Goal: Task Accomplishment & Management: Complete application form

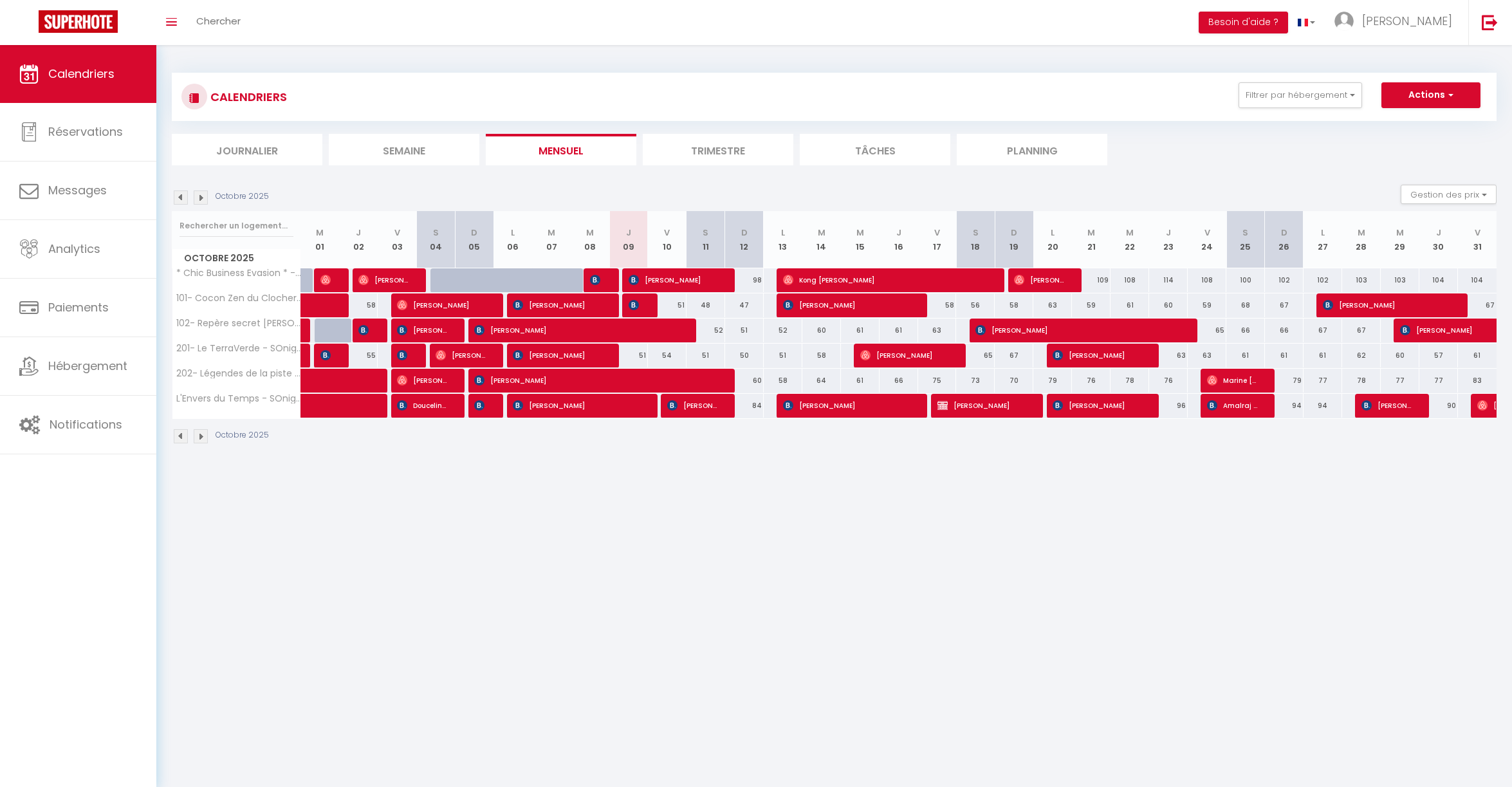
select select
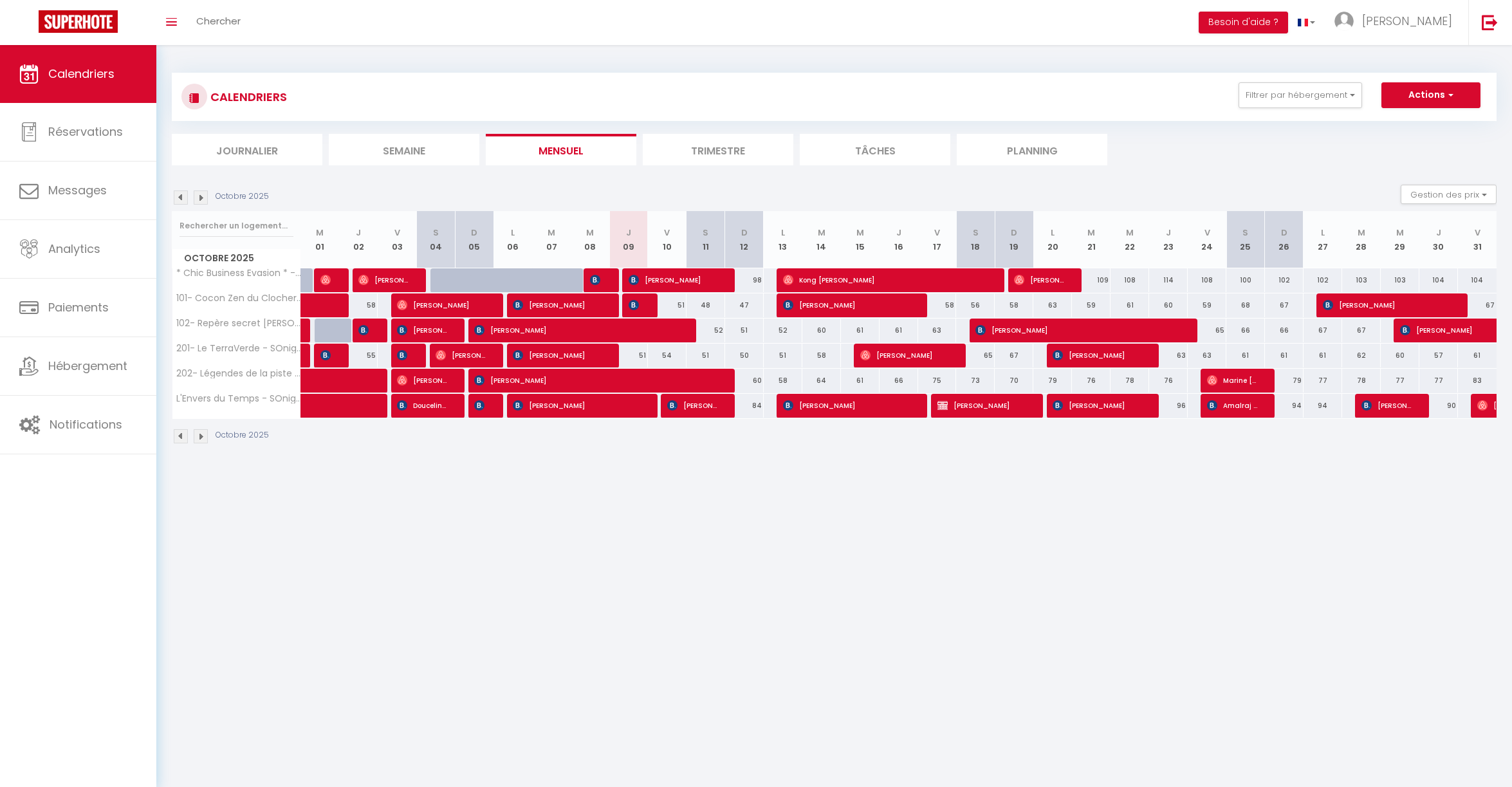
click at [633, 305] on img at bounding box center [633, 305] width 10 height 10
select select "OK"
select select "KO"
select select "1"
select select "0"
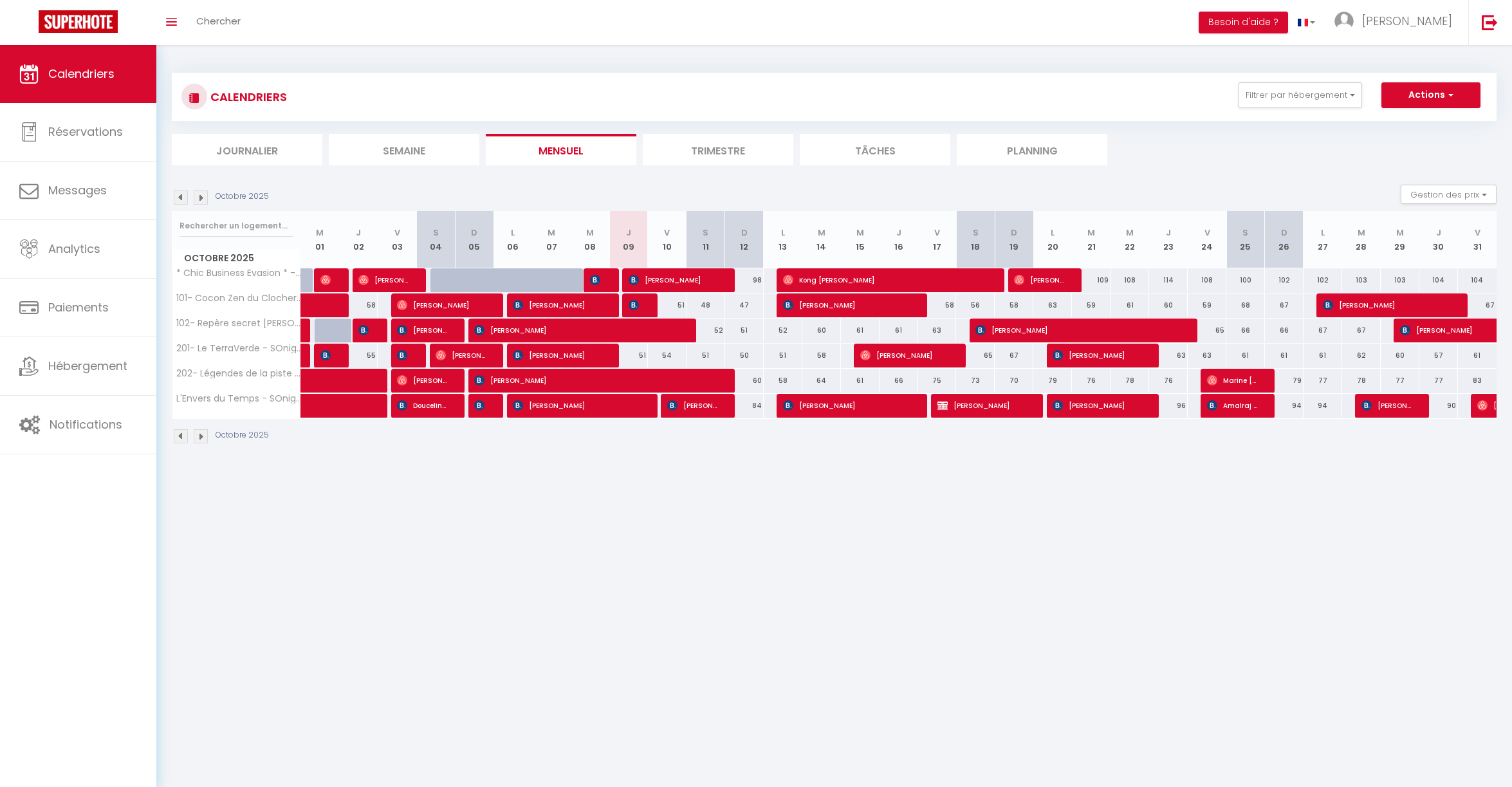
select select "1"
select select
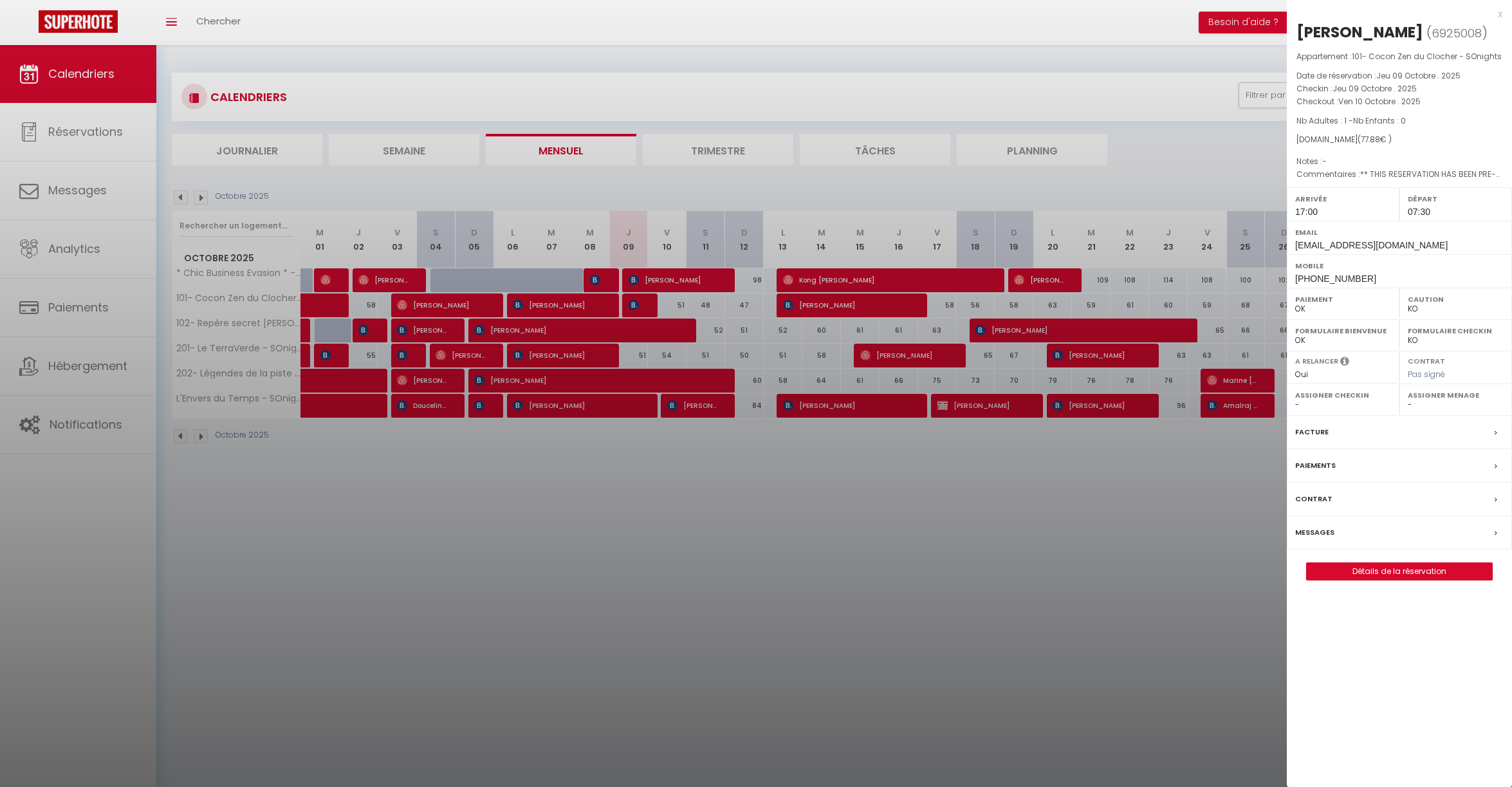
select select "16787"
click at [1047, 505] on div at bounding box center [756, 394] width 1512 height 787
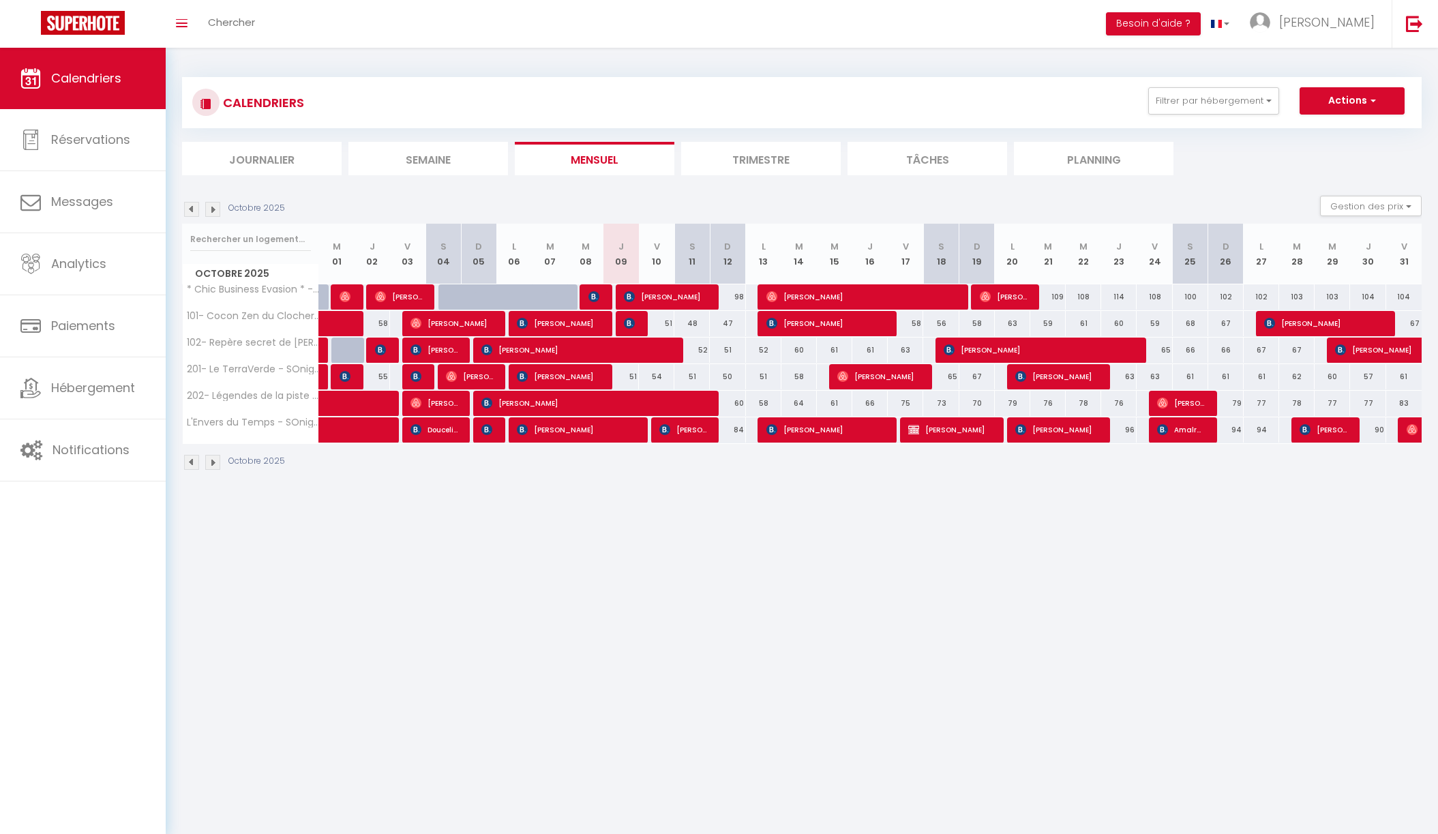
click at [640, 317] on div "51" at bounding box center [656, 323] width 35 height 25
type input "51"
type input "Ven 10 Octobre 2025"
type input "Sam 11 Octobre 2025"
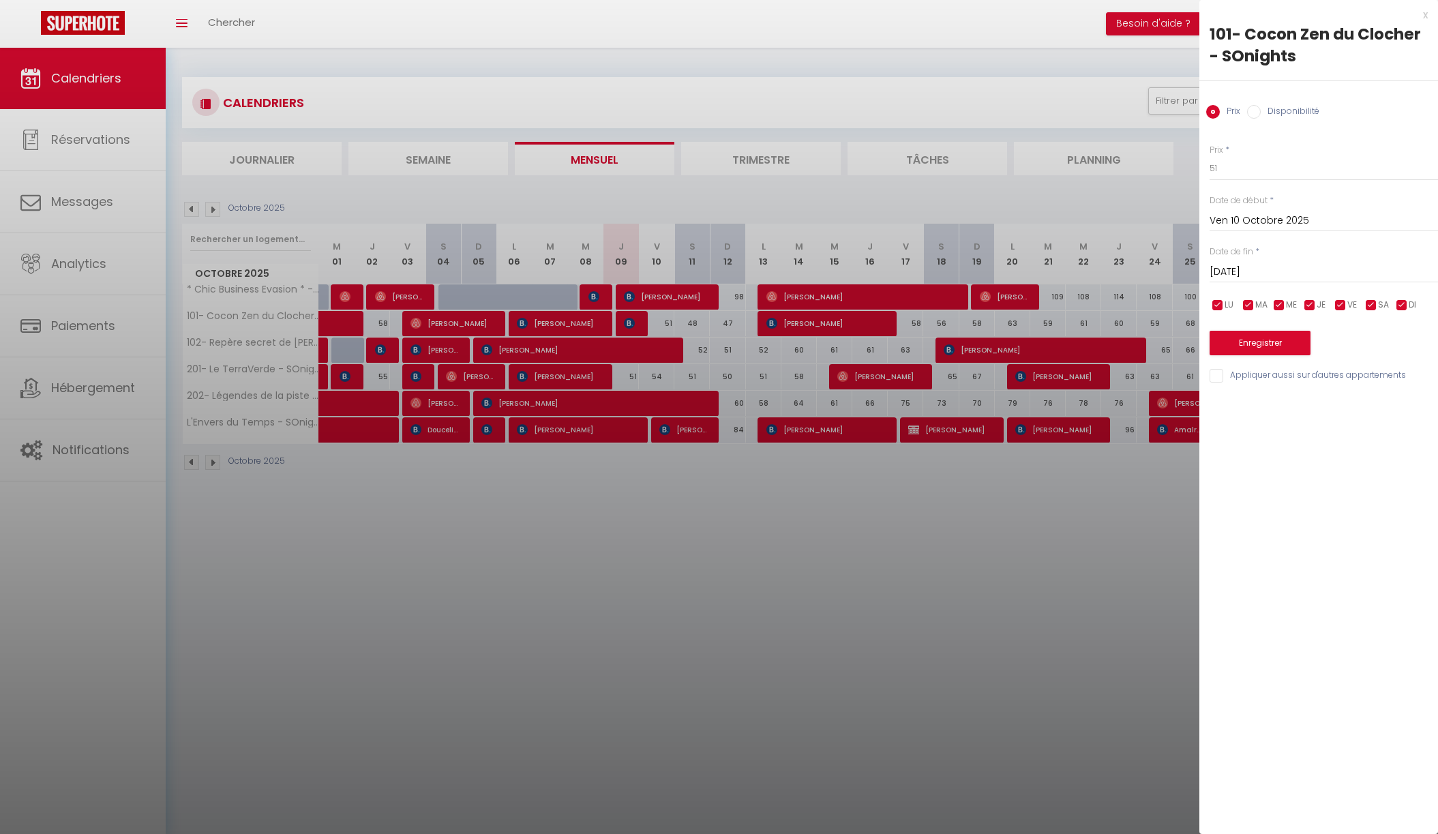
click at [632, 321] on div at bounding box center [719, 417] width 1438 height 834
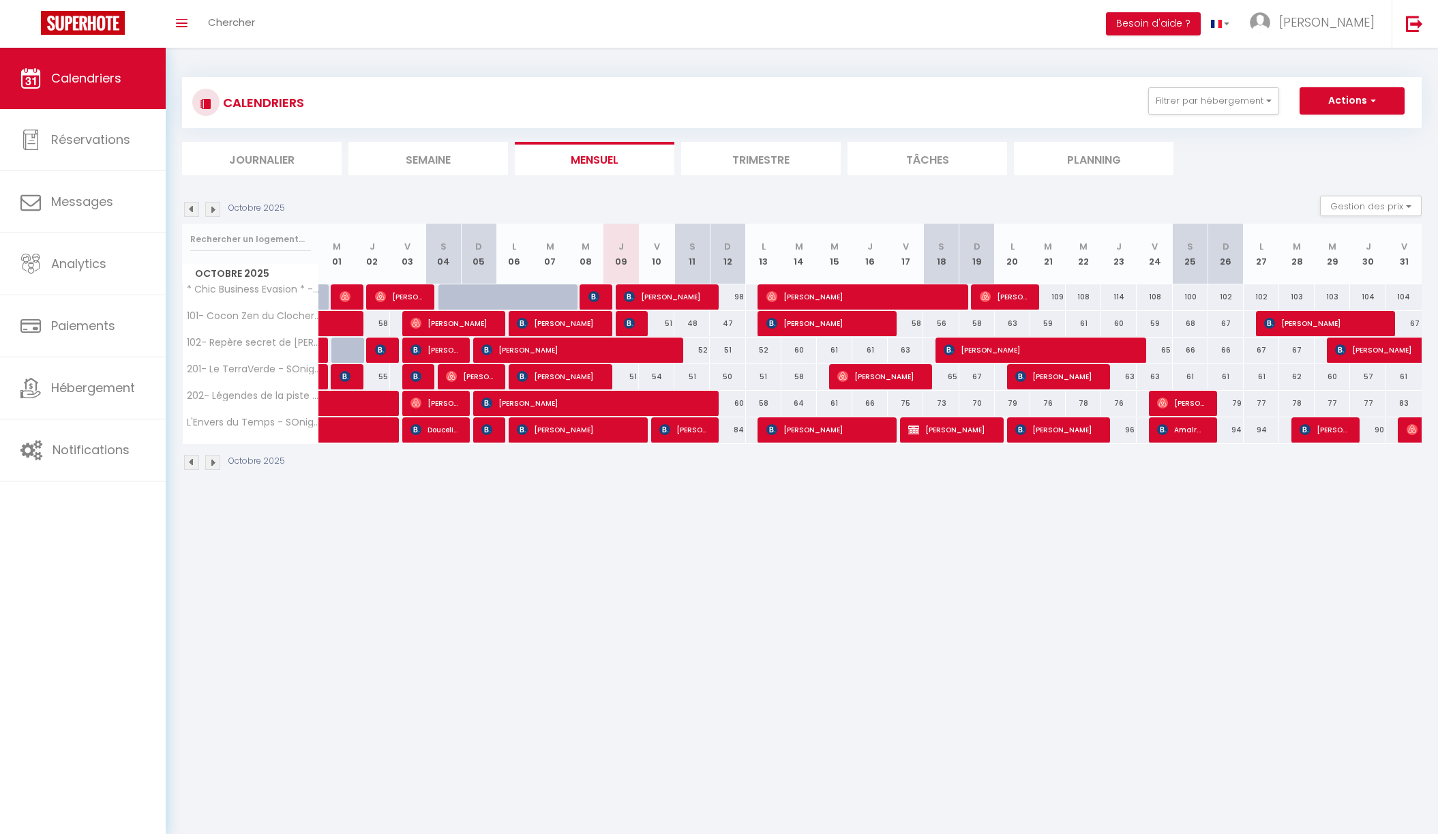
click at [630, 320] on img at bounding box center [629, 323] width 11 height 11
select select "OK"
select select "KO"
select select "1"
select select "0"
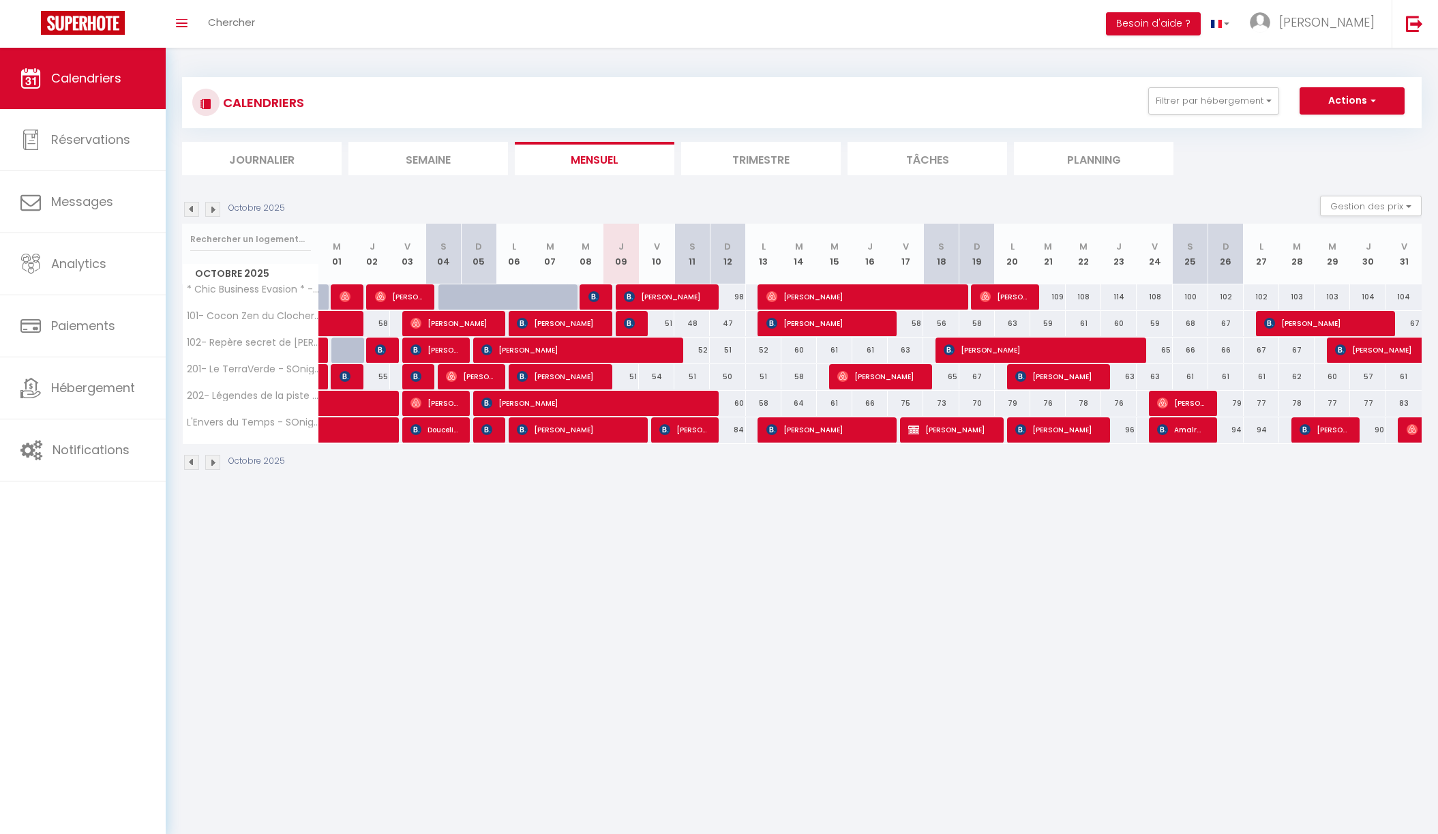
select select "1"
select select
select select "16787"
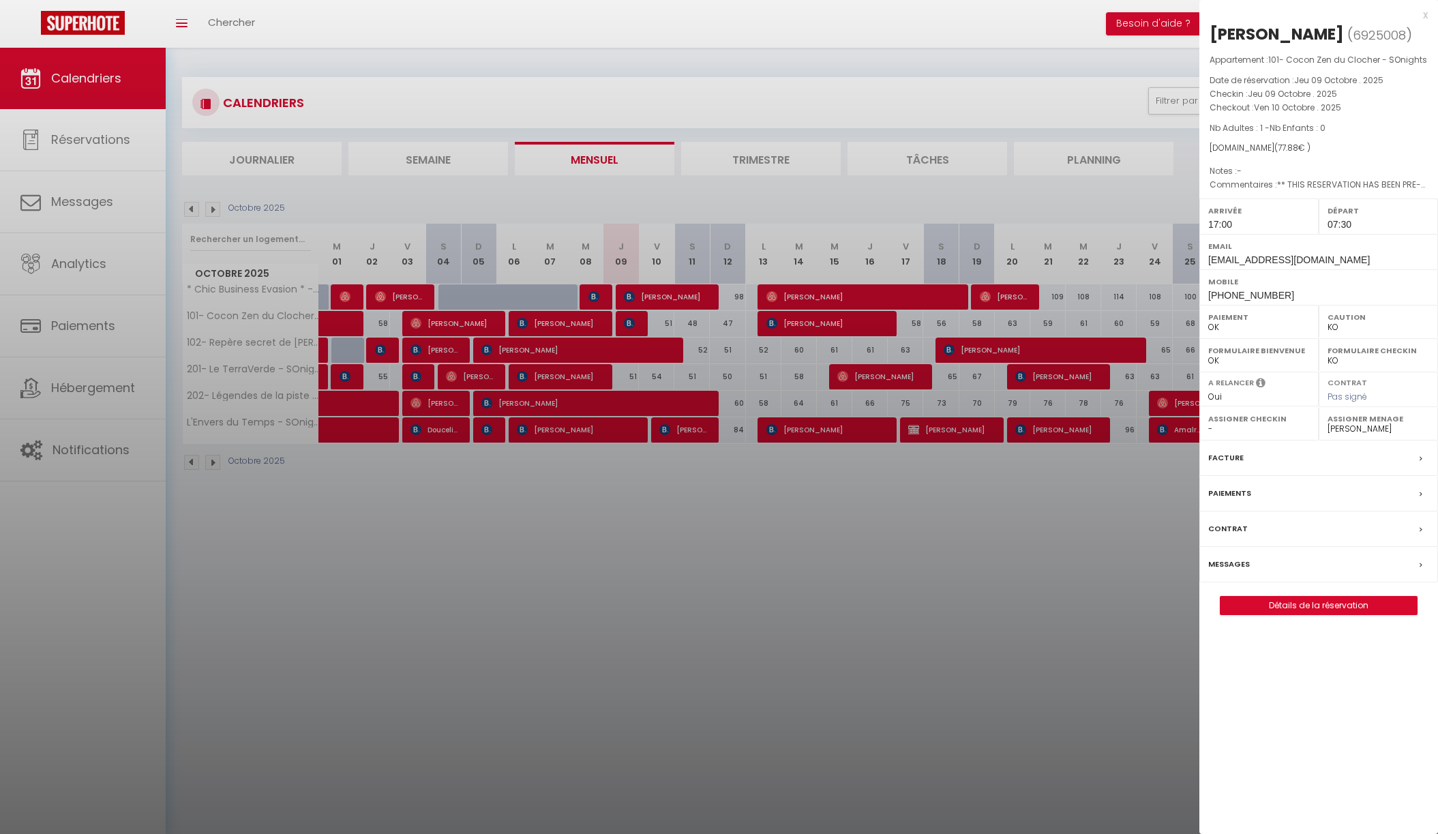
click at [978, 582] on div at bounding box center [719, 417] width 1438 height 834
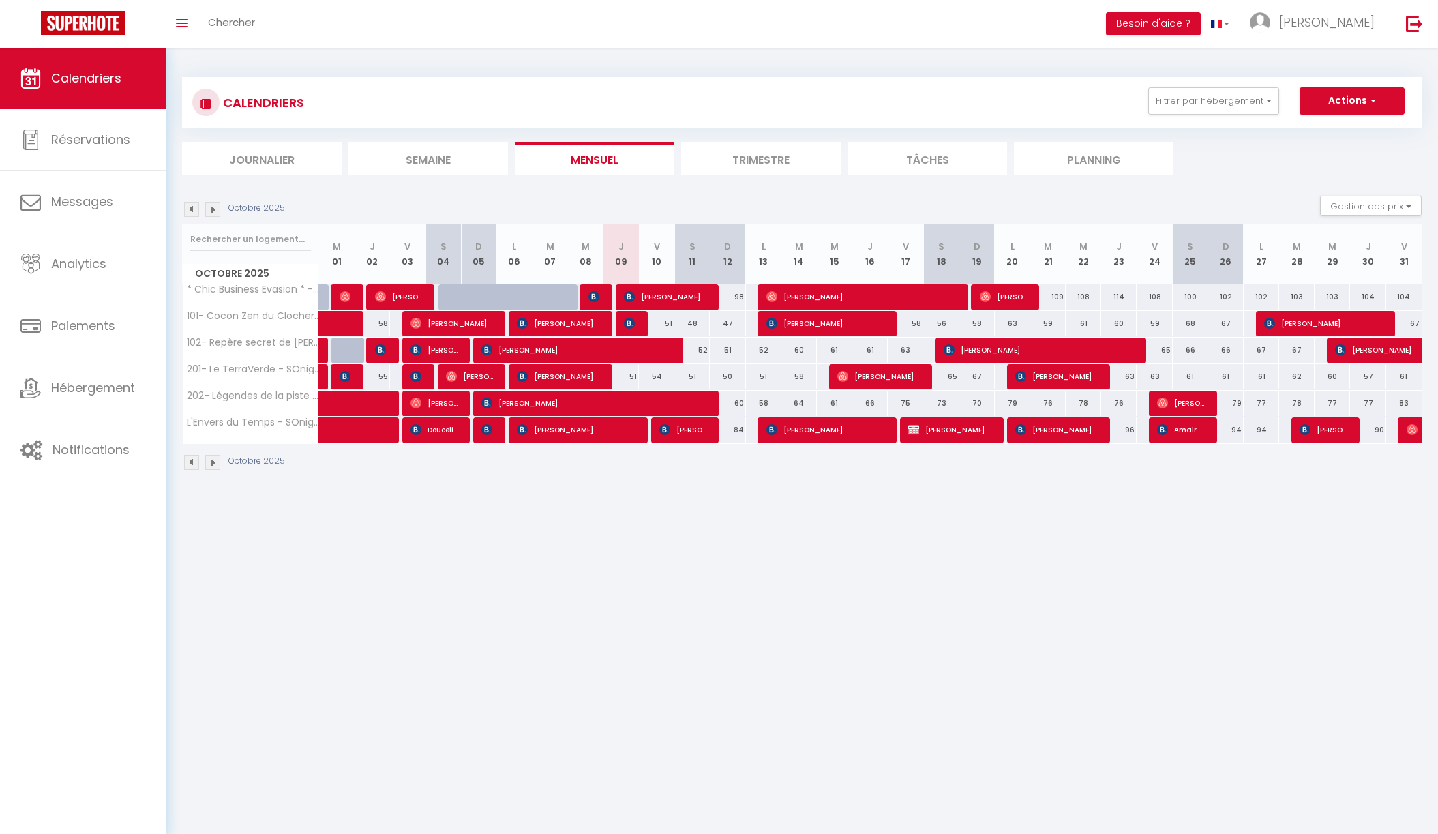
click at [632, 322] on img at bounding box center [629, 323] width 11 height 11
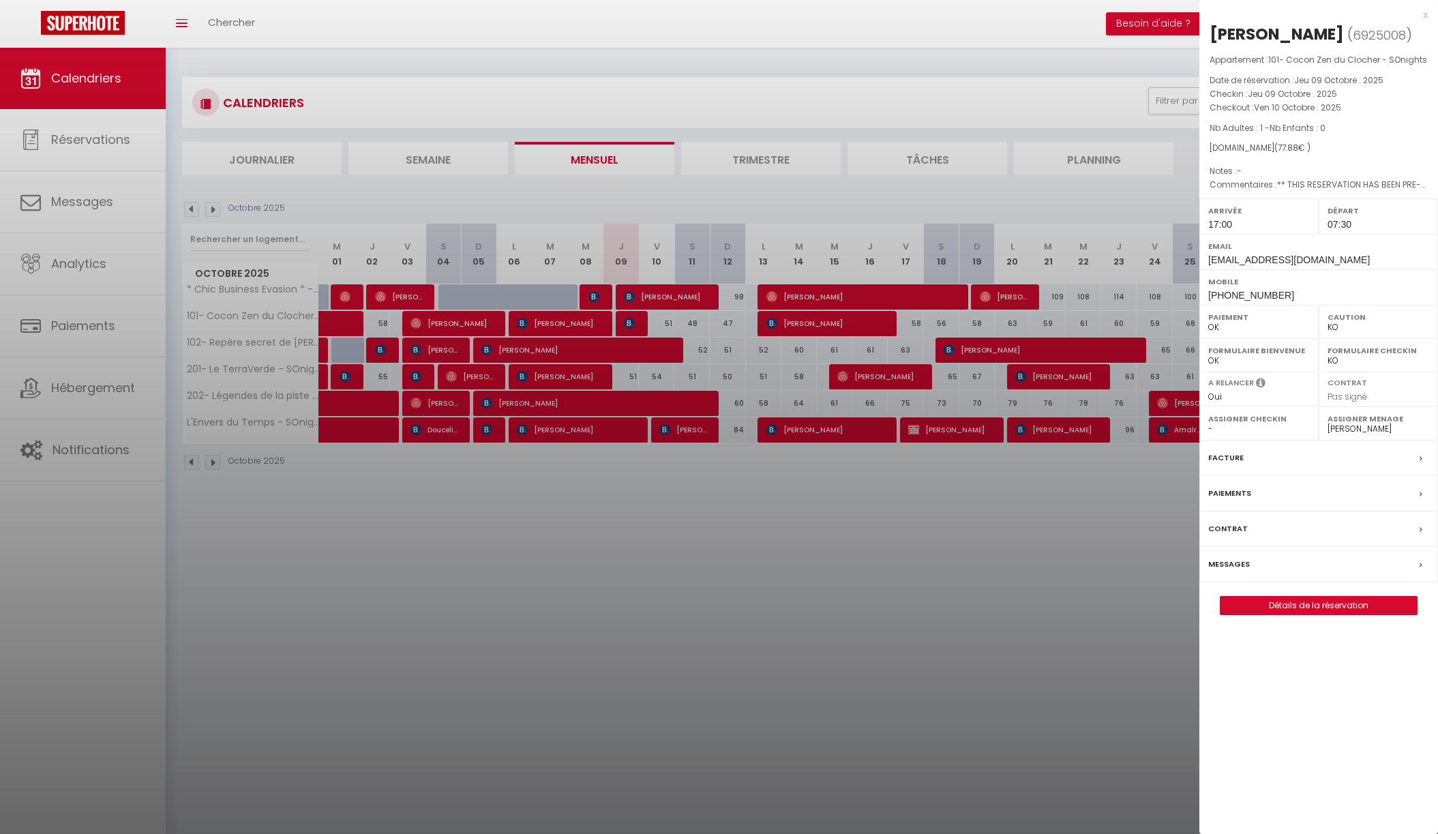
click at [1306, 614] on link "Détails de la réservation" at bounding box center [1318, 606] width 196 height 18
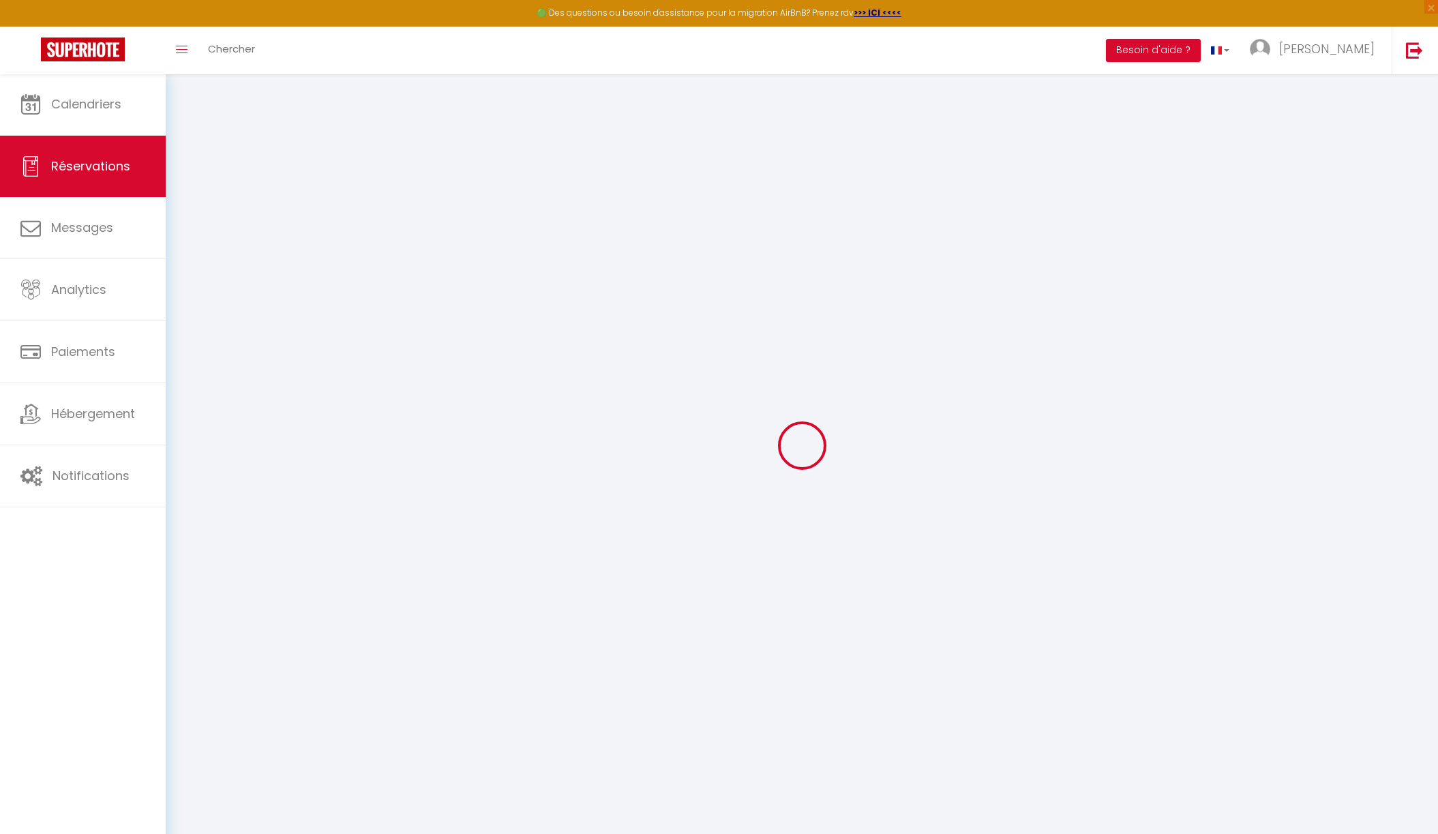
type input "Guillaume"
type input "Gundelwein"
type input "[EMAIL_ADDRESS][DOMAIN_NAME]"
type input "transgun@outlook.fr"
type input "[PHONE_NUMBER]"
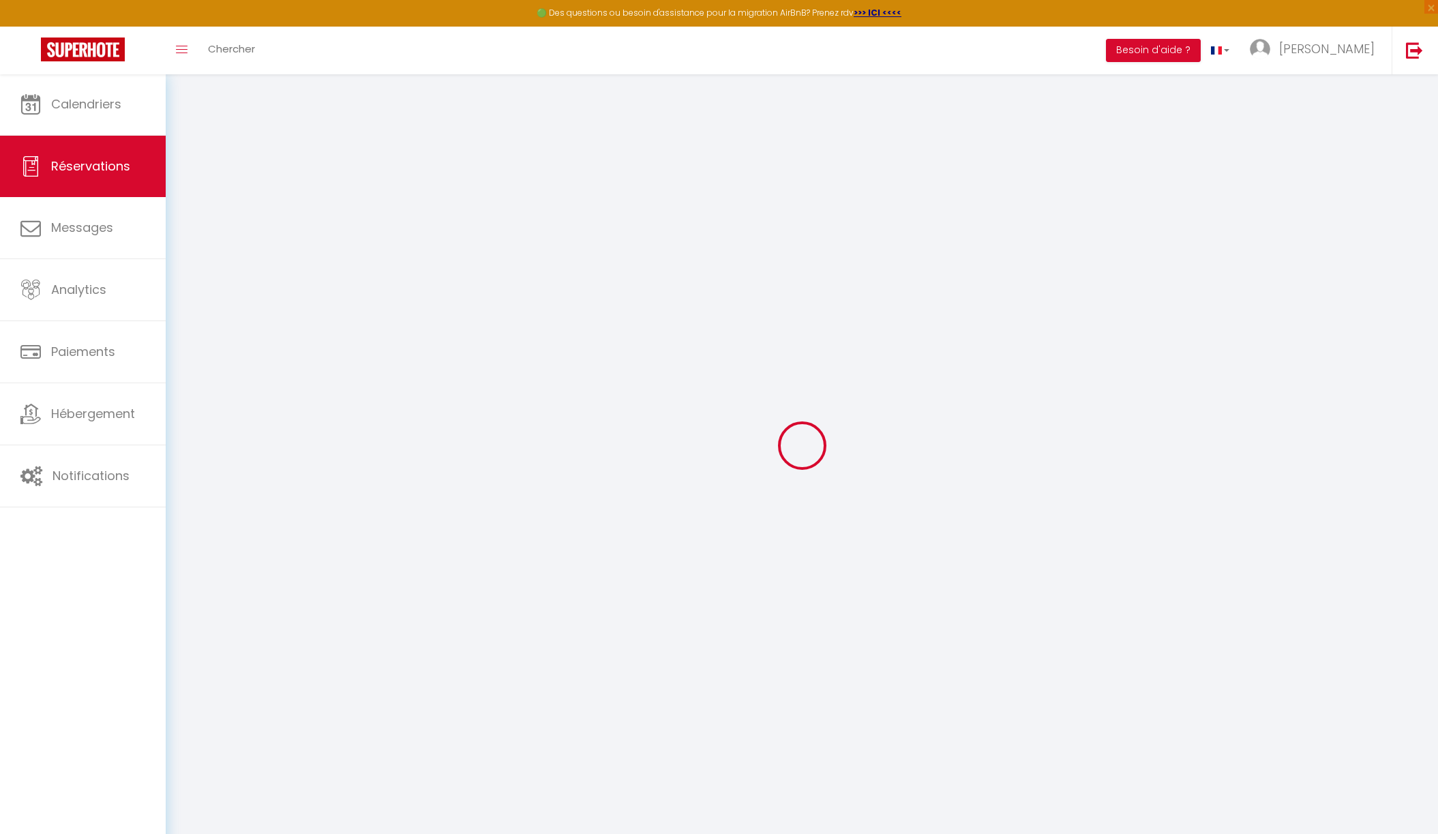
type input "[PHONE_NUMBER]"
type input "."
select select "FR"
type input "13.04"
type input "1.09"
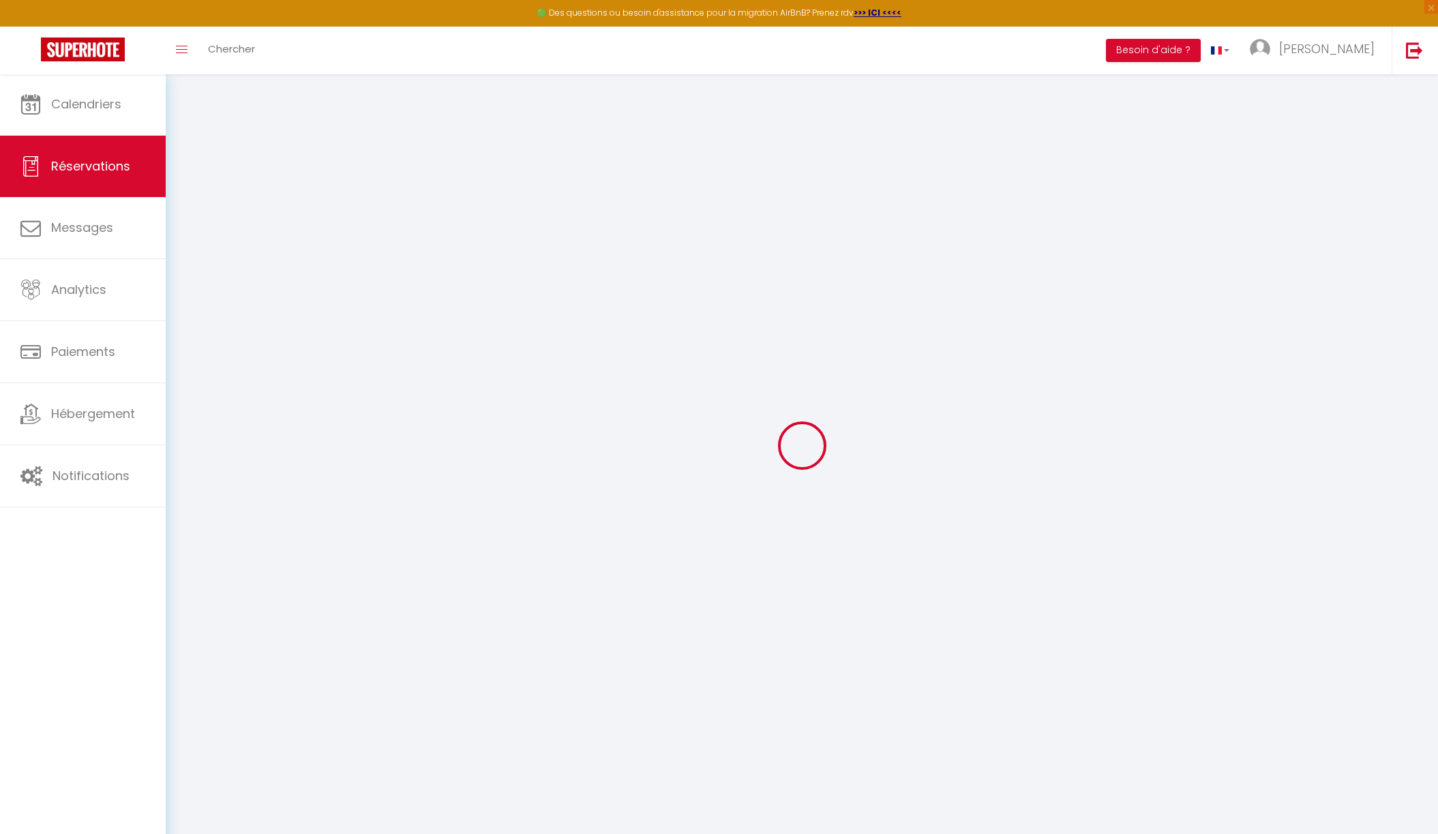
select select "35936"
select select "1"
select select
type input "1"
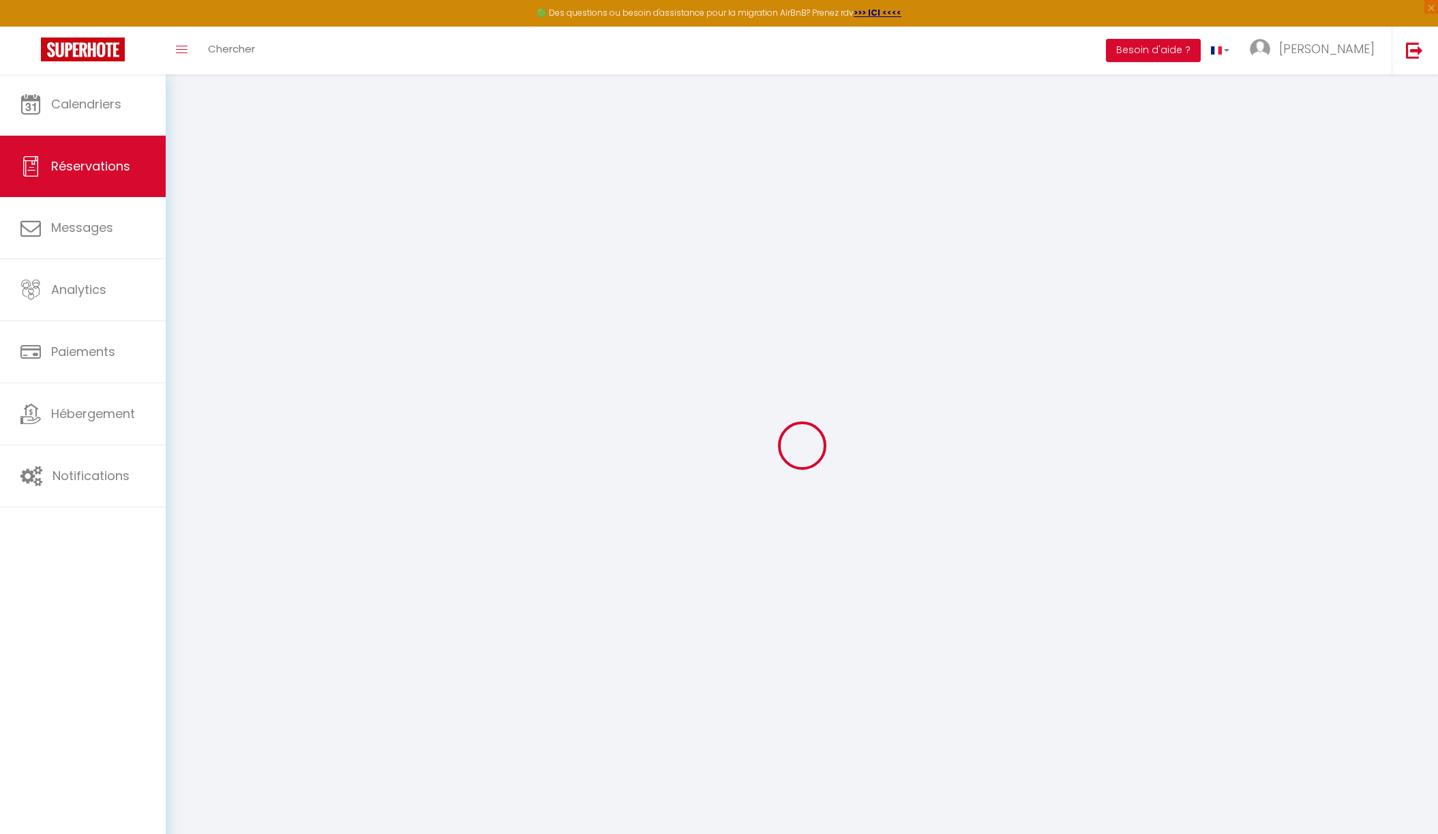
select select "12"
select select
type input "34.73"
checkbox input "false"
type input "0"
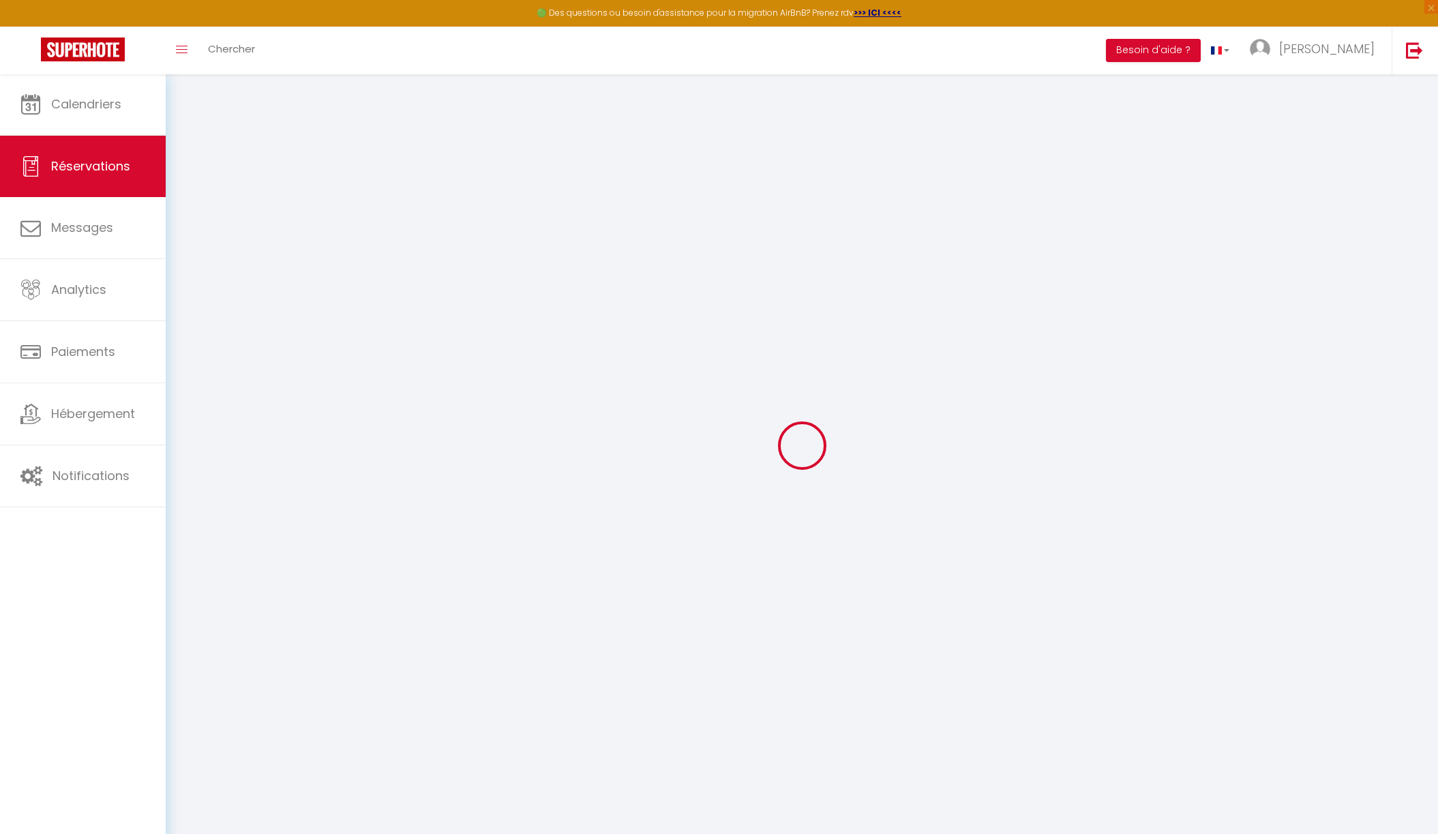
select select "2"
type input "0"
select select
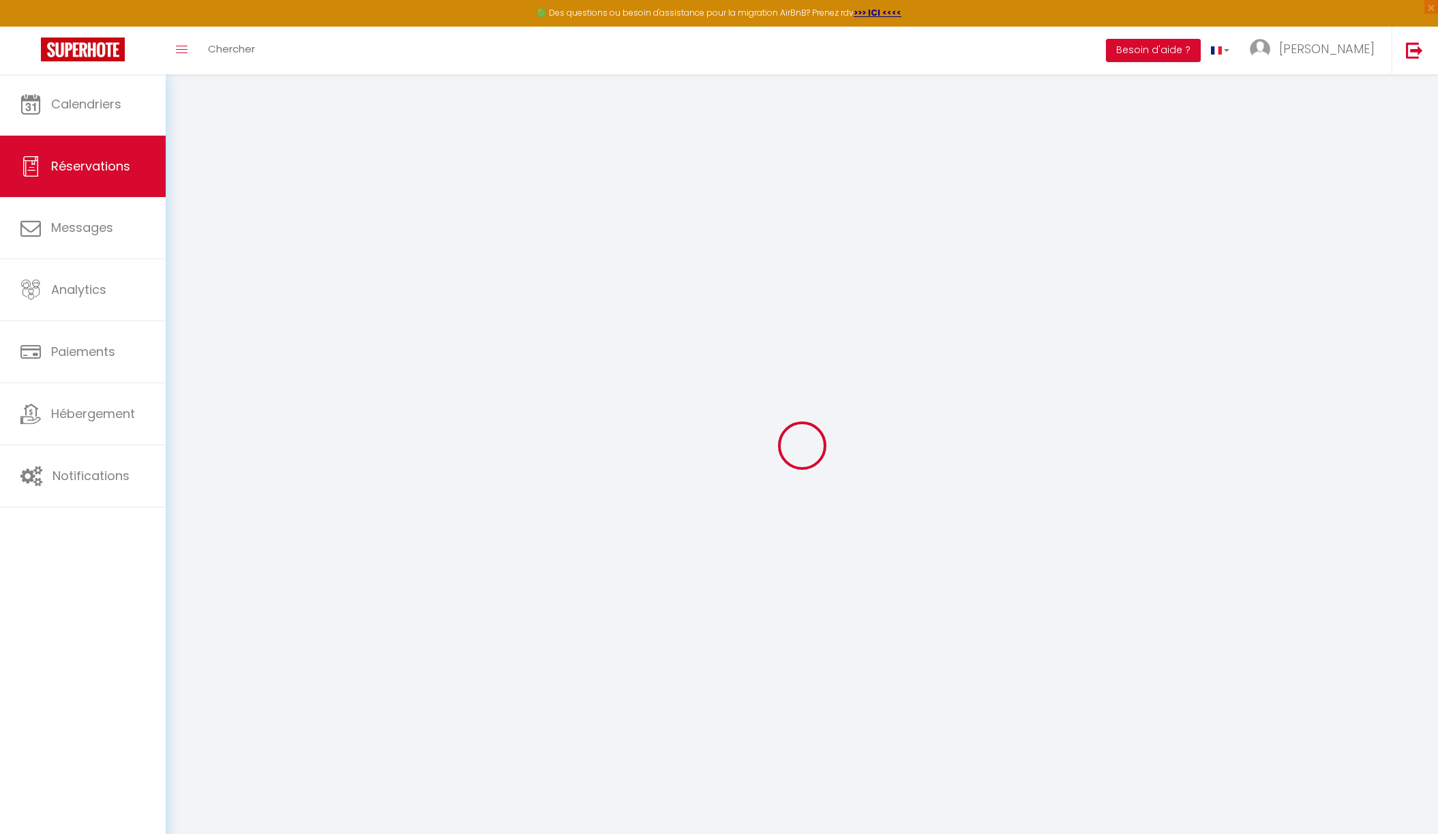
select select
select select "14"
checkbox input "false"
select select
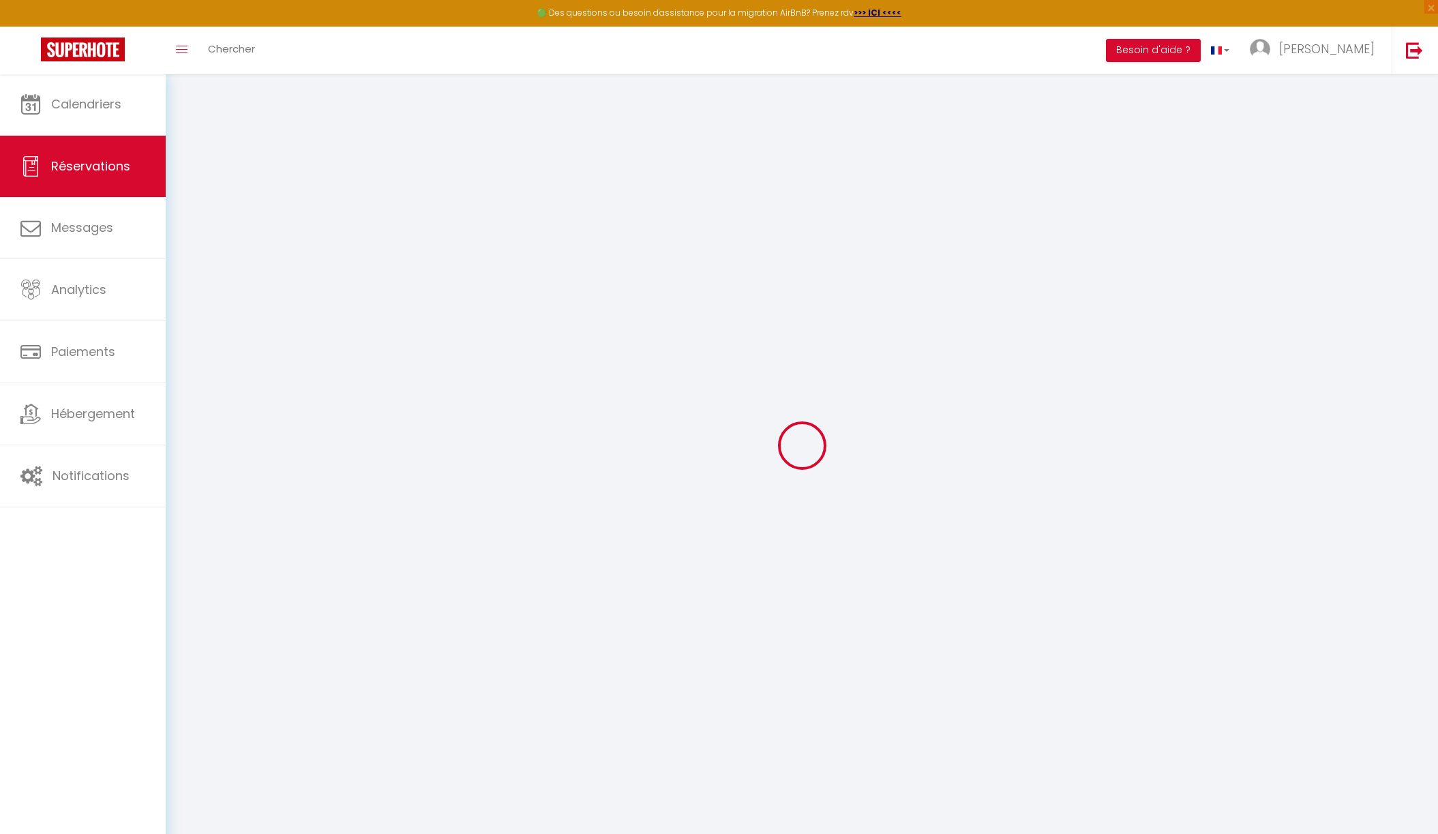
checkbox input "false"
select select
checkbox input "false"
select select
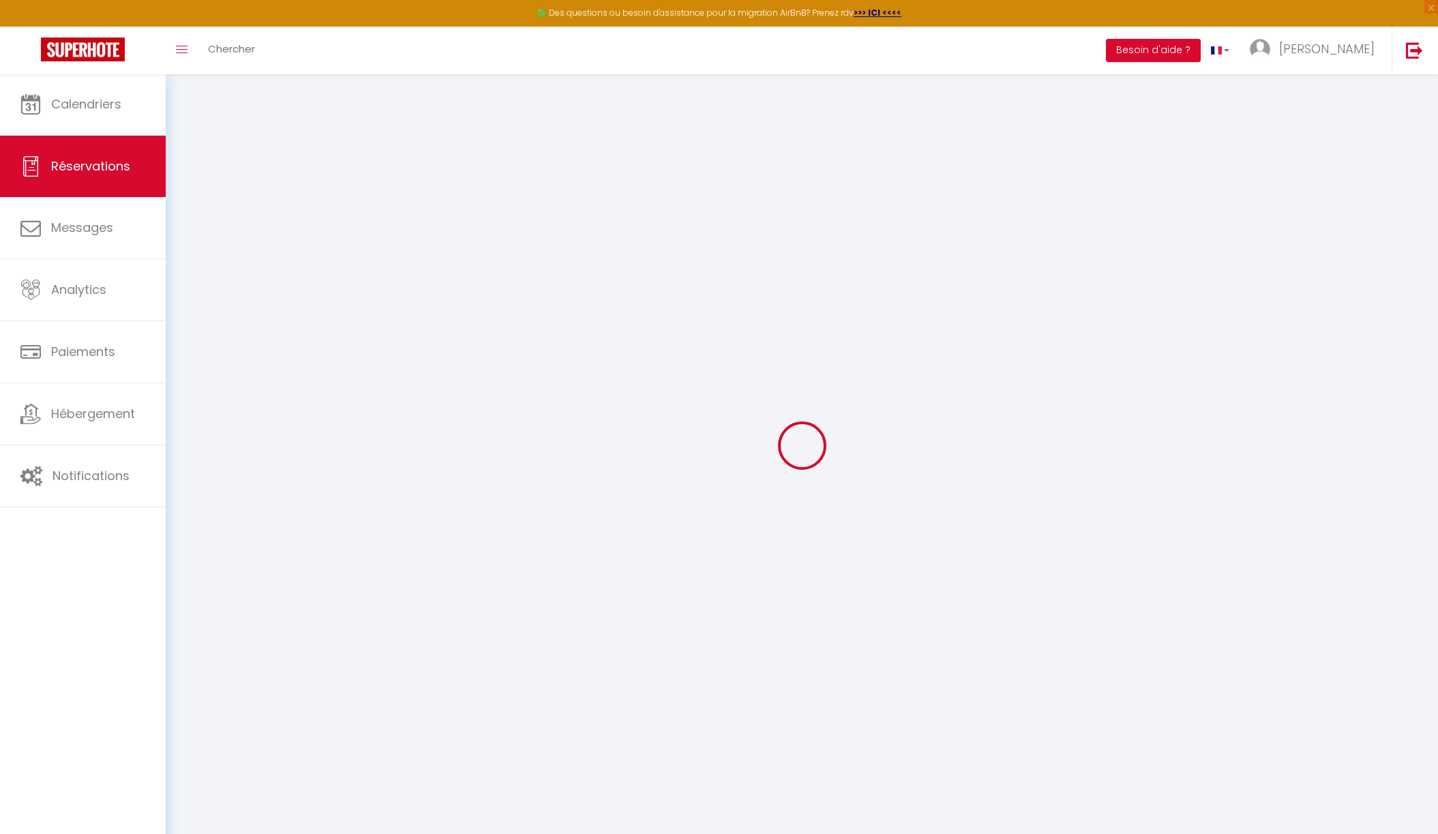
select select
checkbox input "false"
type textarea "** THIS RESERVATION HAS BEEN PRE-PAID ** BOOKING NOTE : Payment charge is EUR 1…"
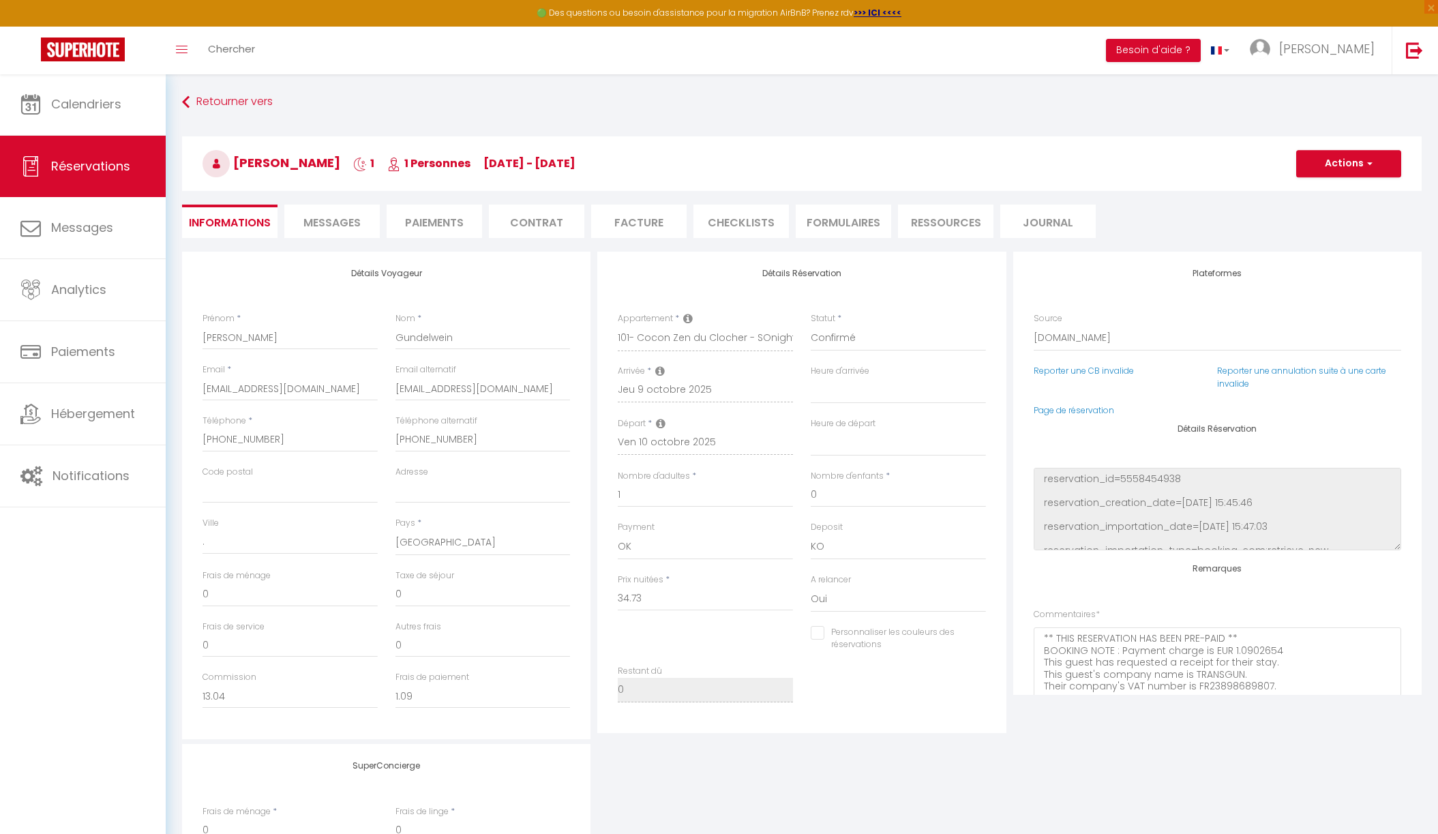
type input "42"
type input "1.15"
select select
checkbox input "false"
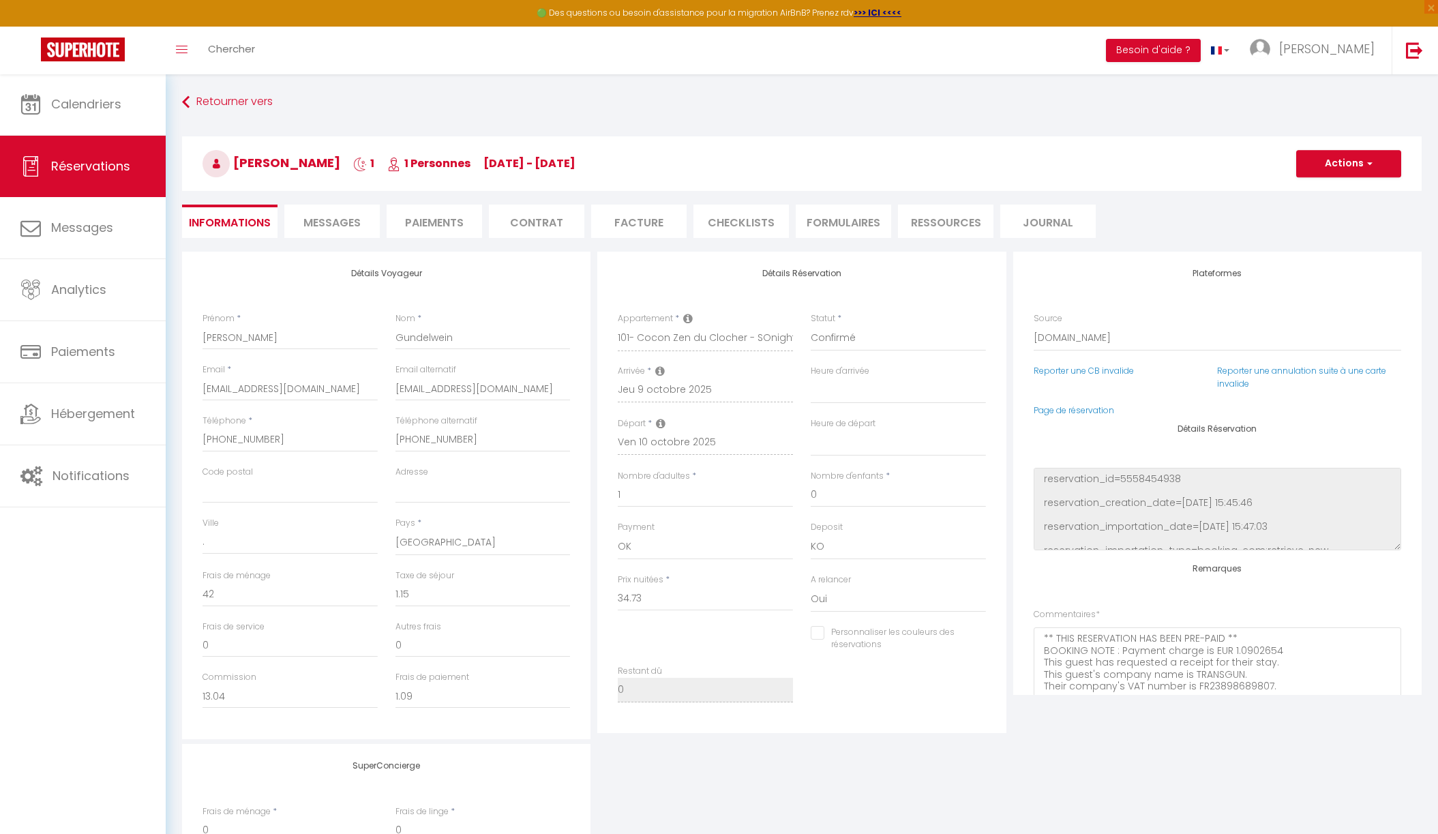
select select "17:00"
select select "07:30"
click at [318, 224] on span "Messages" at bounding box center [331, 223] width 57 height 16
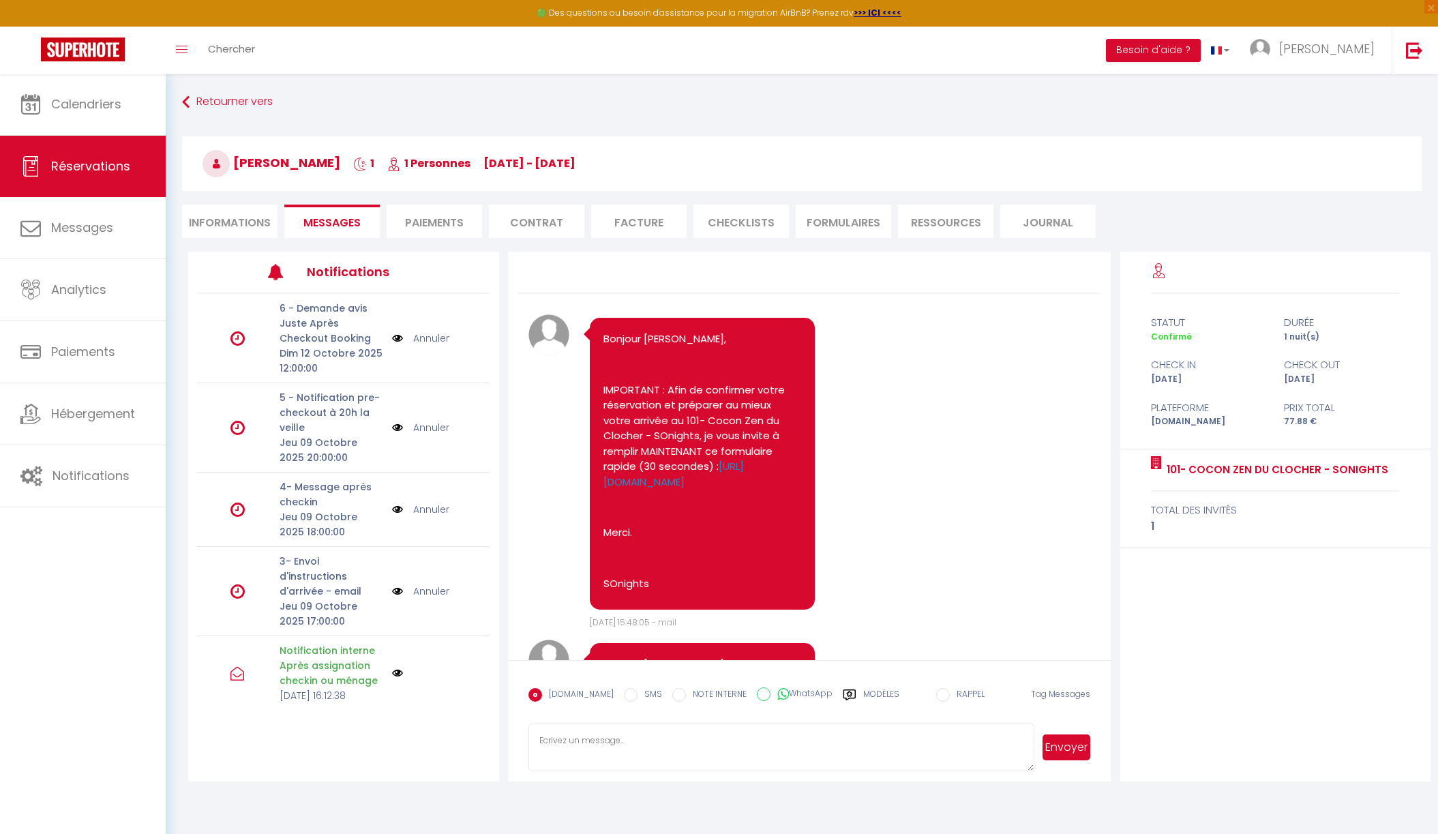
click at [209, 222] on li "Informations" at bounding box center [229, 221] width 95 height 33
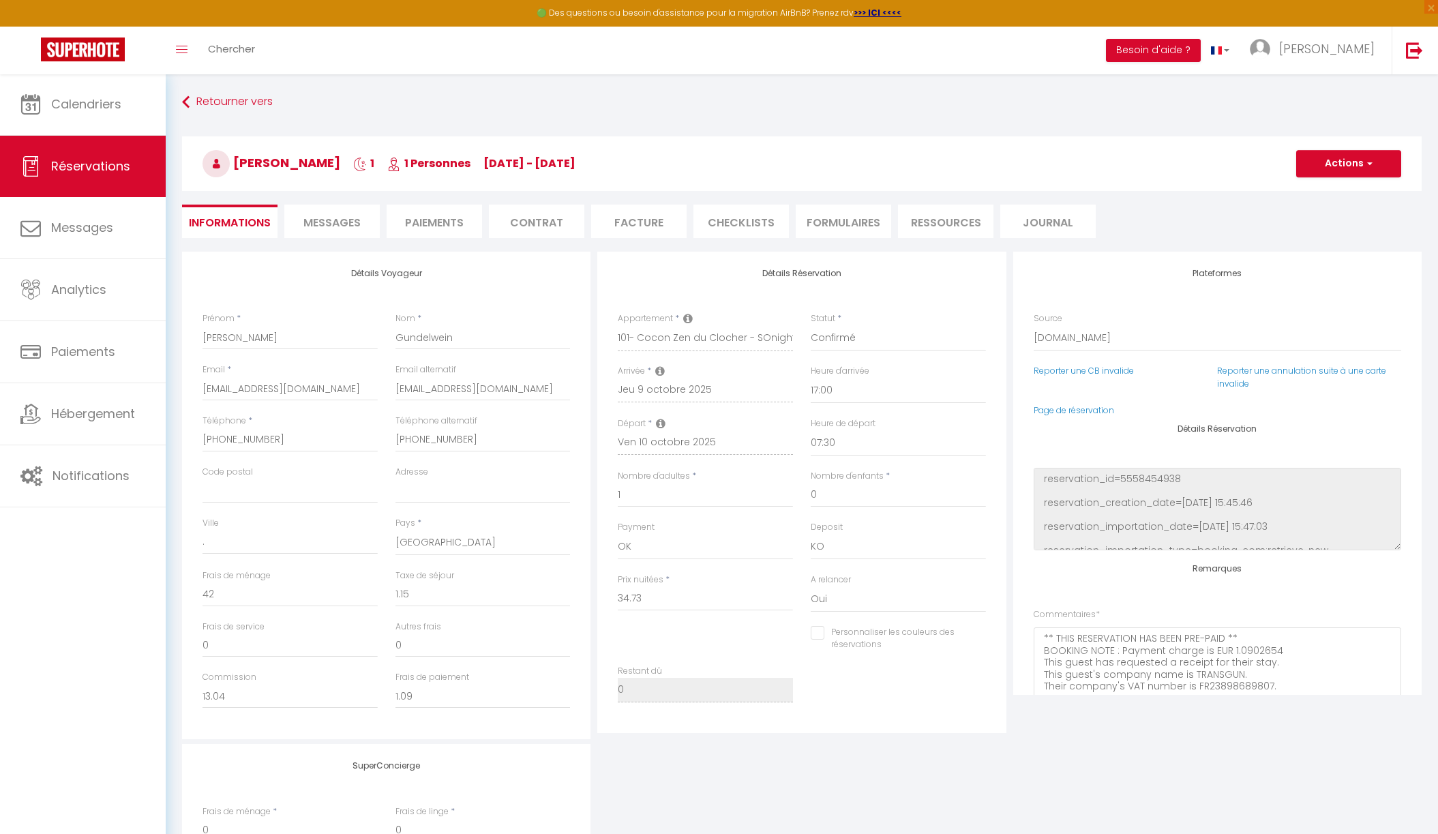
checkbox input "false"
click at [187, 102] on icon at bounding box center [185, 102] width 7 height 25
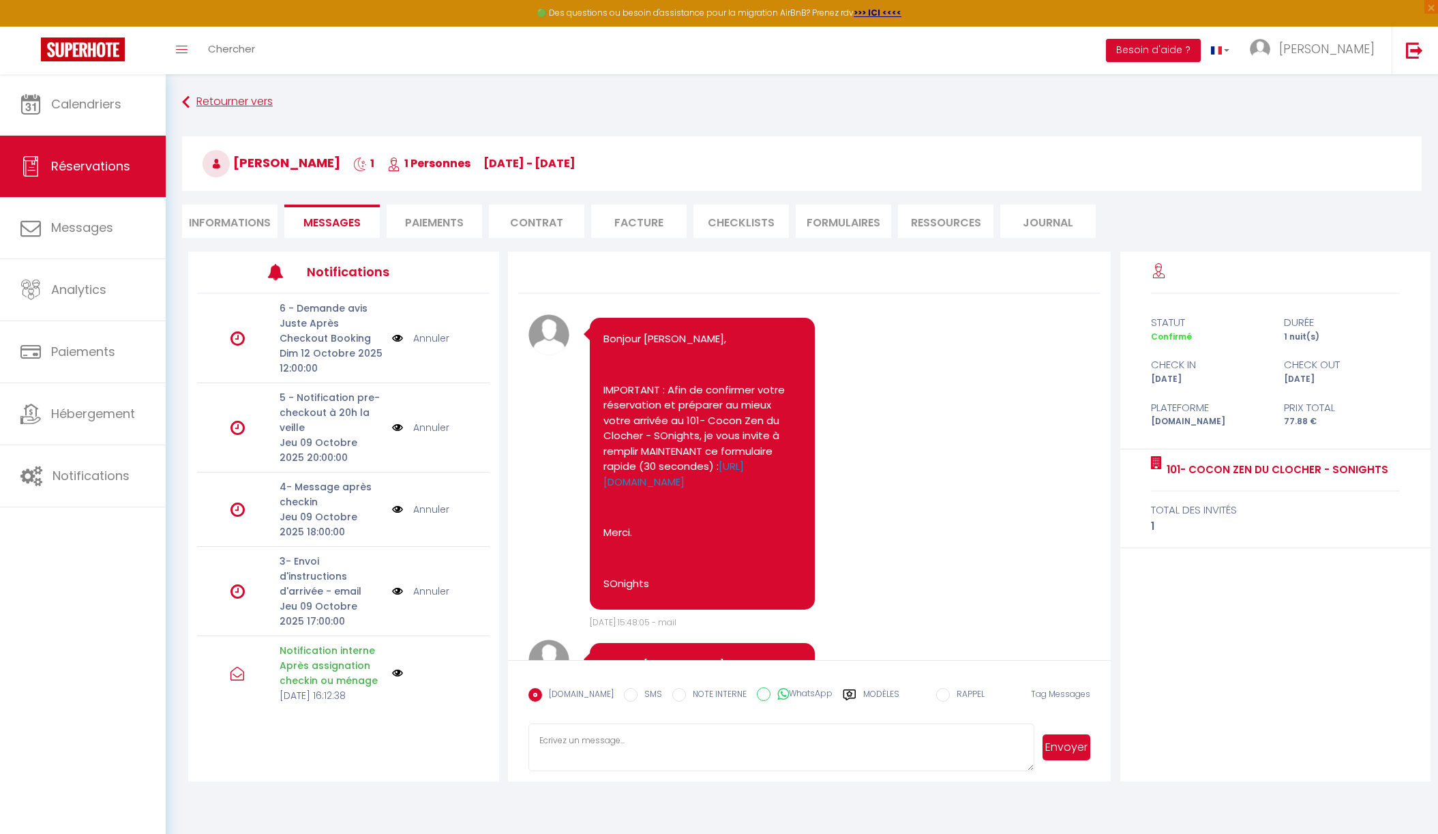
click at [217, 104] on link "Retourner vers" at bounding box center [801, 102] width 1239 height 25
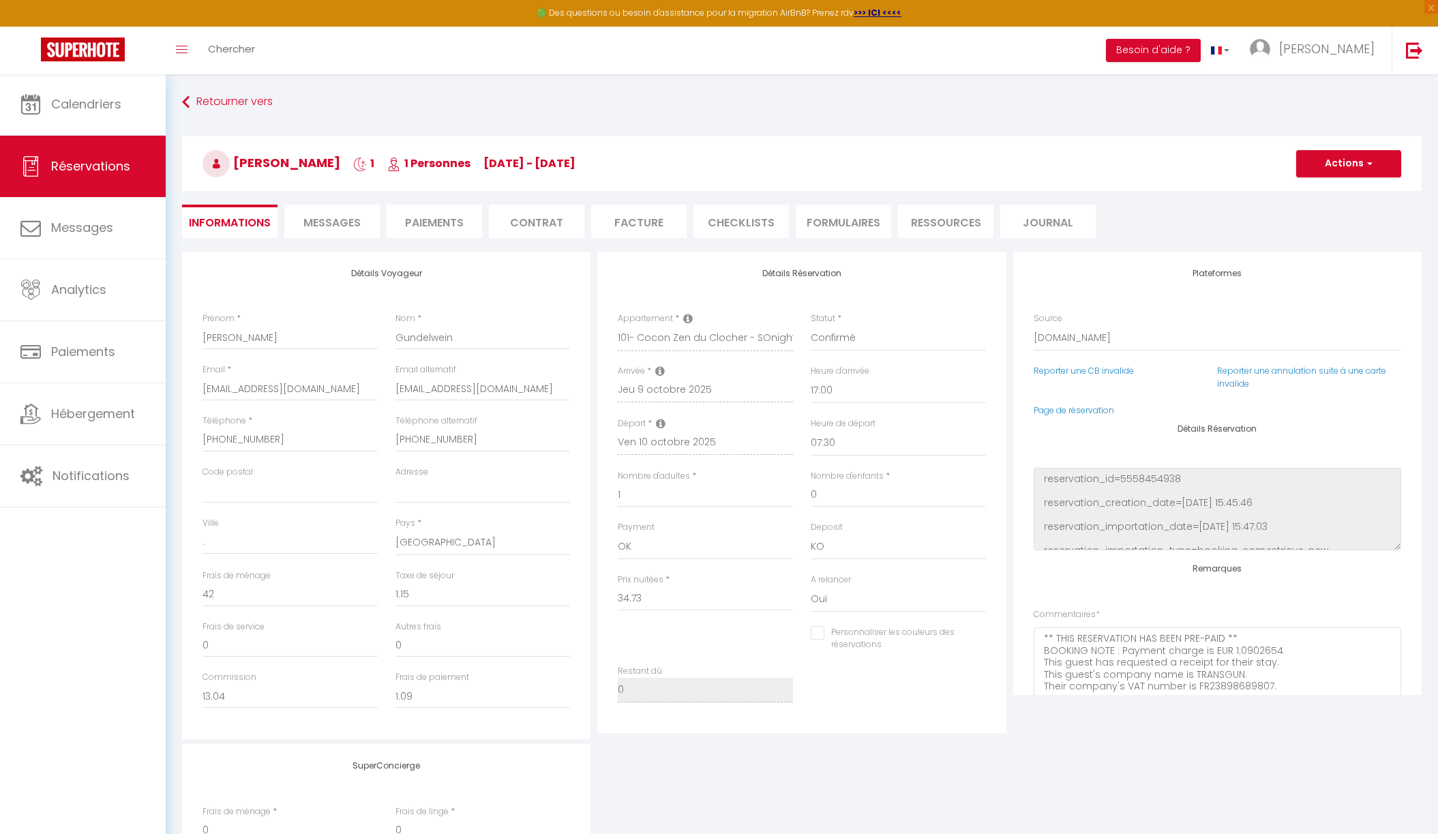
click at [342, 228] on span "Messages" at bounding box center [331, 223] width 57 height 16
checkbox input "false"
click at [335, 222] on span "Messages" at bounding box center [331, 223] width 57 height 16
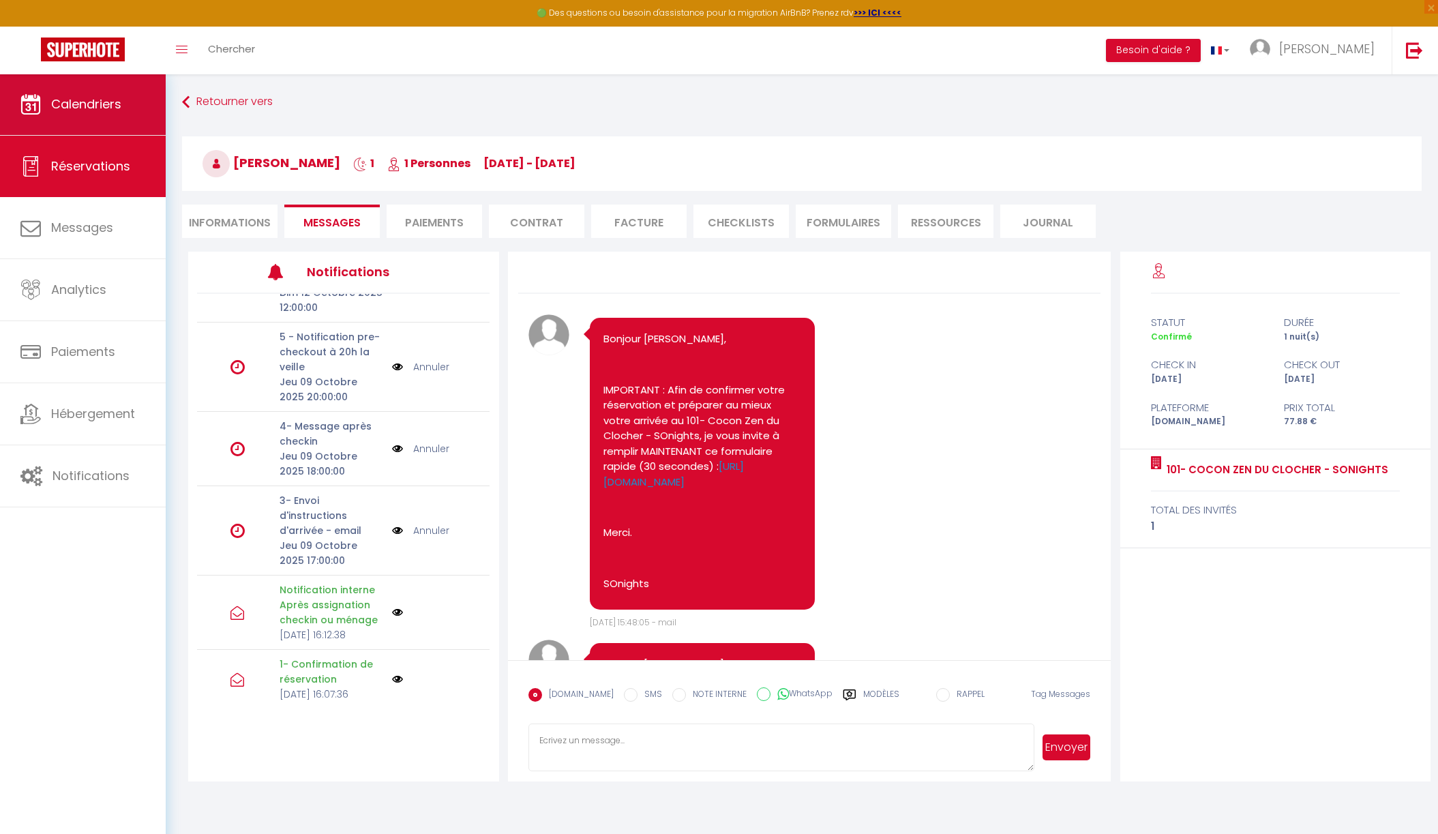
click at [97, 103] on span "Calendriers" at bounding box center [86, 103] width 70 height 17
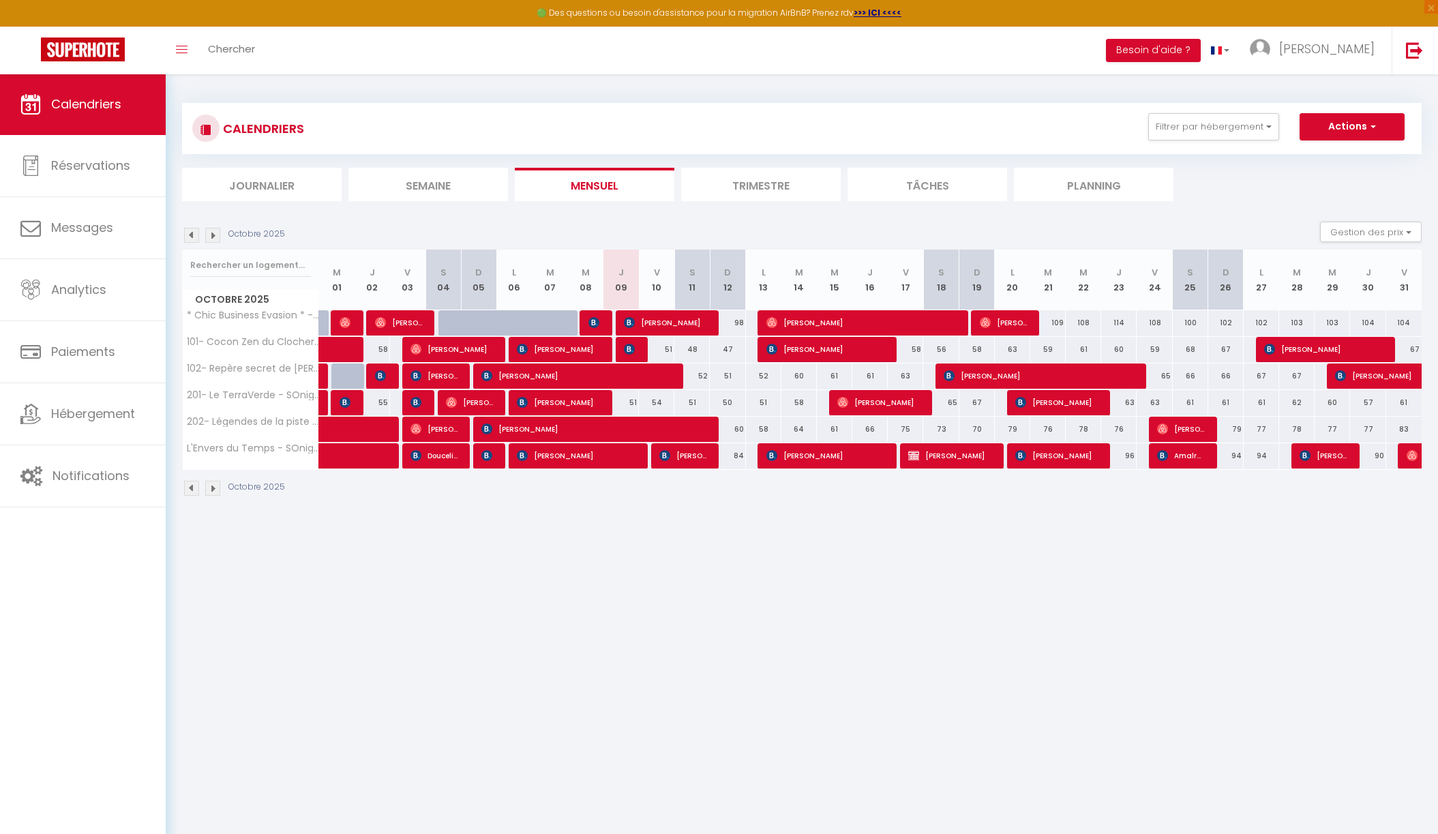
click at [589, 348] on span "[PERSON_NAME]" at bounding box center [558, 349] width 82 height 26
select select "OK"
select select "KO"
select select "0"
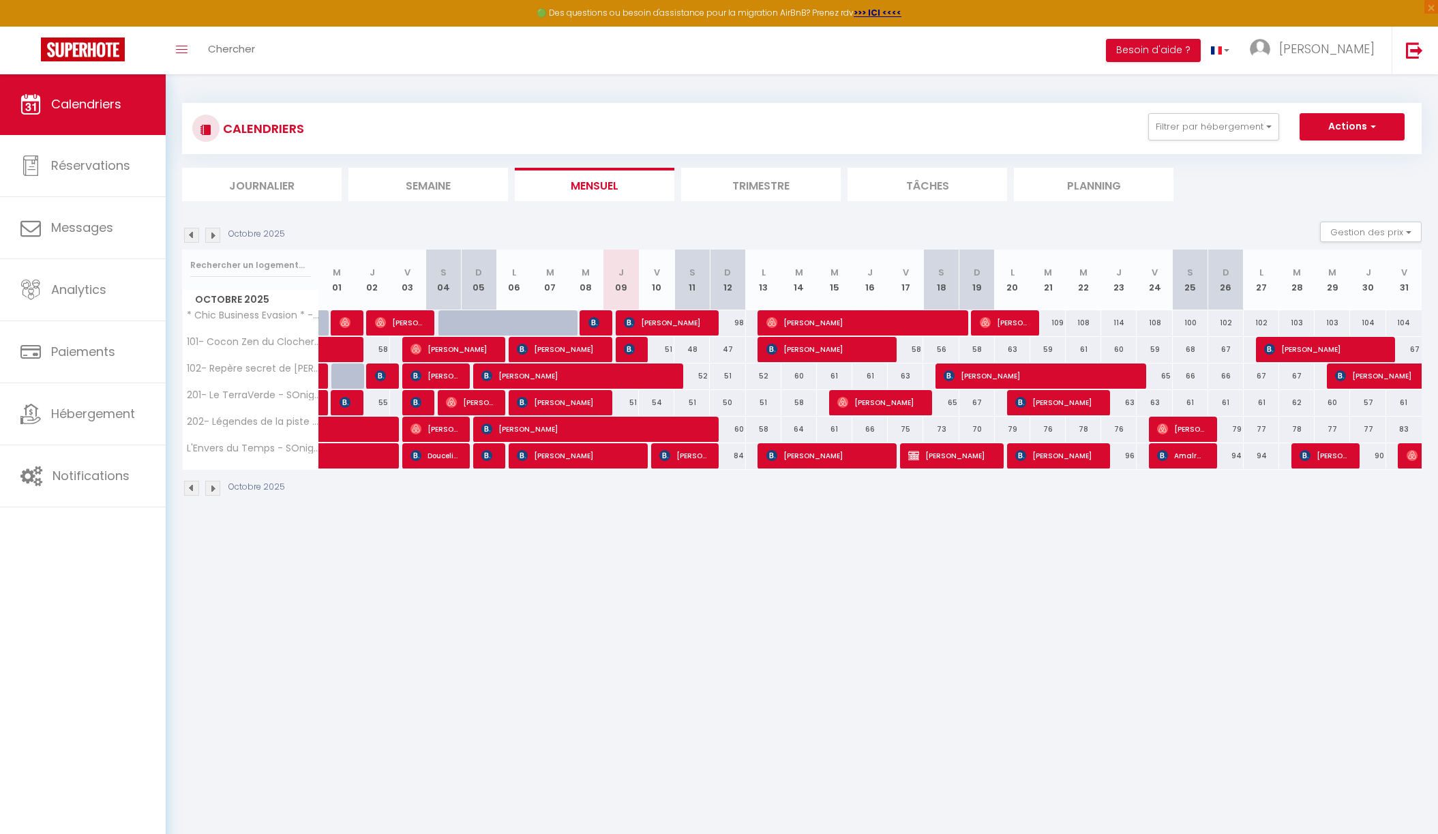
select select "1"
select select
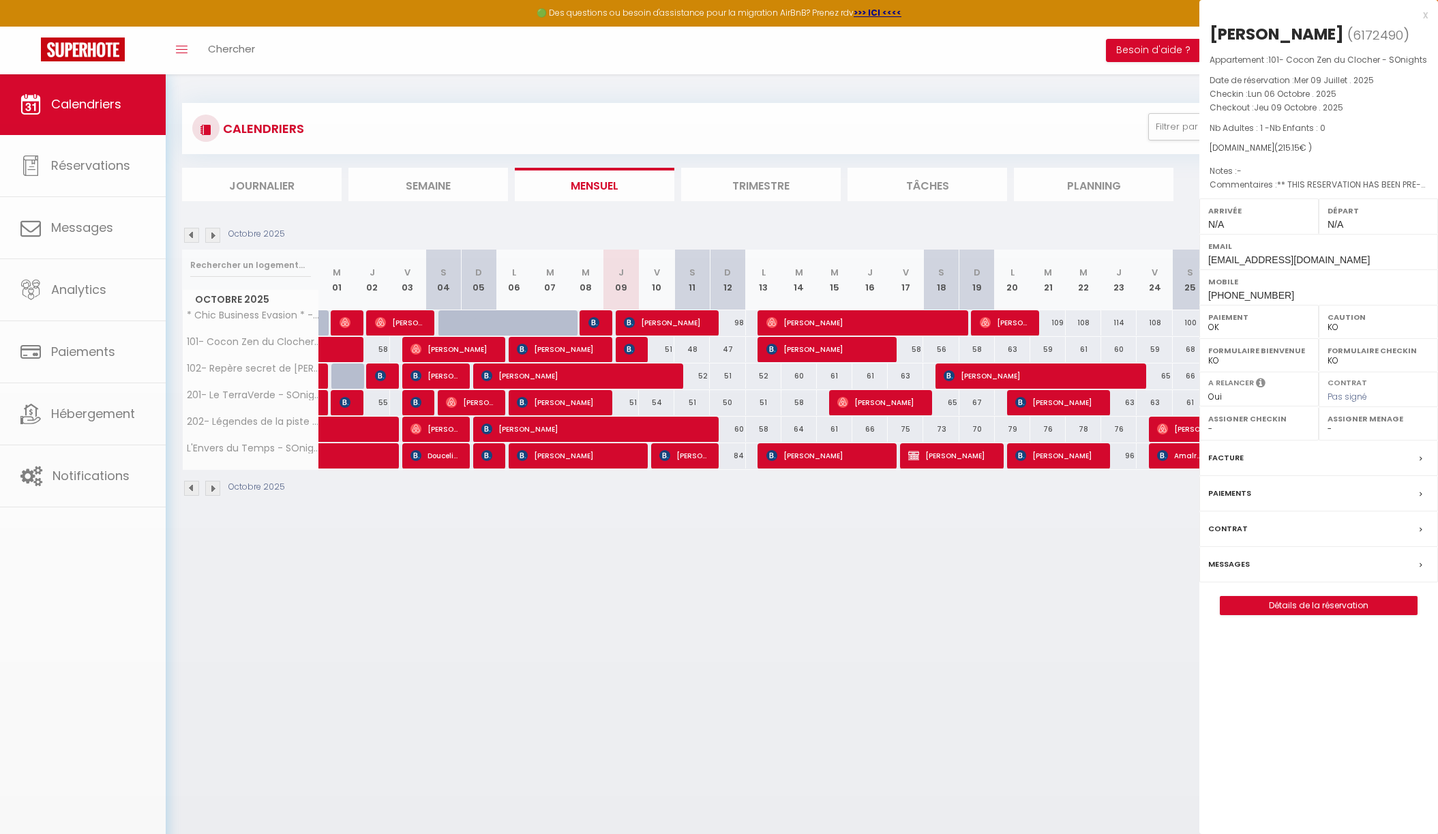
select select "24218"
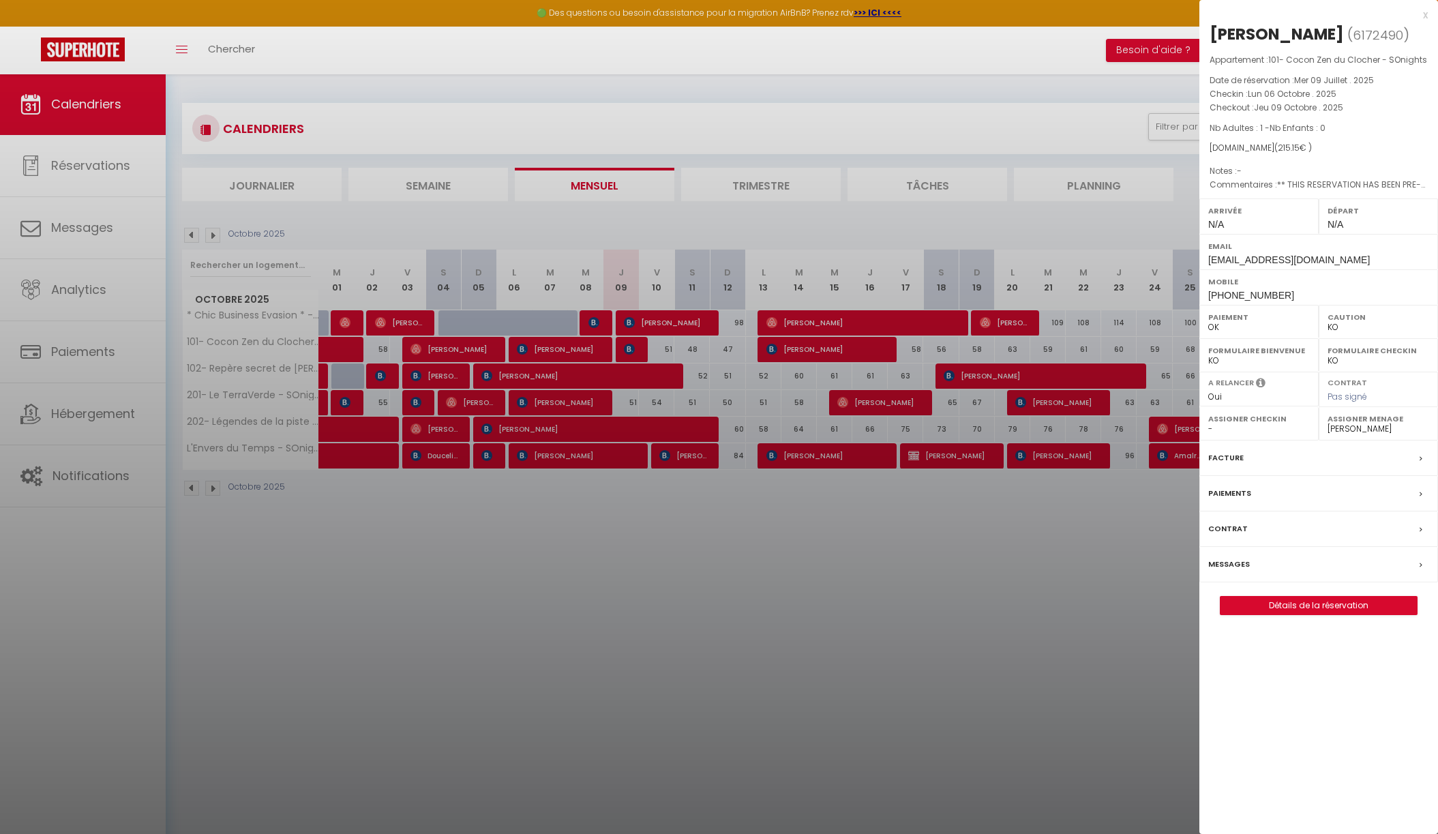
click at [1310, 599] on link "Détails de la réservation" at bounding box center [1318, 606] width 196 height 18
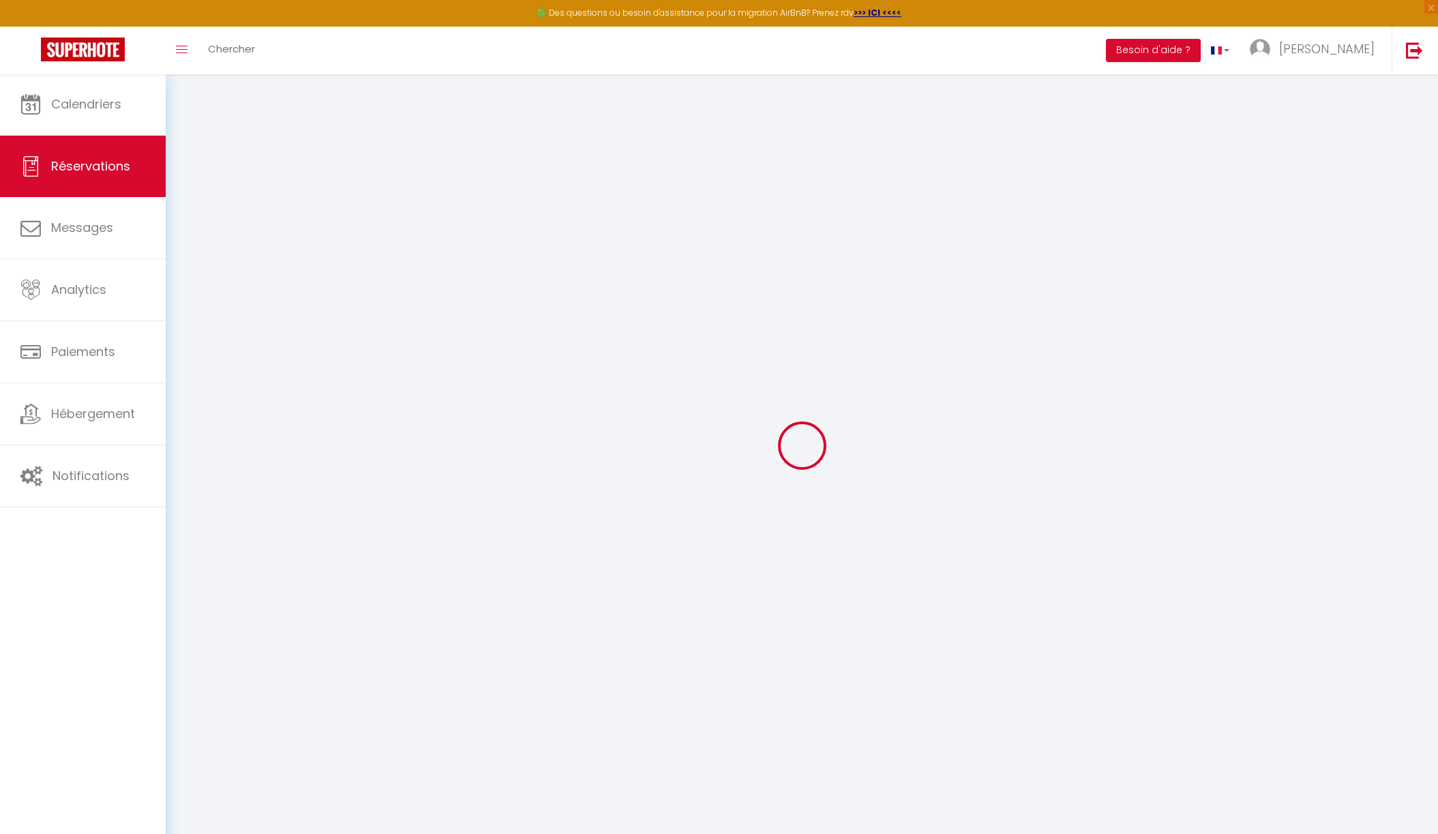
type input "Christelle"
type input "Djolla"
type input "cdjoll.779275@guest.booking.com"
type input "+33786481488"
type input "."
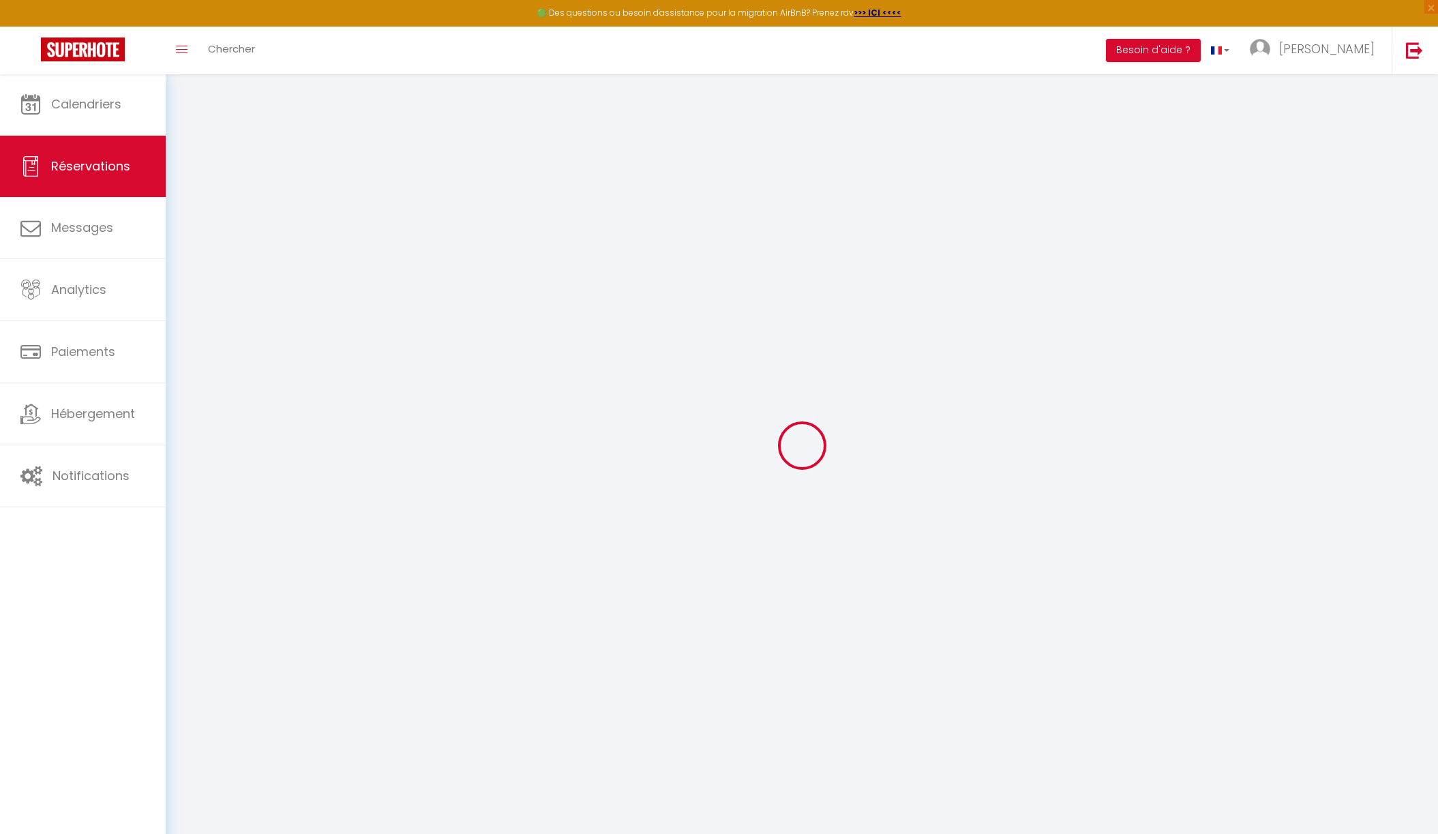
select select "FR"
type input "35.64"
type input "3.01"
select select "35936"
select select "1"
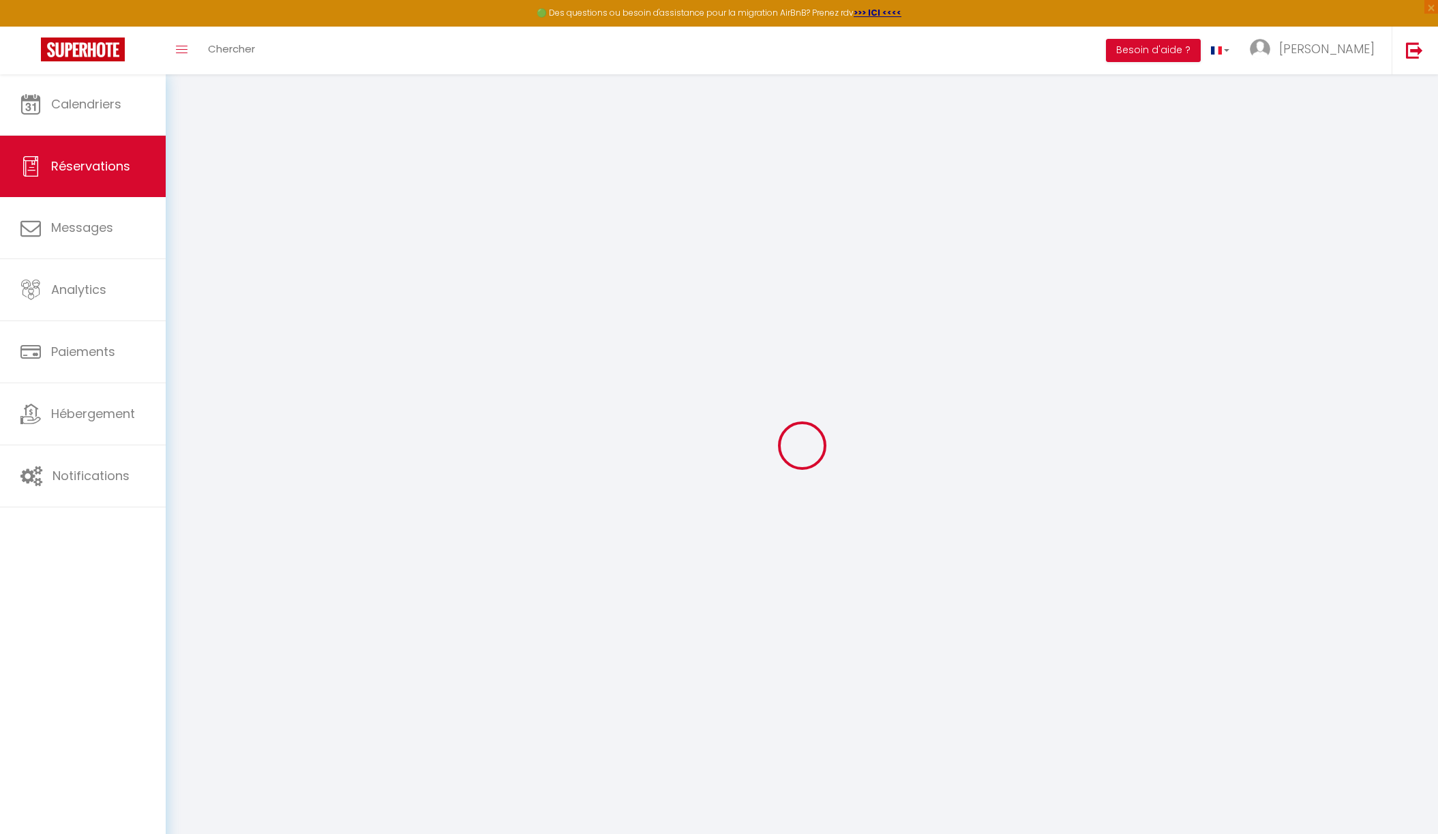
select select
type input "1"
select select "12"
select select
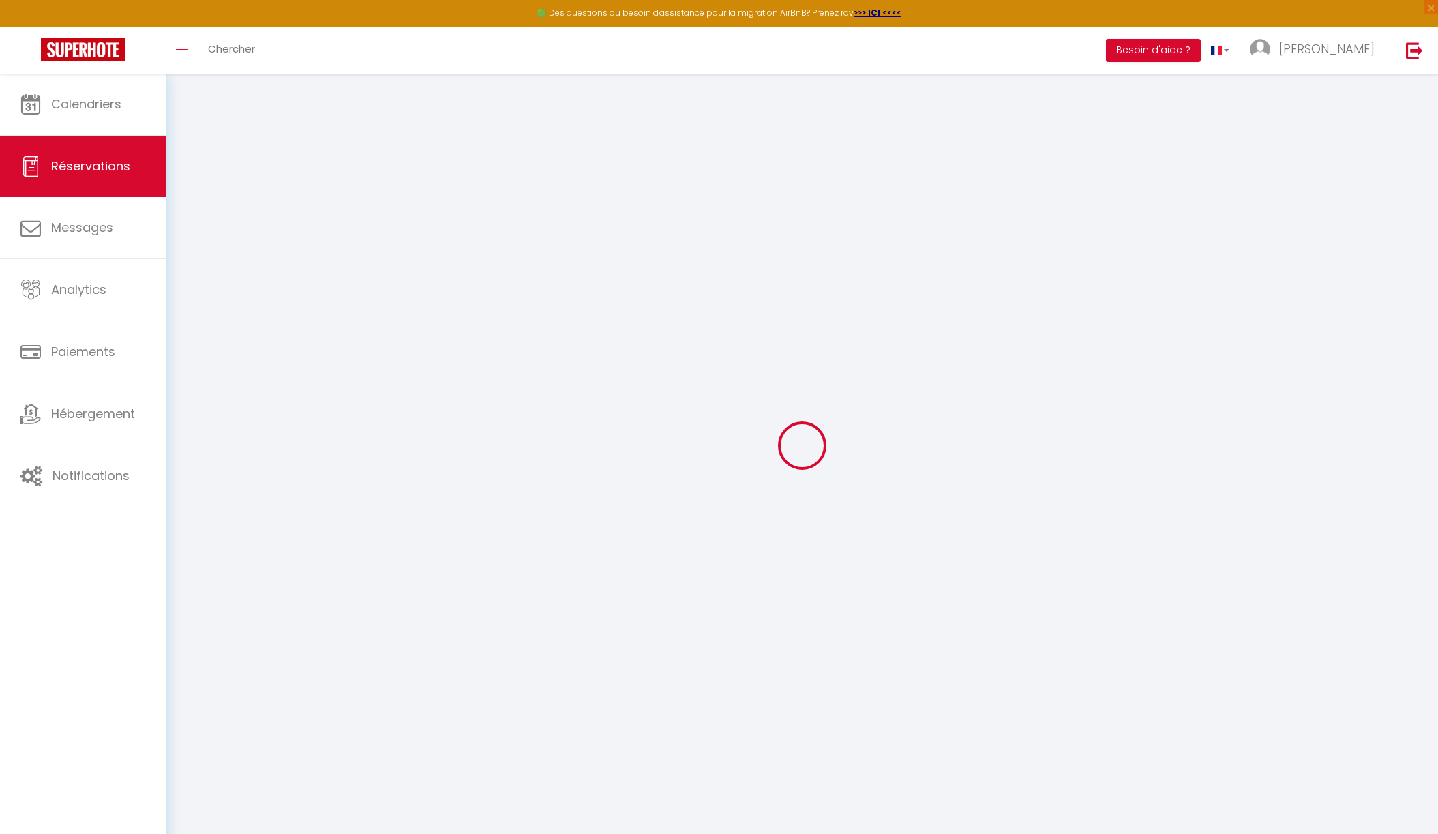
type input "167.62"
checkbox input "false"
type input "0"
select select "2"
type input "0"
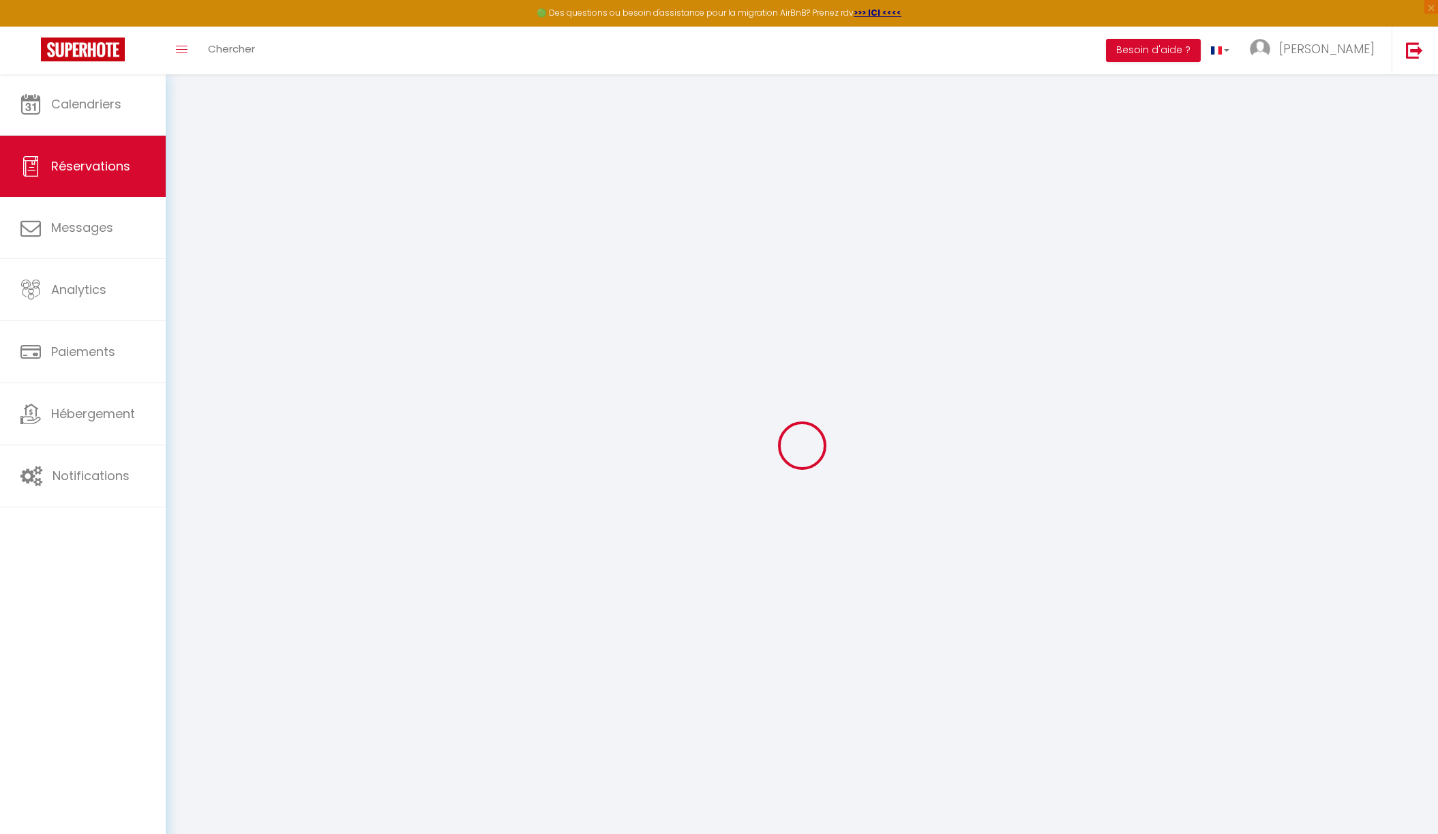
type input "0"
select select
select select "14"
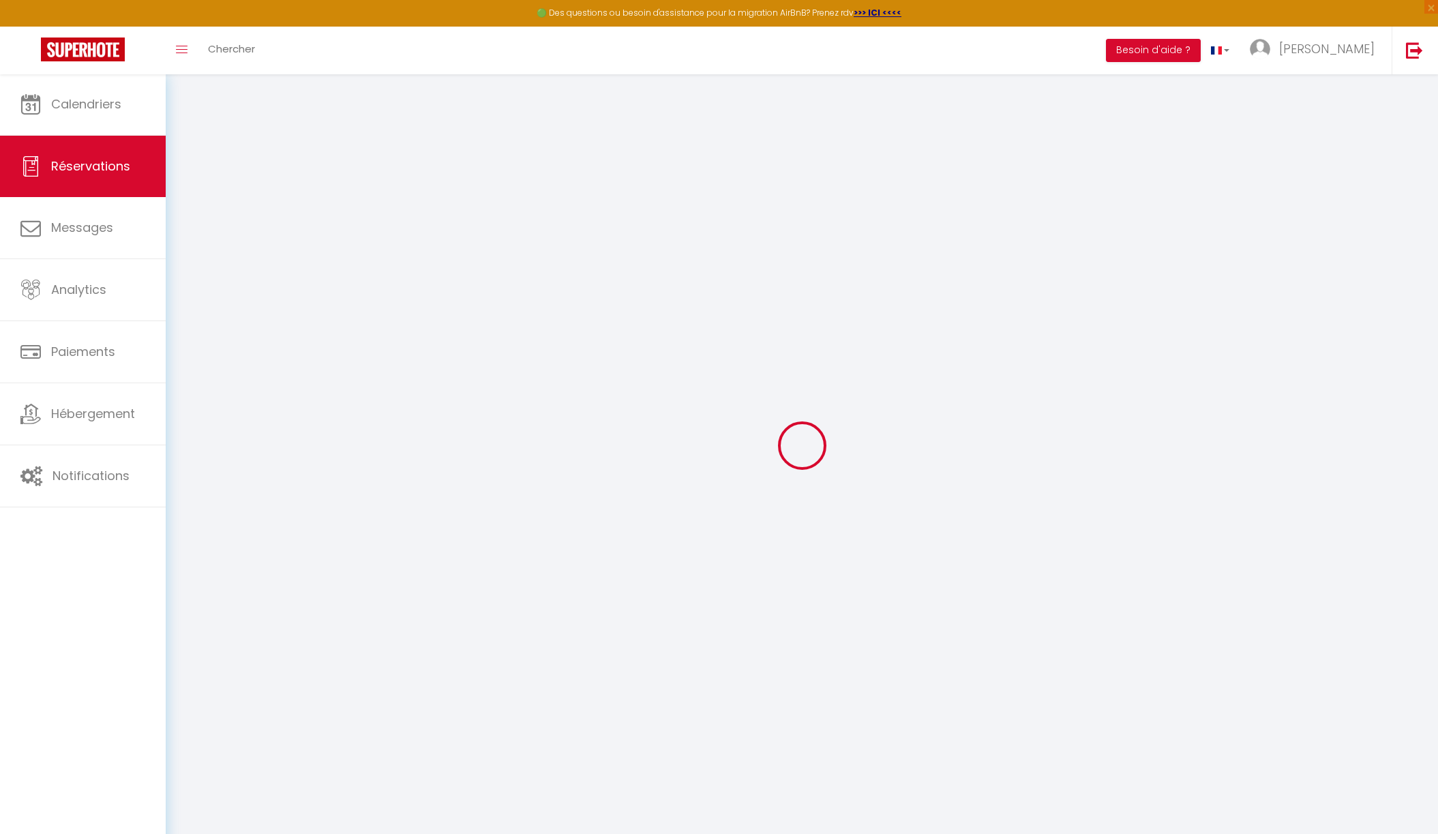
checkbox input "false"
select select
checkbox input "false"
select select
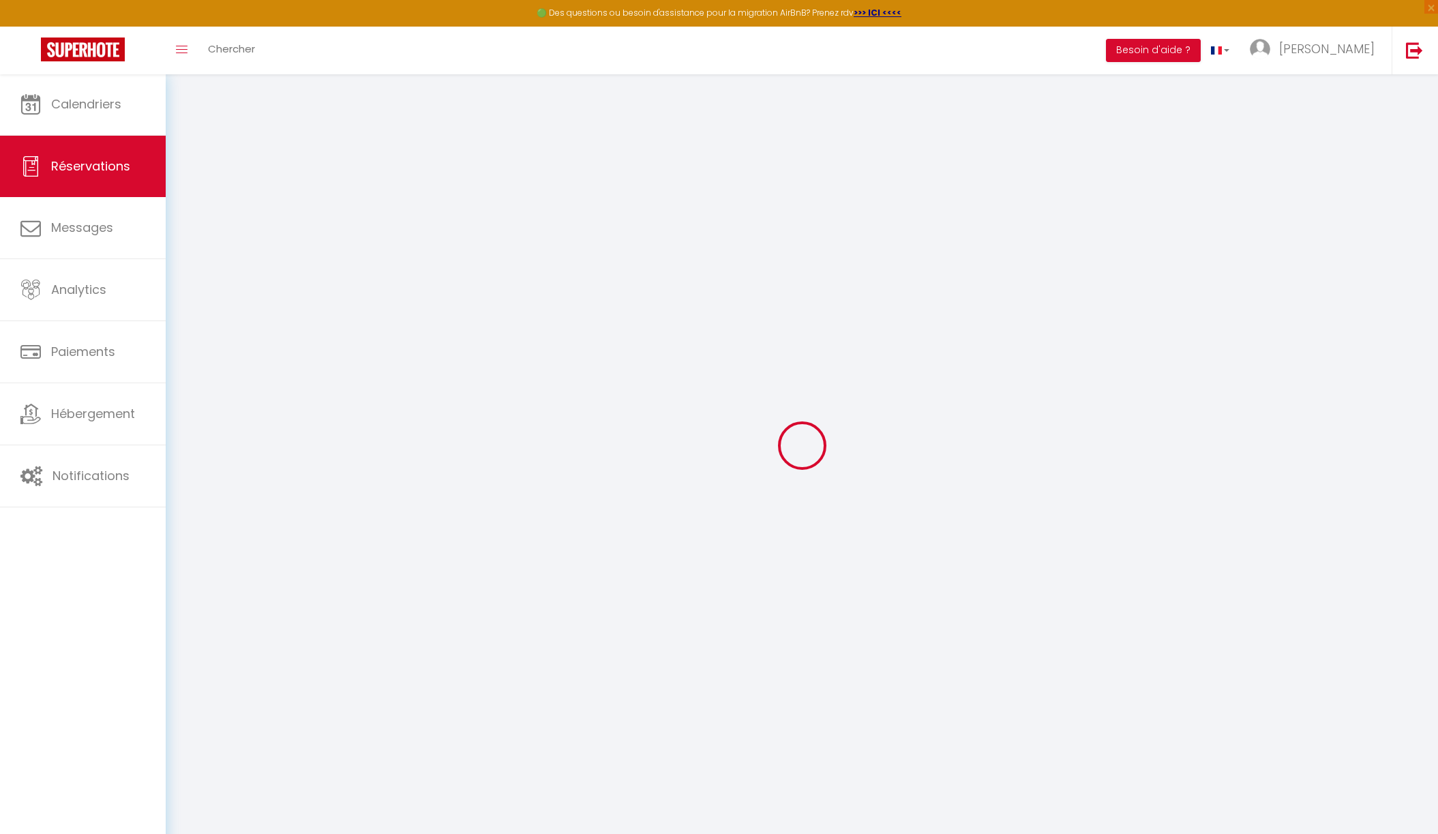
select select
checkbox input "false"
type textarea "** THIS RESERVATION HAS BEEN PRE-PAID ** BOOKING NOTE : Payment charge is EUR 3…"
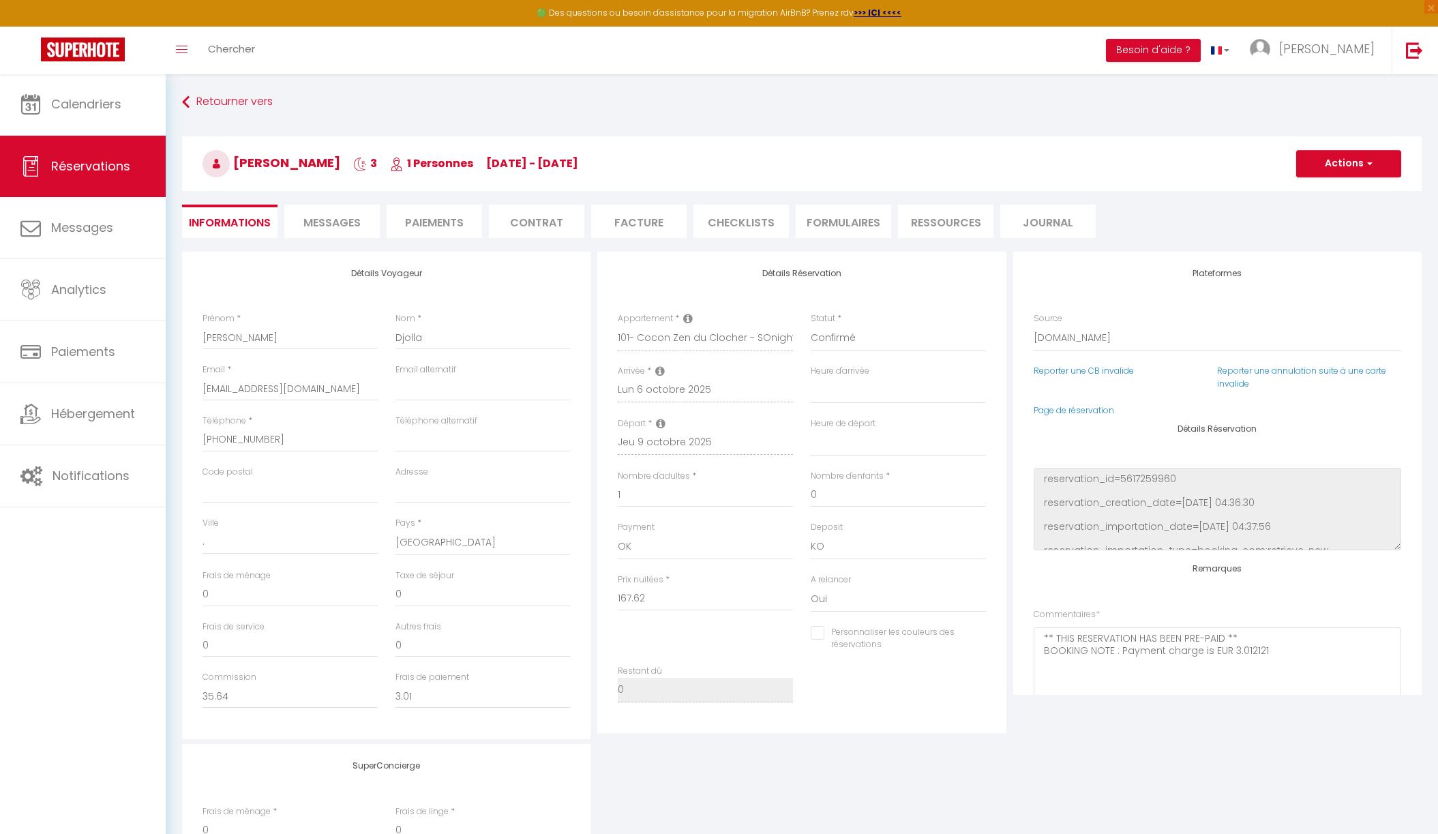
type input "42"
type input "5.53"
select select
checkbox input "false"
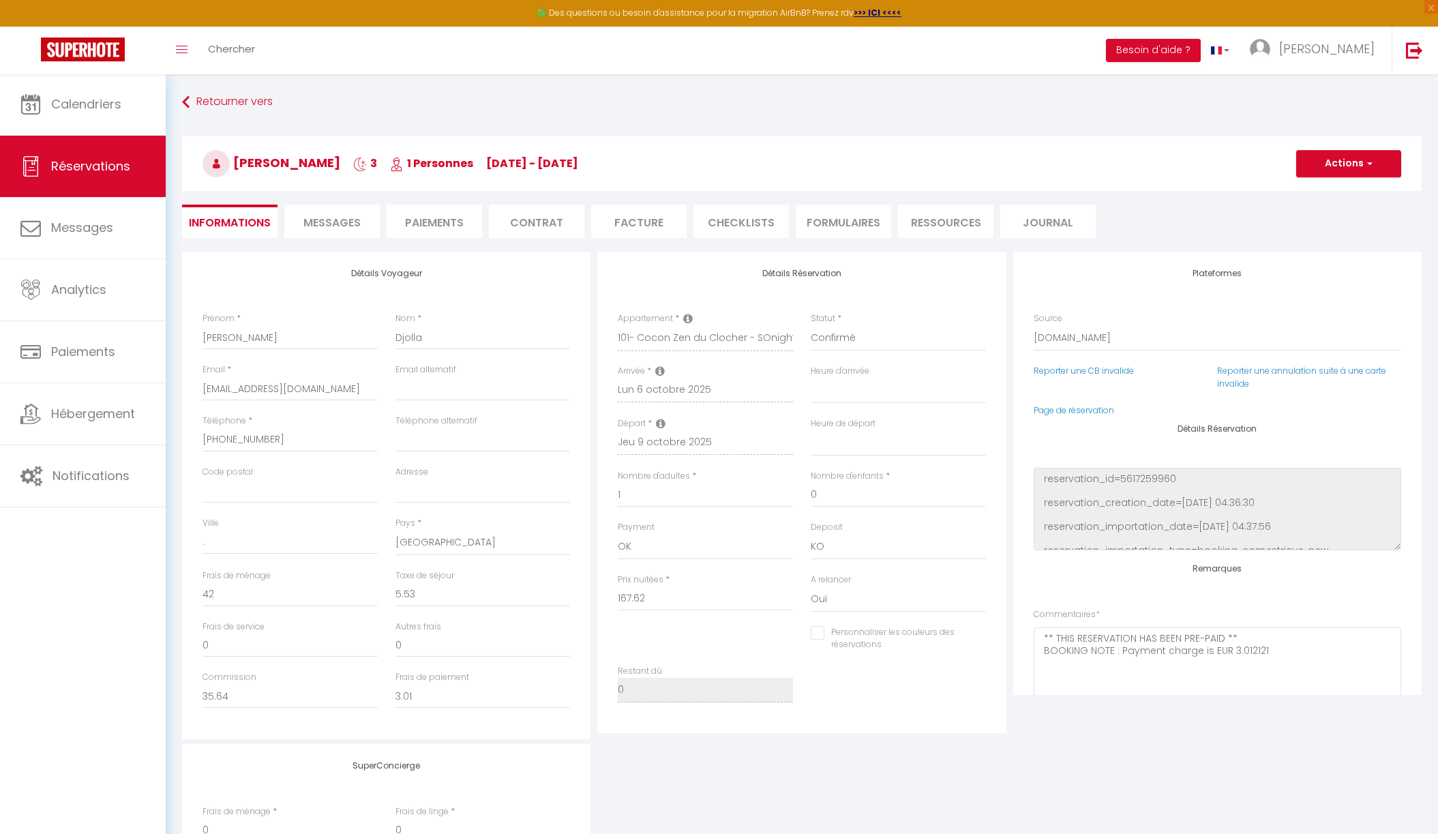
select select
click at [732, 225] on li "CHECKLISTS" at bounding box center [740, 221] width 95 height 33
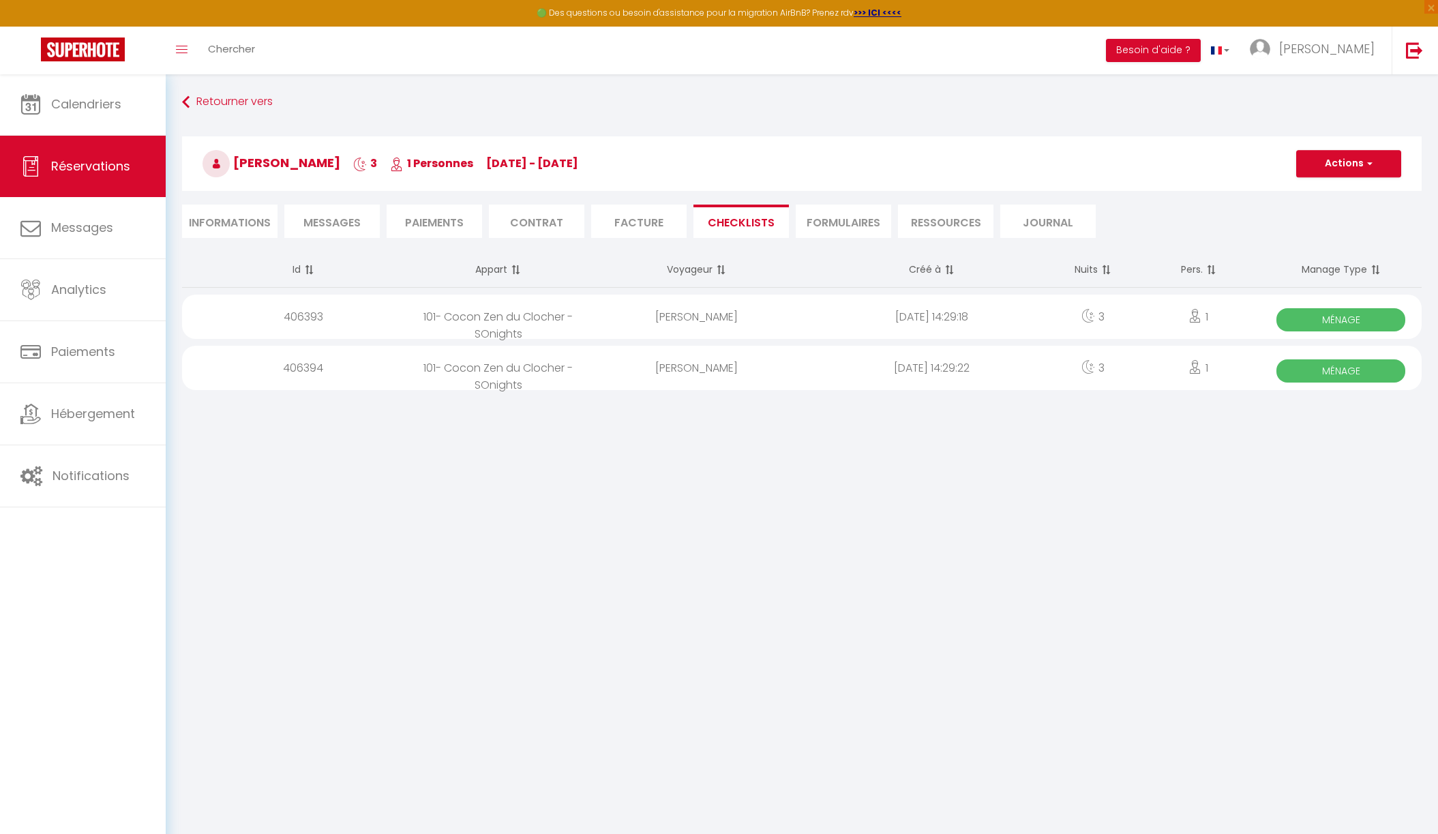
click at [1359, 318] on span "Ménage" at bounding box center [1340, 319] width 129 height 23
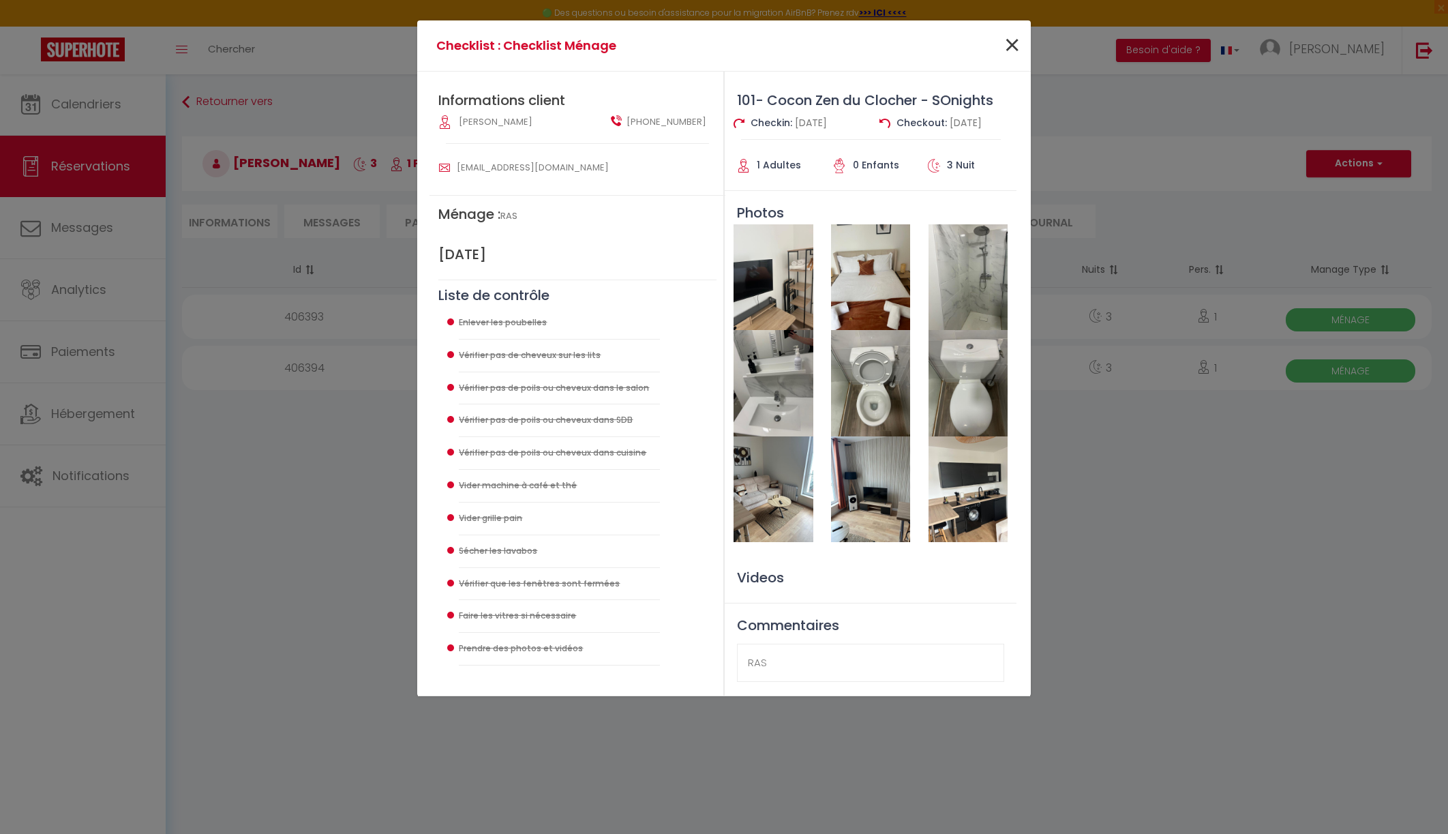
click at [1008, 47] on span "×" at bounding box center [1012, 45] width 17 height 41
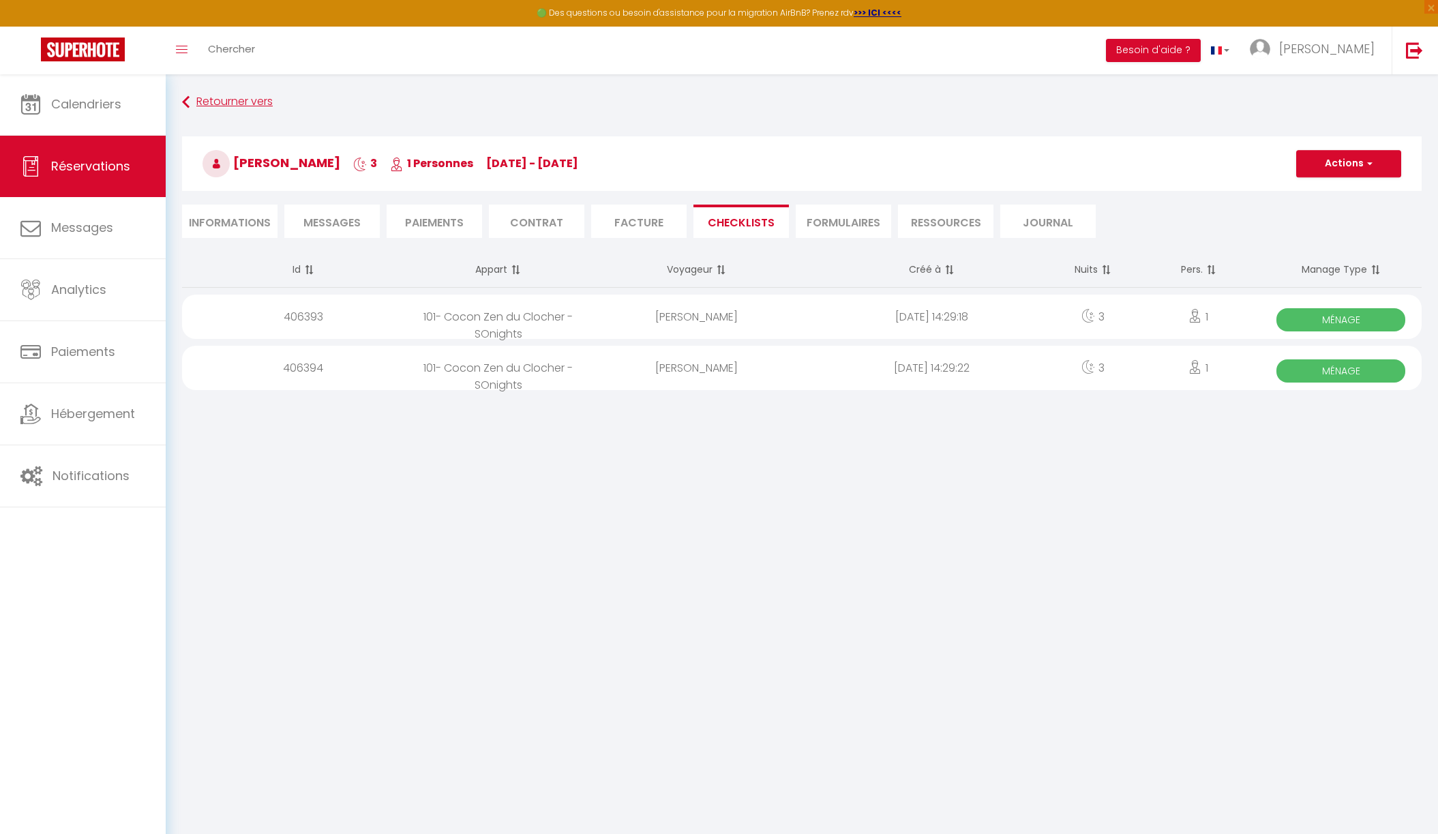
click at [199, 95] on link "Retourner vers" at bounding box center [801, 102] width 1239 height 25
select select
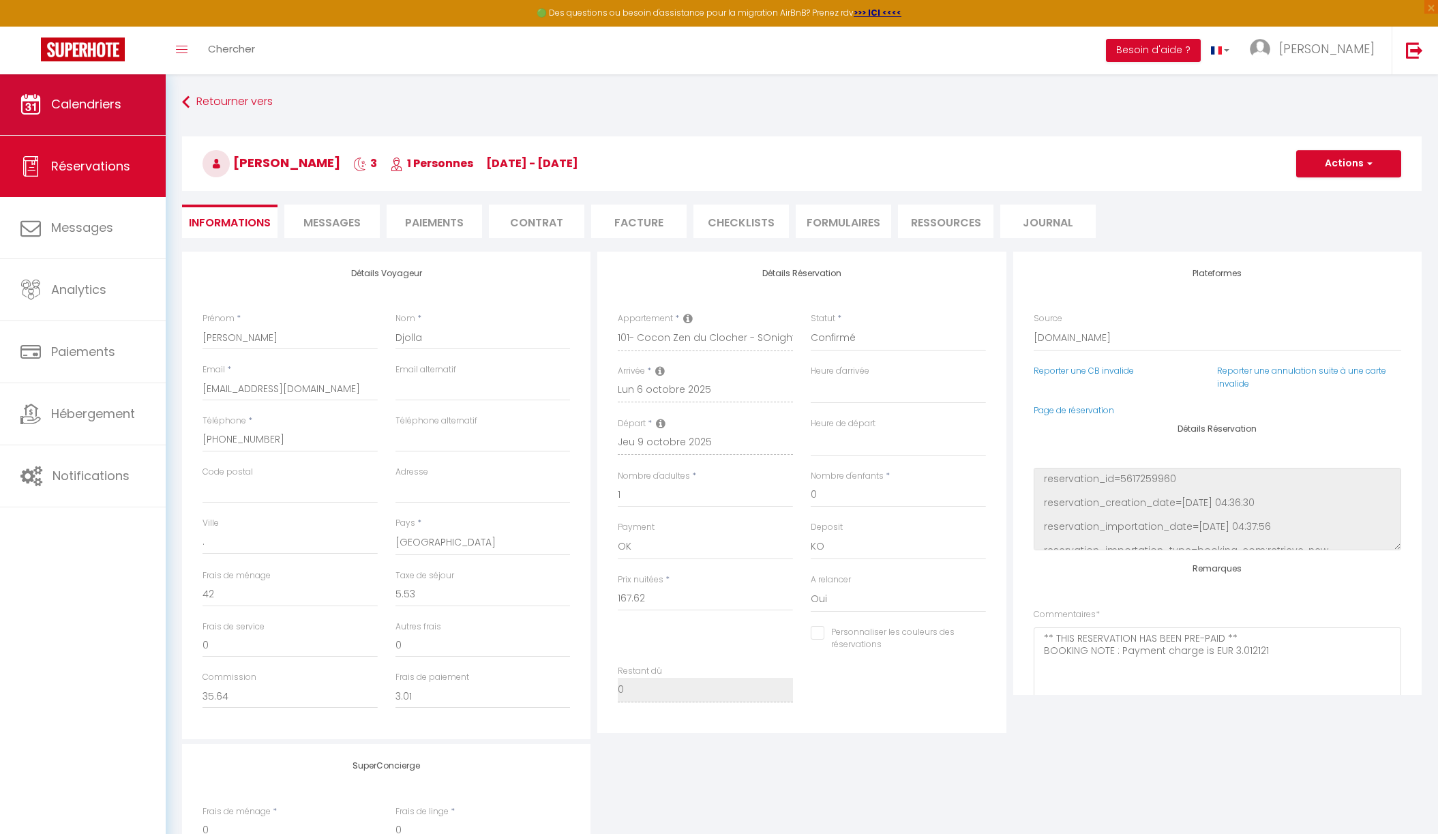
click at [107, 112] on span "Calendriers" at bounding box center [86, 103] width 70 height 17
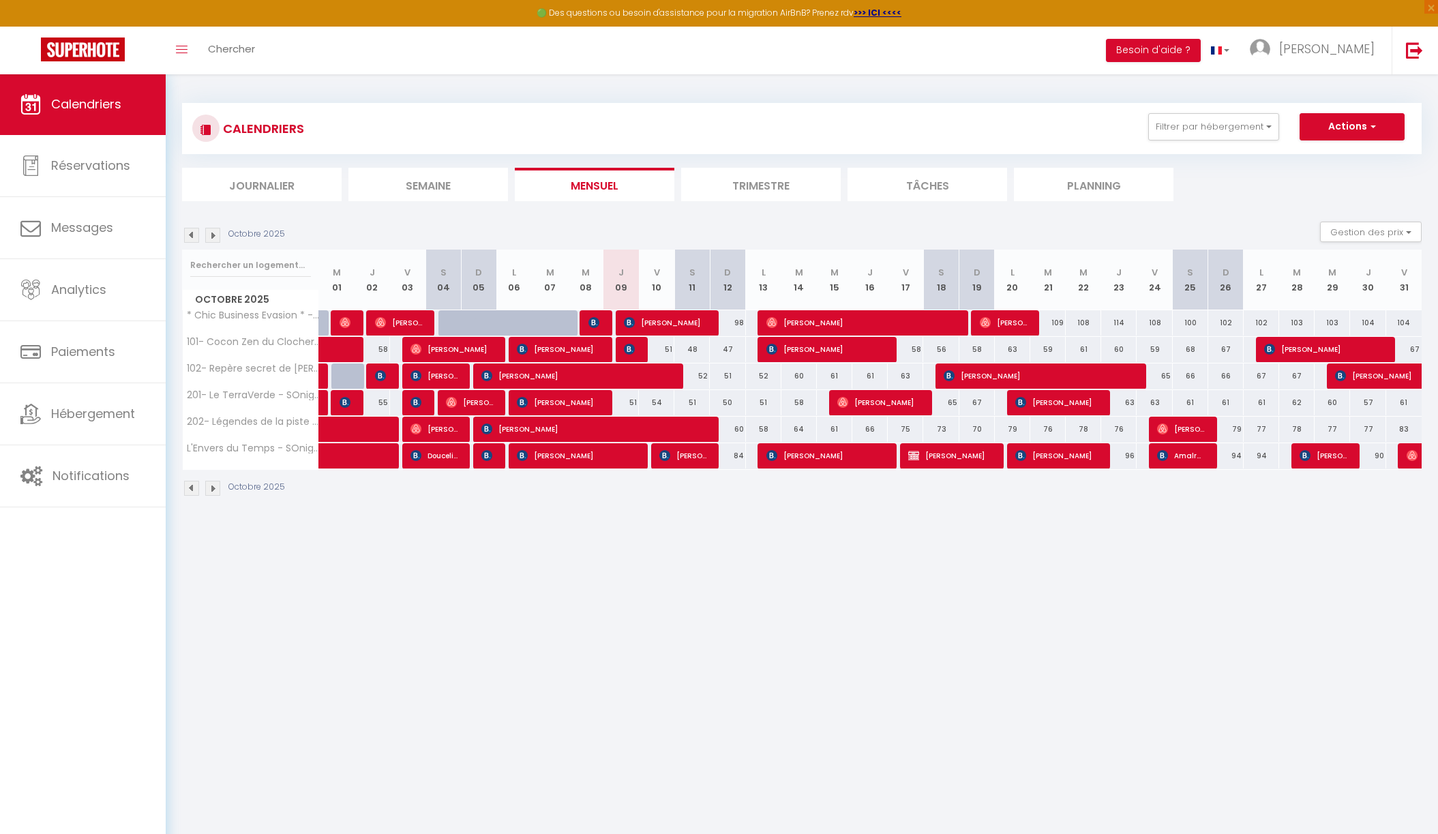
click at [633, 348] on img at bounding box center [629, 349] width 11 height 11
select select "OK"
select select "KO"
select select "1"
select select "0"
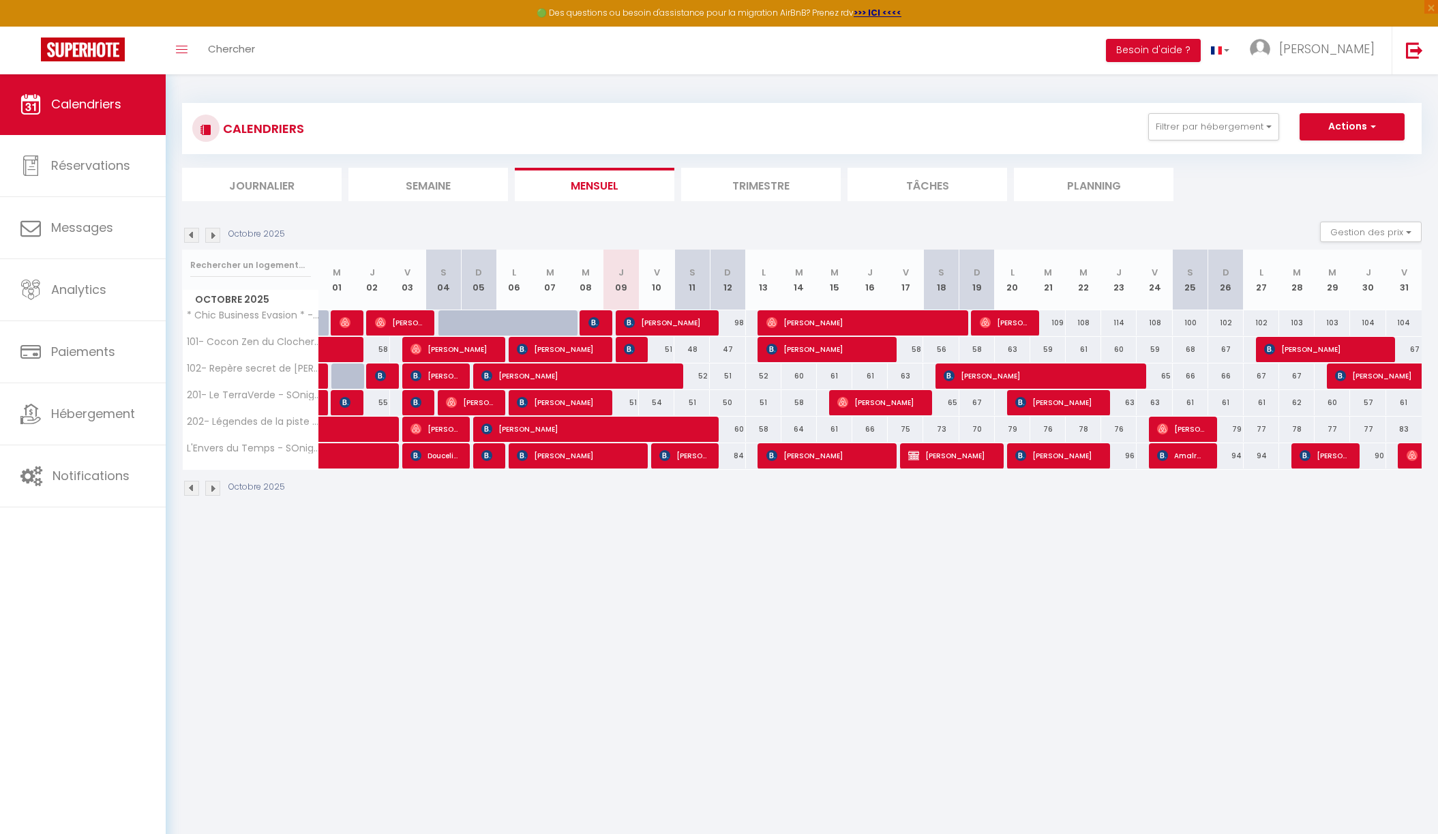
select select "1"
select select
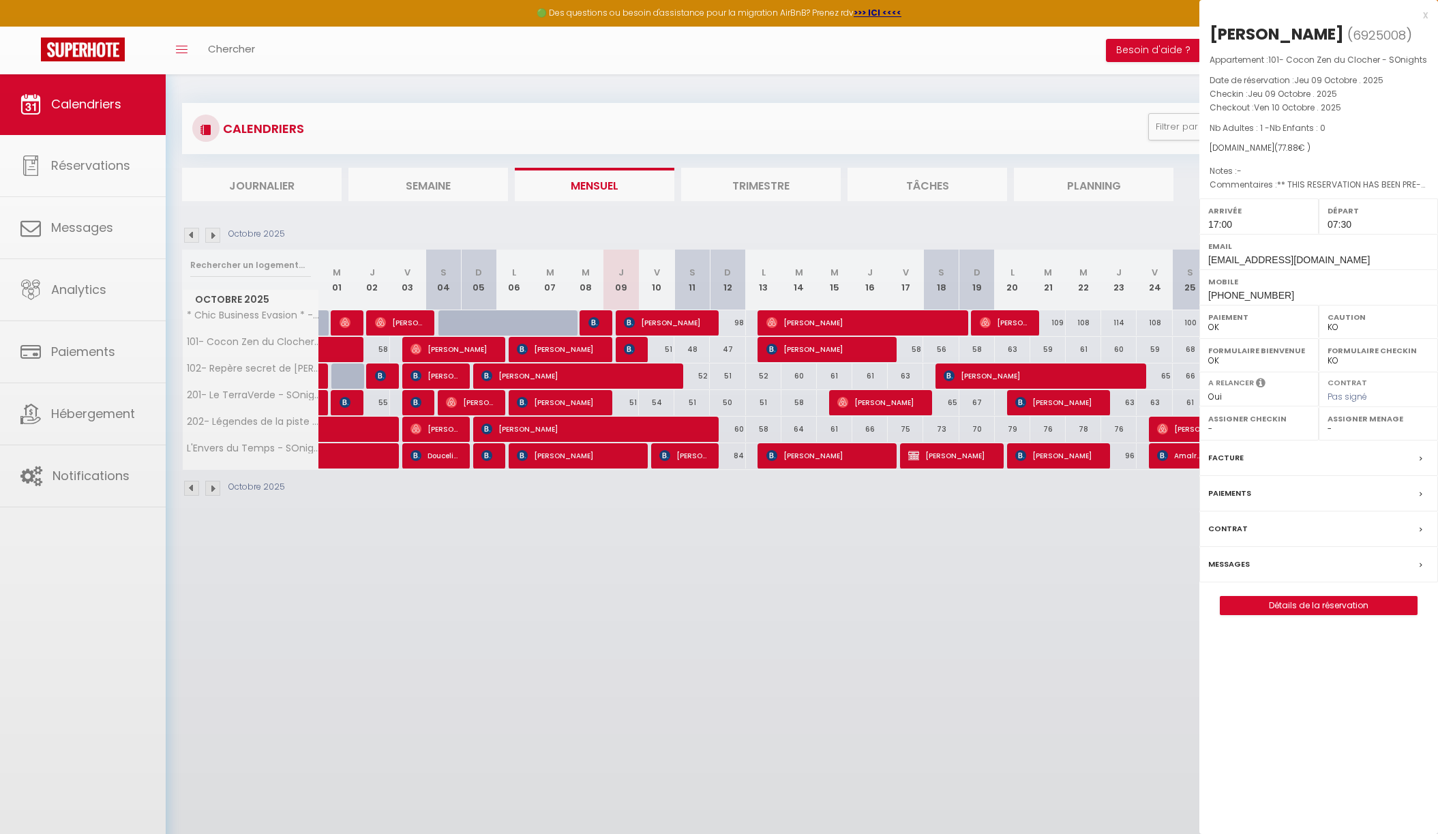
select select "16787"
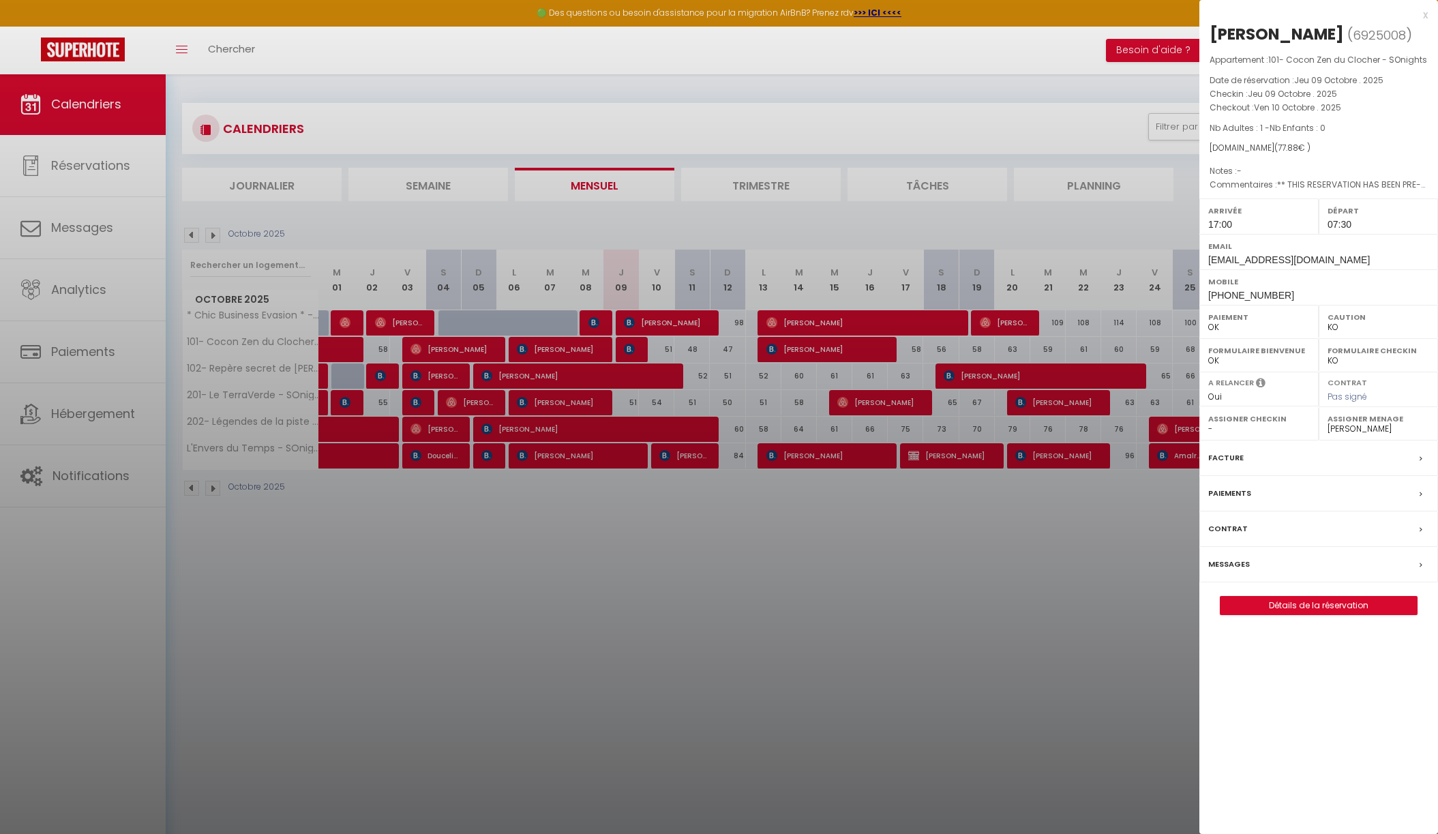
click at [1318, 614] on link "Détails de la réservation" at bounding box center [1318, 606] width 196 height 18
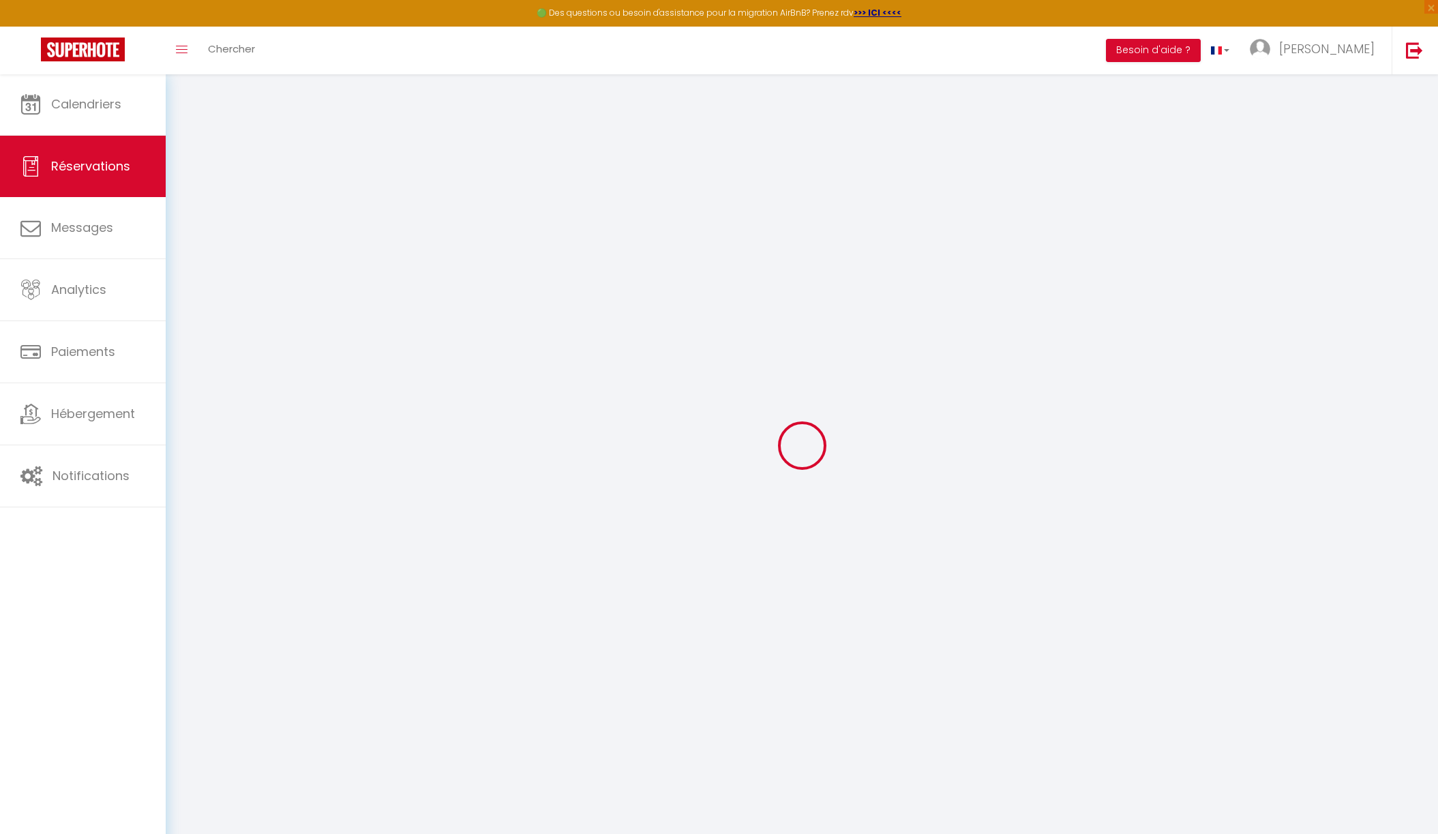
type input "Guillaume"
type input "Gundelwein"
type input "[EMAIL_ADDRESS][DOMAIN_NAME]"
type input "transgun@outlook.fr"
type input "[PHONE_NUMBER]"
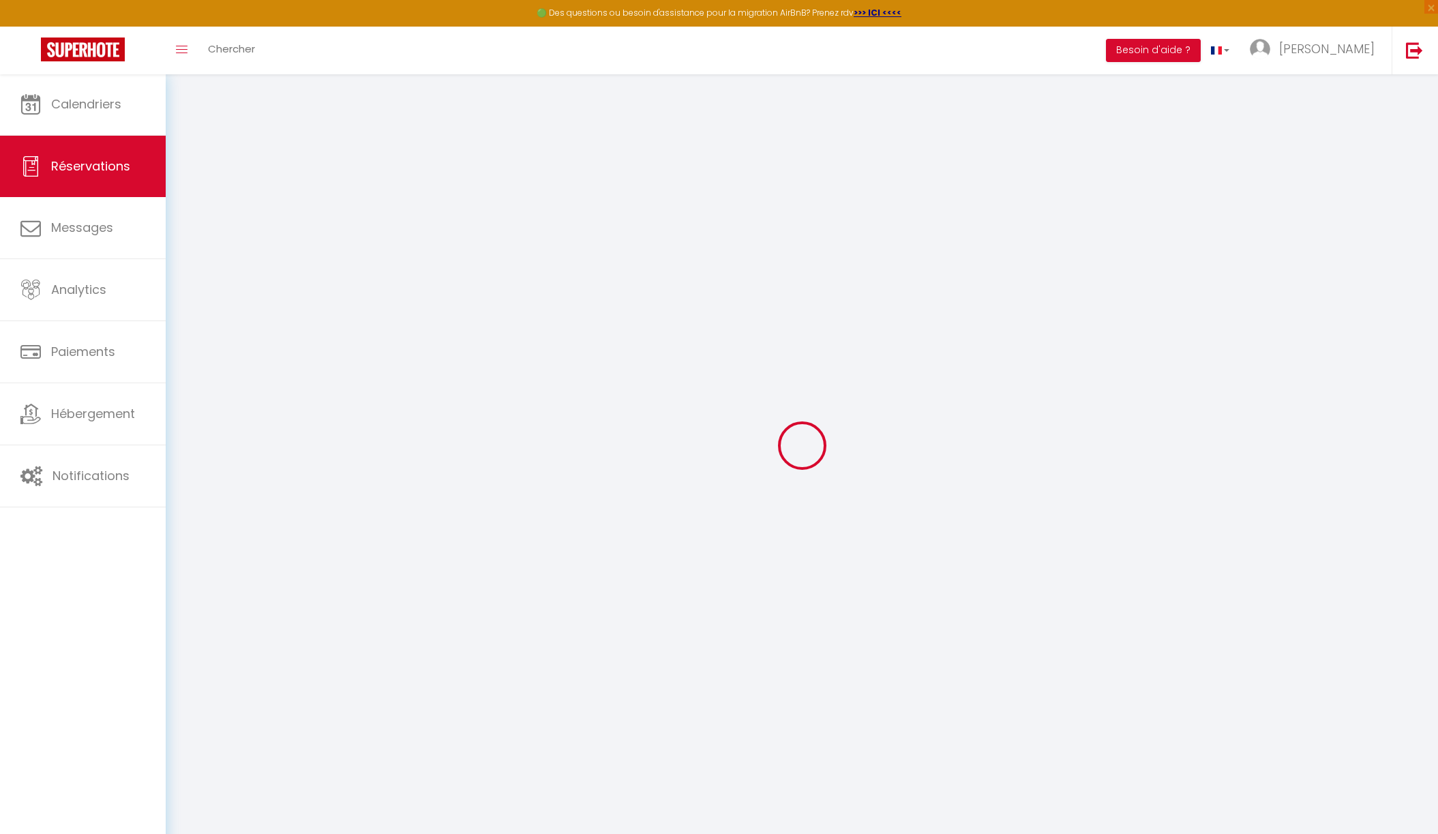
type input "[PHONE_NUMBER]"
type input "."
select select "FR"
type input "13.04"
type input "1.09"
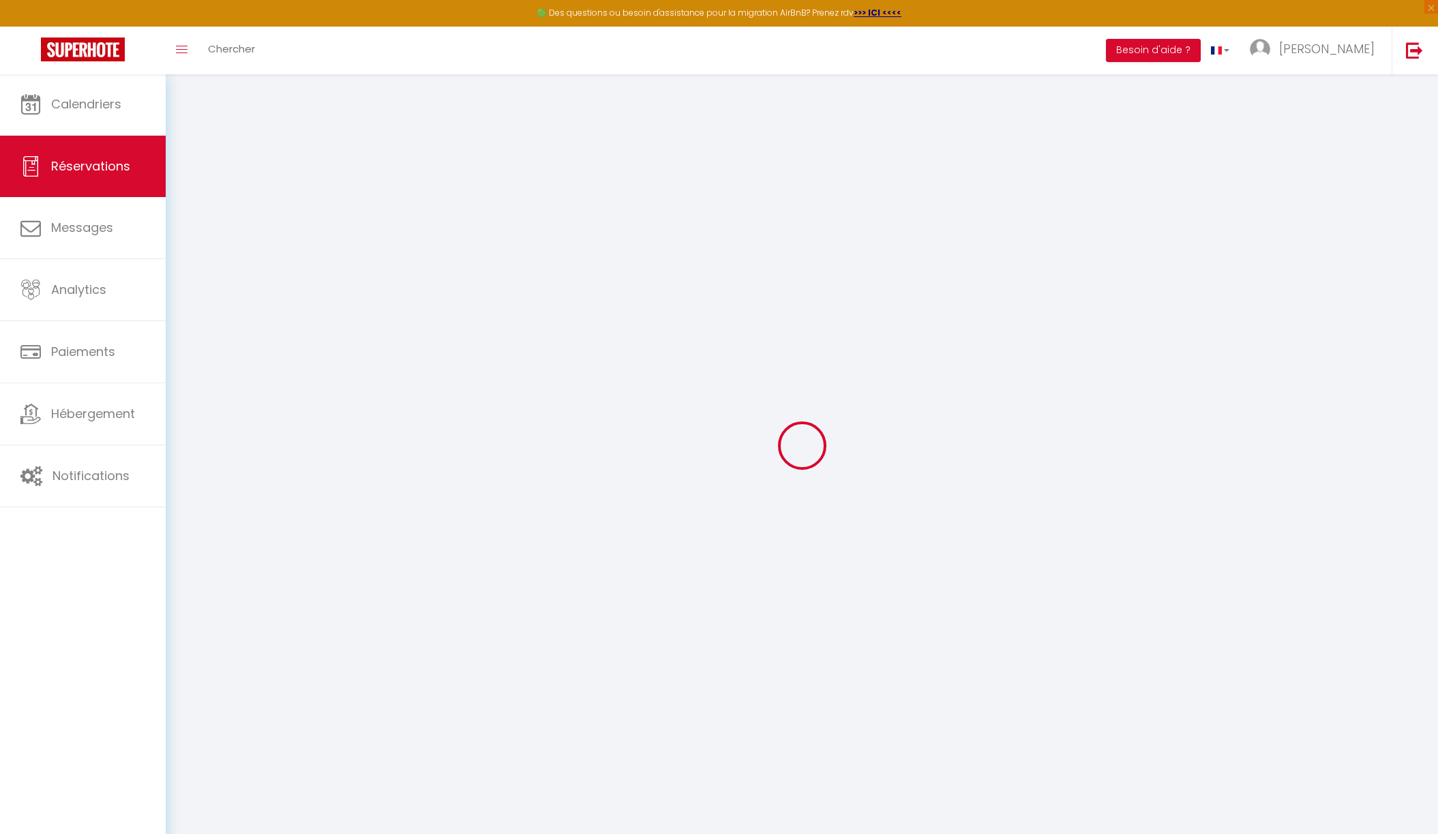
select select "35936"
select select "1"
select select
type input "1"
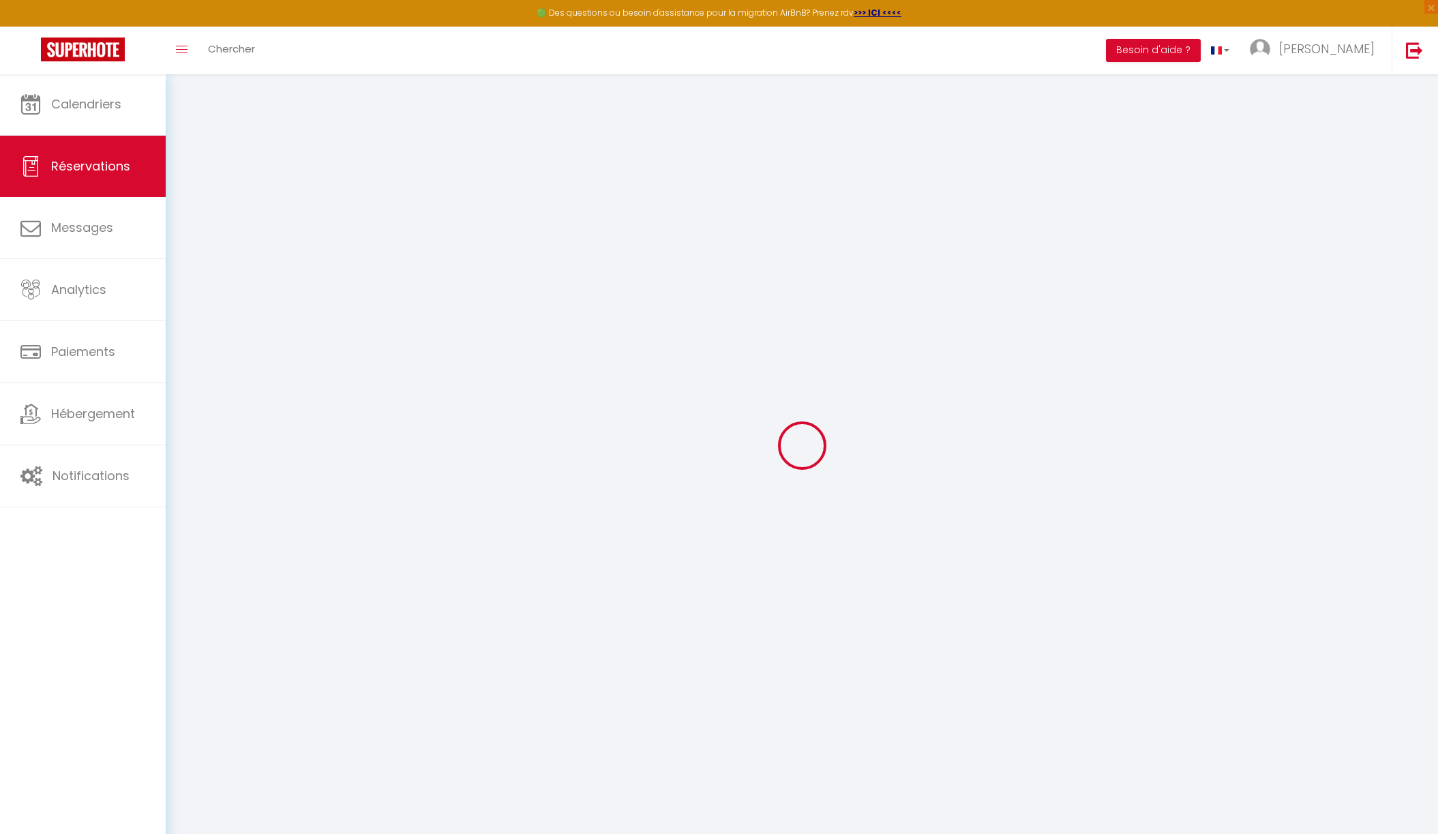
select select "12"
select select
type input "34.73"
checkbox input "false"
type input "0"
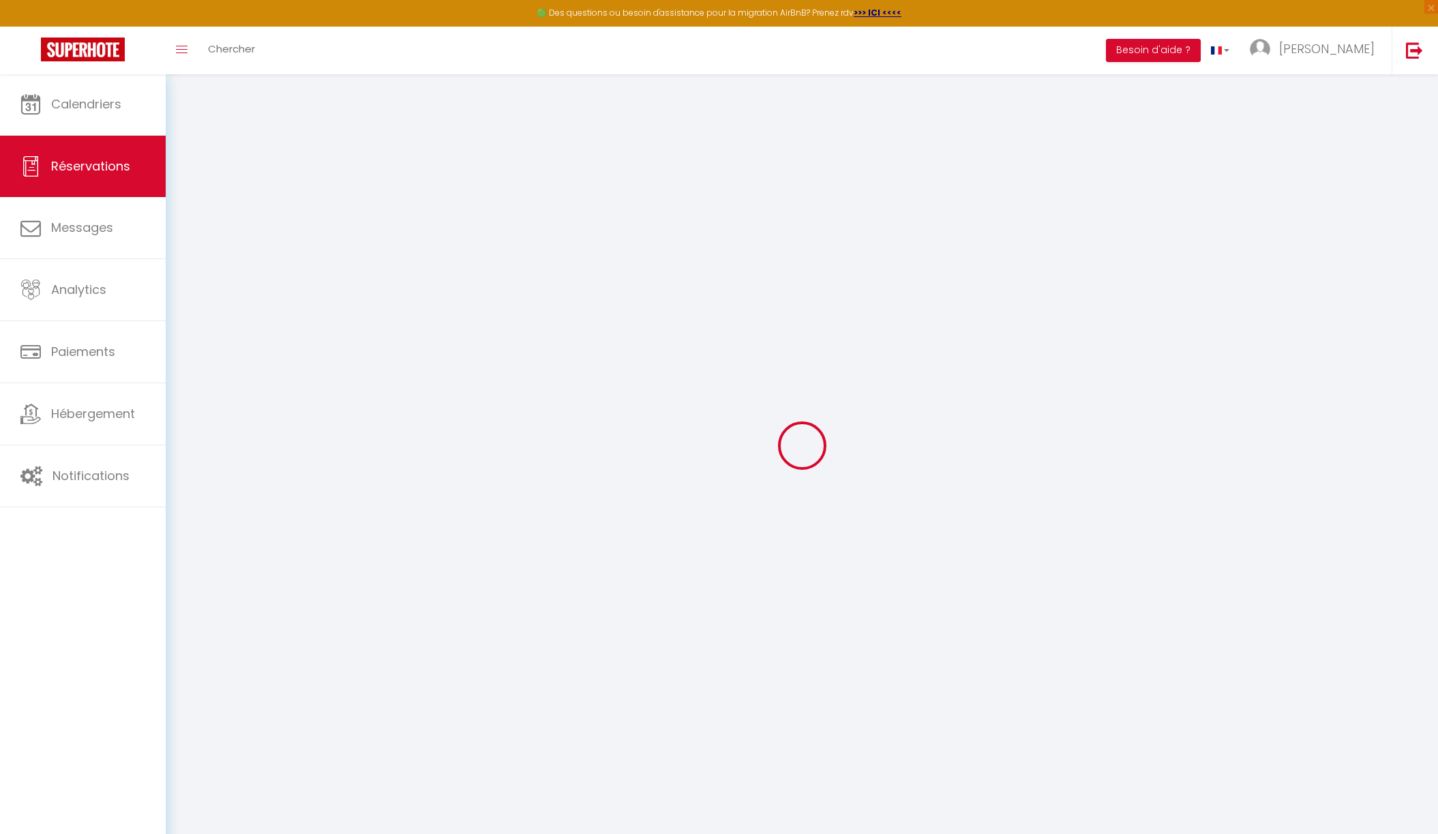
select select "2"
type input "0"
select select
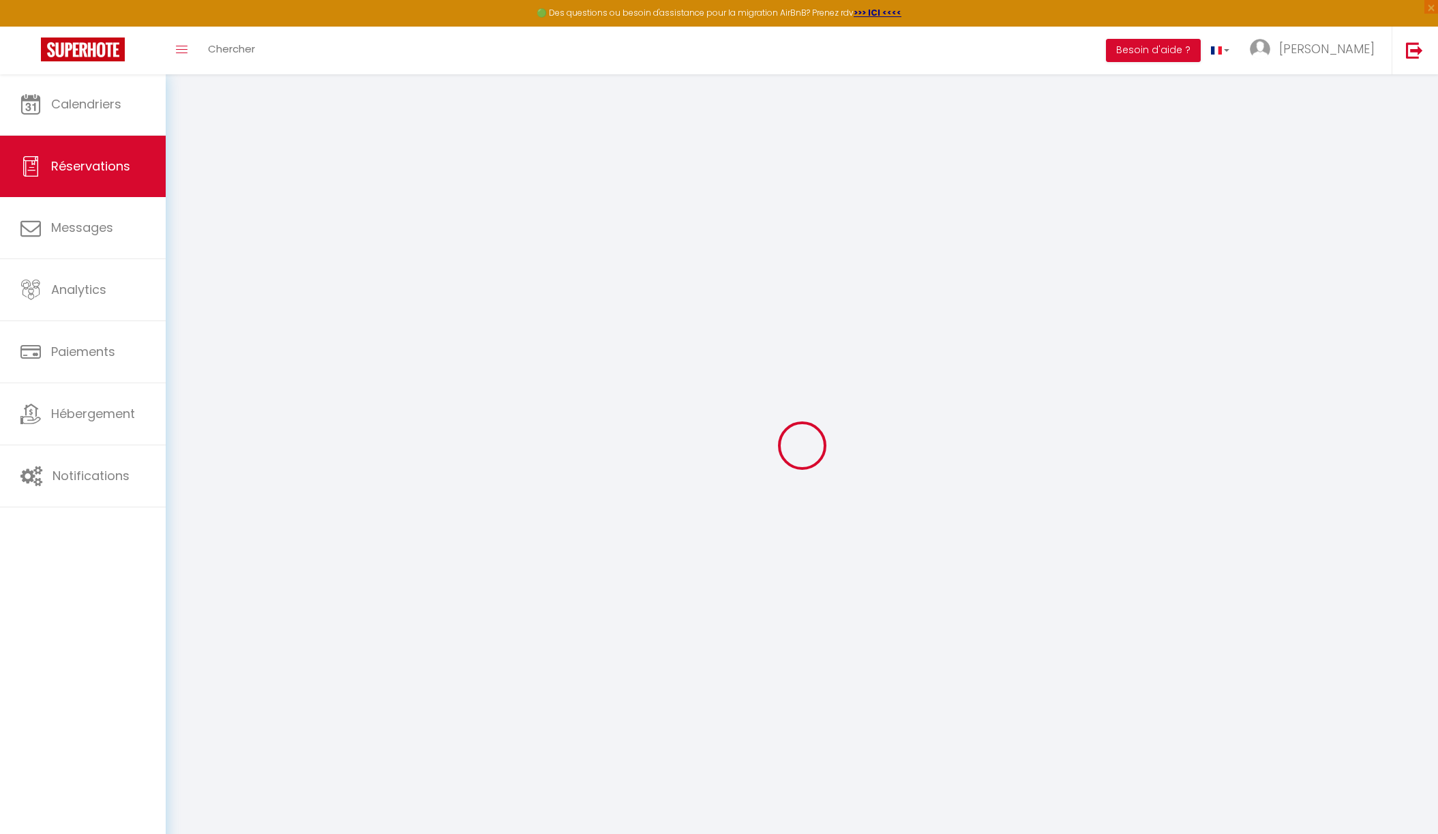
select select
select select "14"
checkbox input "false"
select select
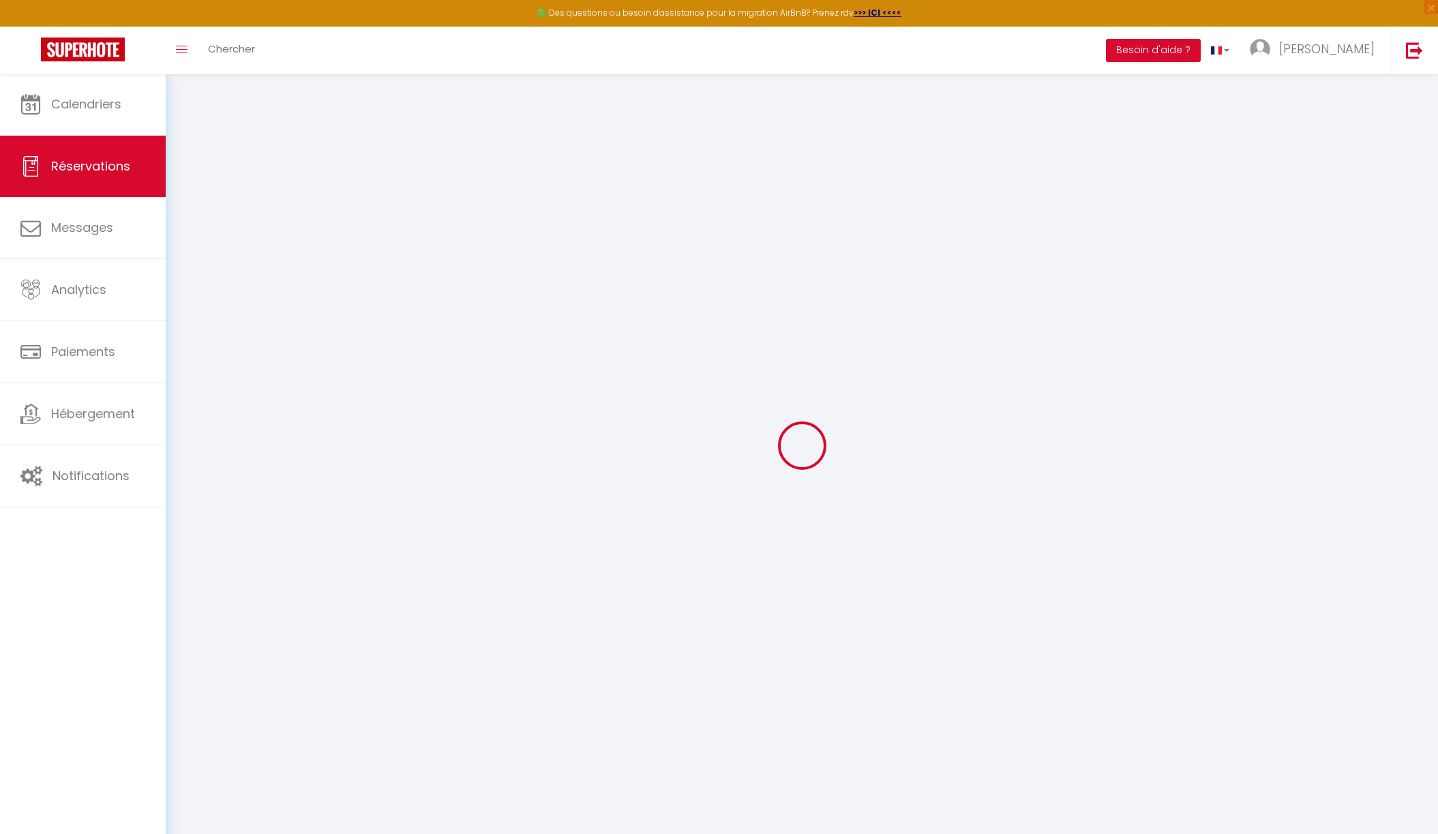
checkbox input "false"
select select
checkbox input "false"
select select
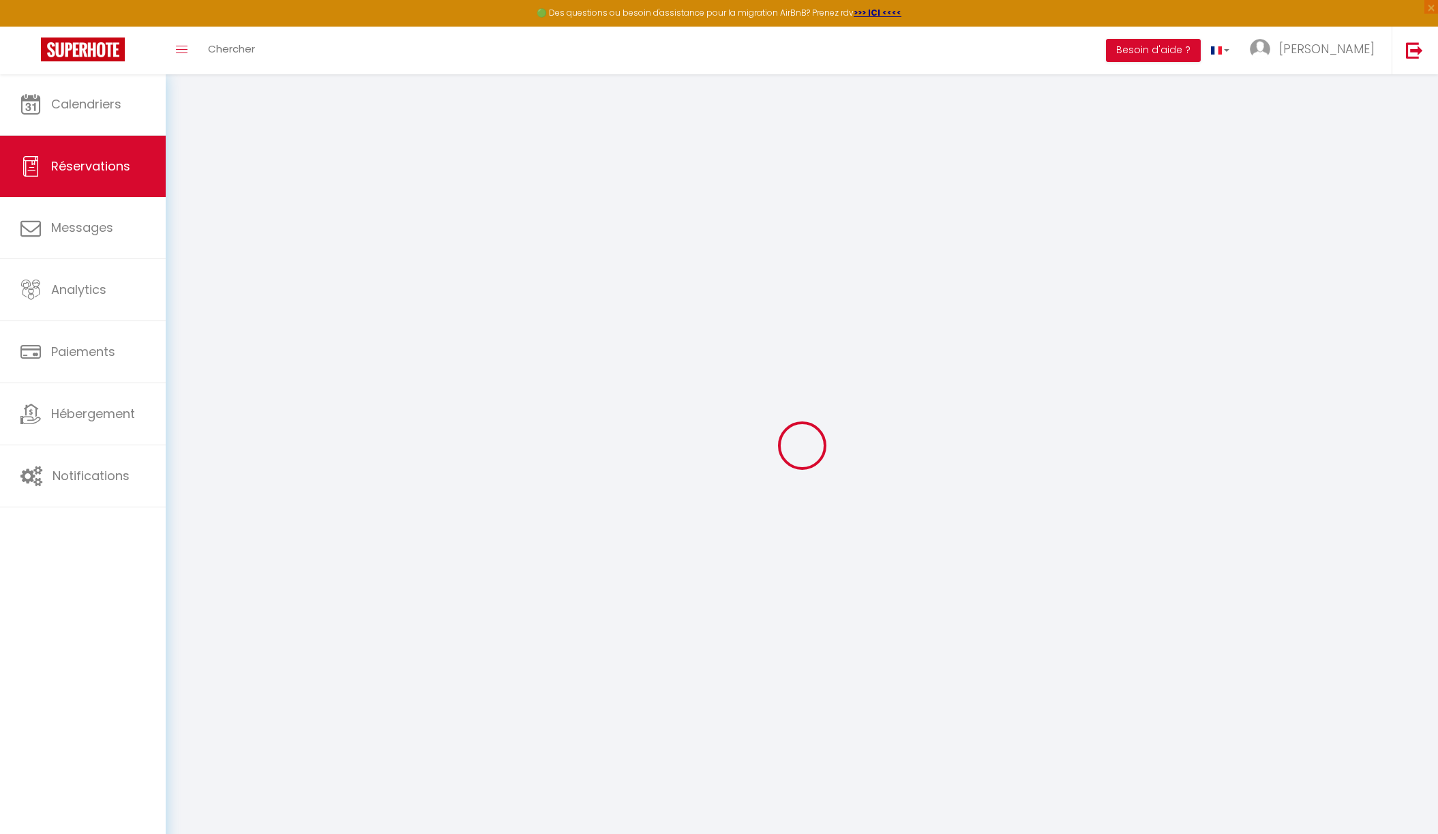
select select
checkbox input "false"
type textarea "** THIS RESERVATION HAS BEEN PRE-PAID ** BOOKING NOTE : Payment charge is EUR 1…"
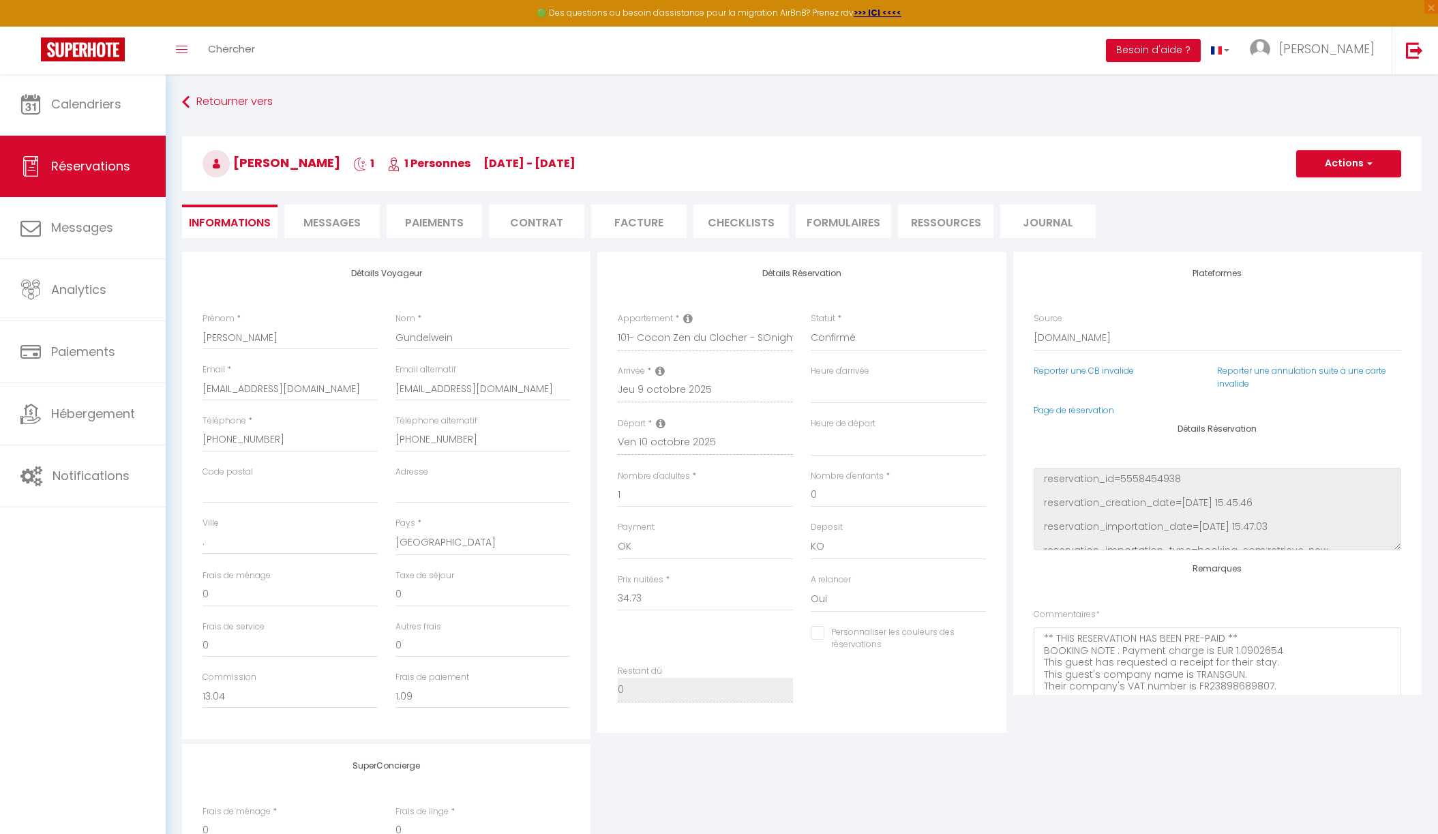
type input "42"
type input "1.15"
select select
checkbox input "false"
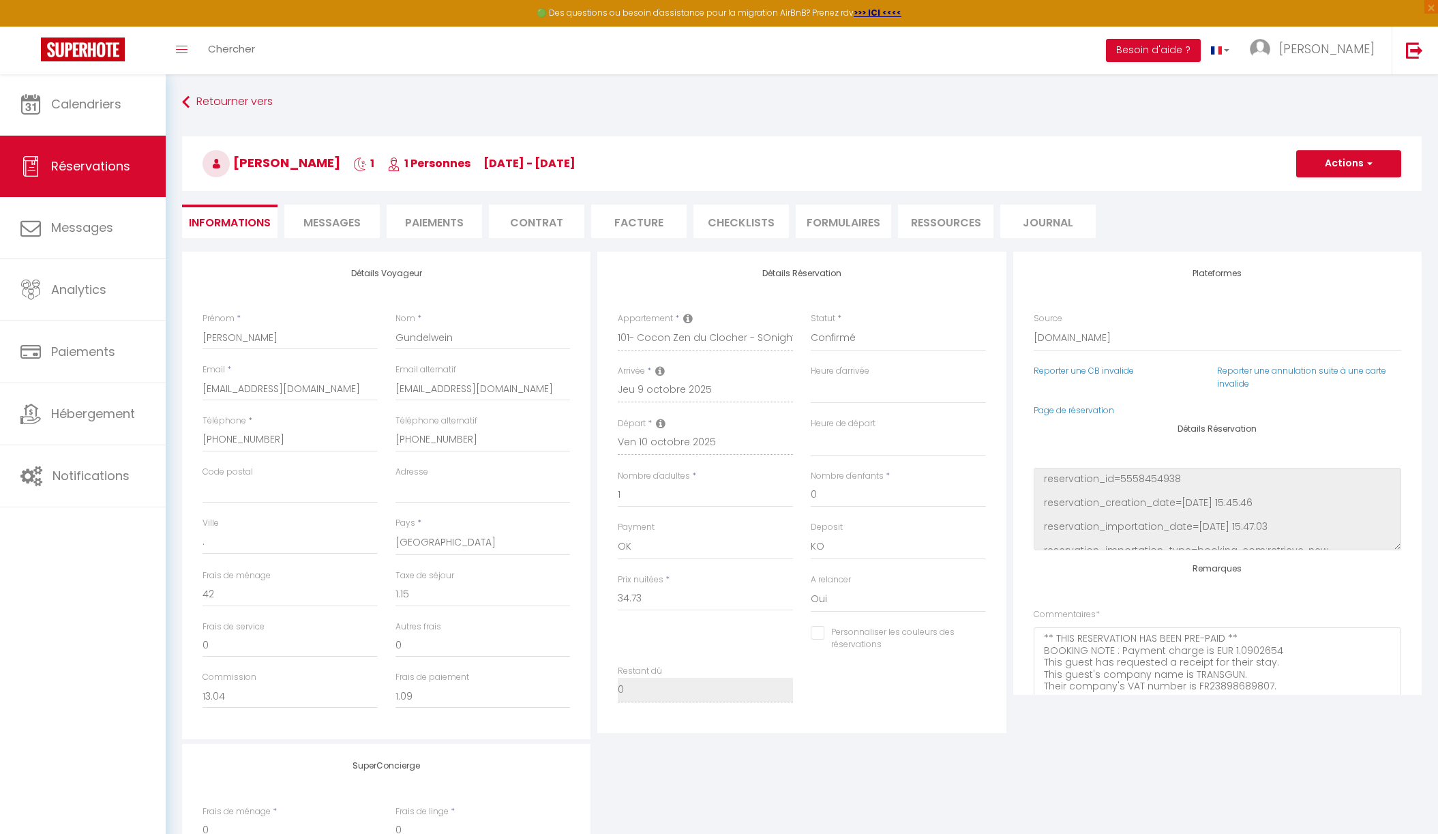
select select "17:00"
select select "07:30"
click at [350, 224] on span "Messages" at bounding box center [331, 223] width 57 height 16
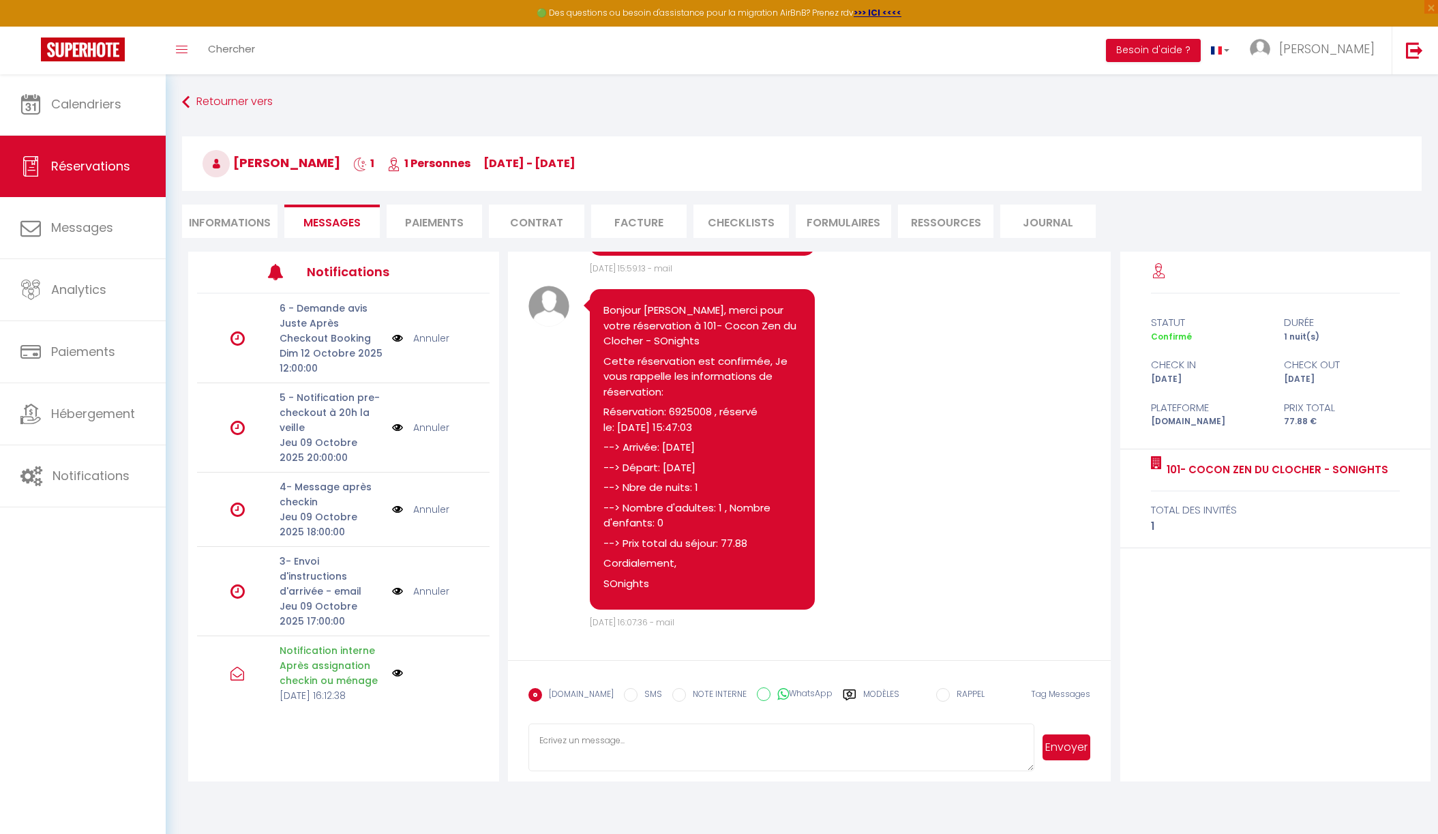
scroll to position [74, 0]
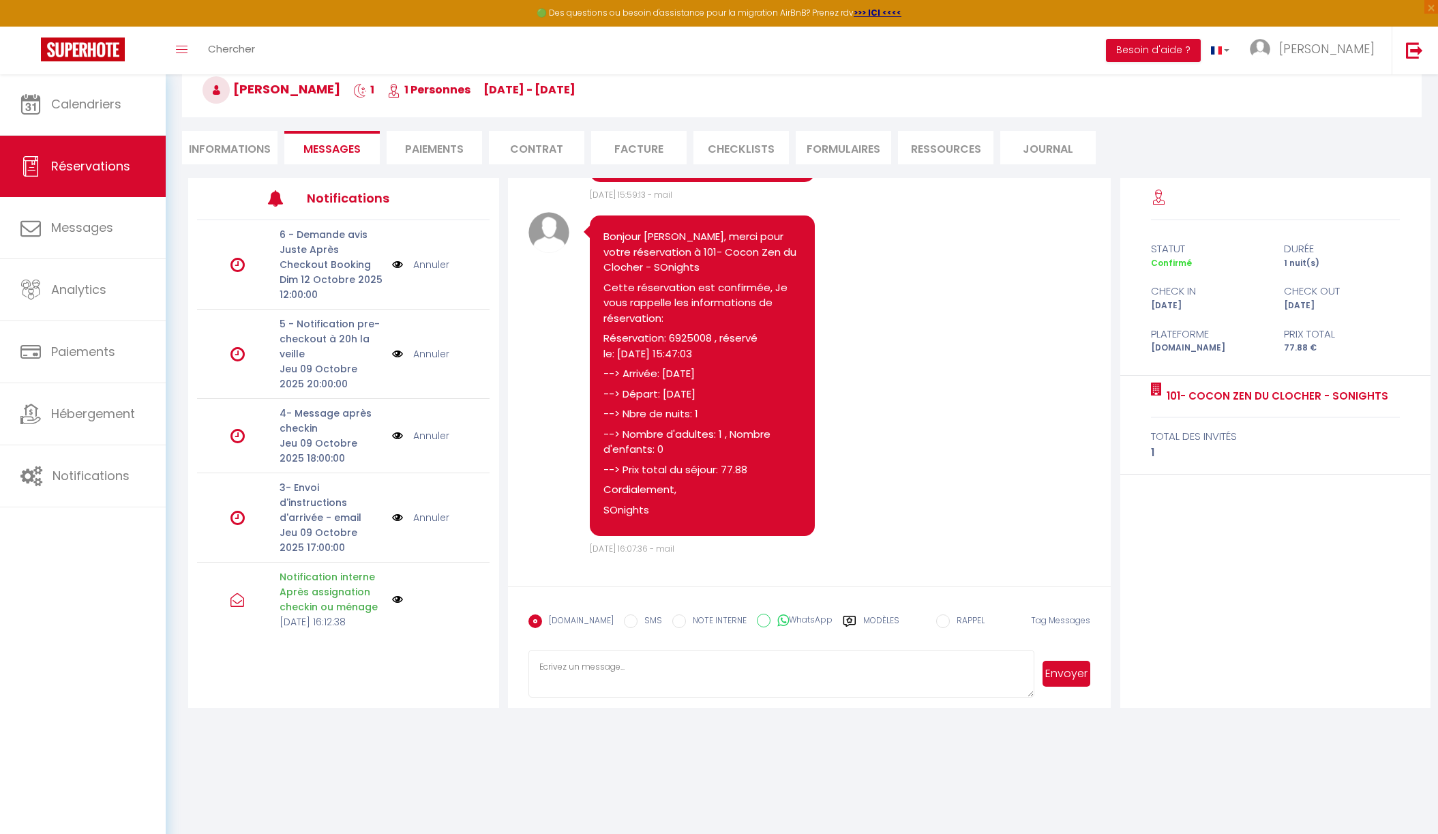
click at [867, 619] on label "Modèles" at bounding box center [881, 626] width 36 height 24
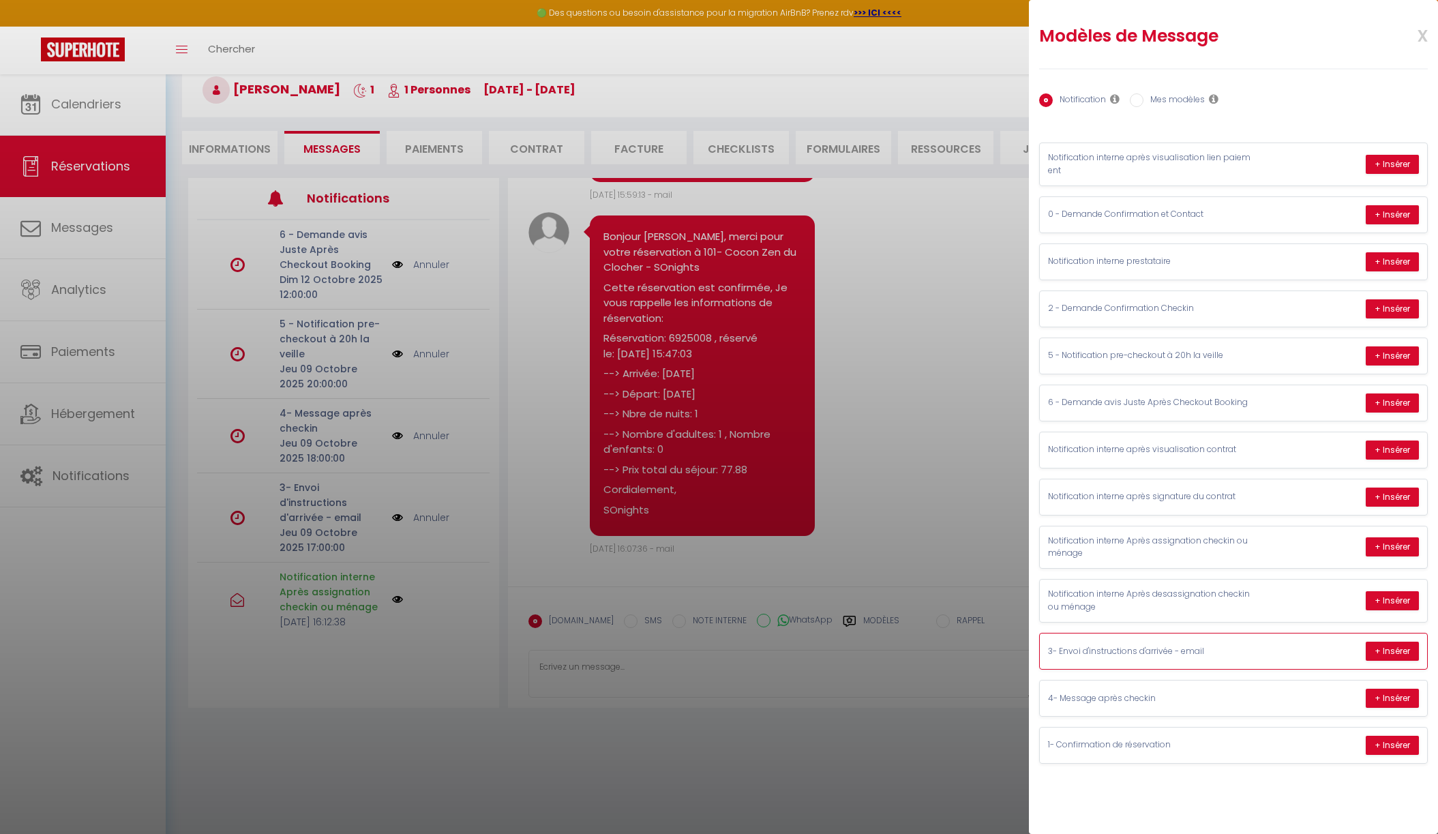
click at [1153, 645] on p "3- Envoi d'instructions d'arrivée - email" at bounding box center [1150, 651] width 205 height 13
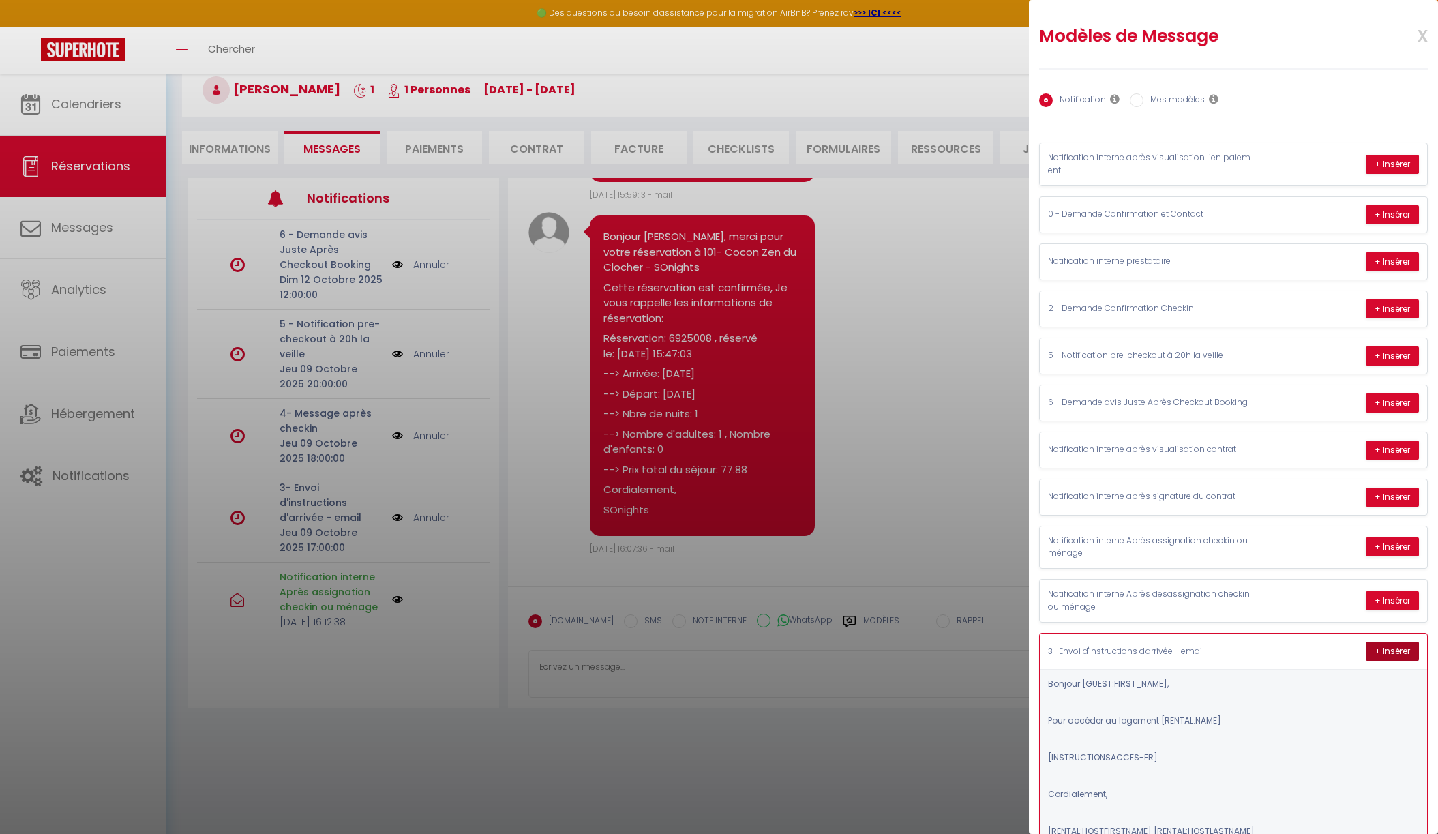
click at [1383, 647] on button "+ Insérer" at bounding box center [1392, 651] width 53 height 19
type textarea "Bonjour Guillaume, Pour accéder au logement 101- Cocon Zen du Clocher - SOnight…"
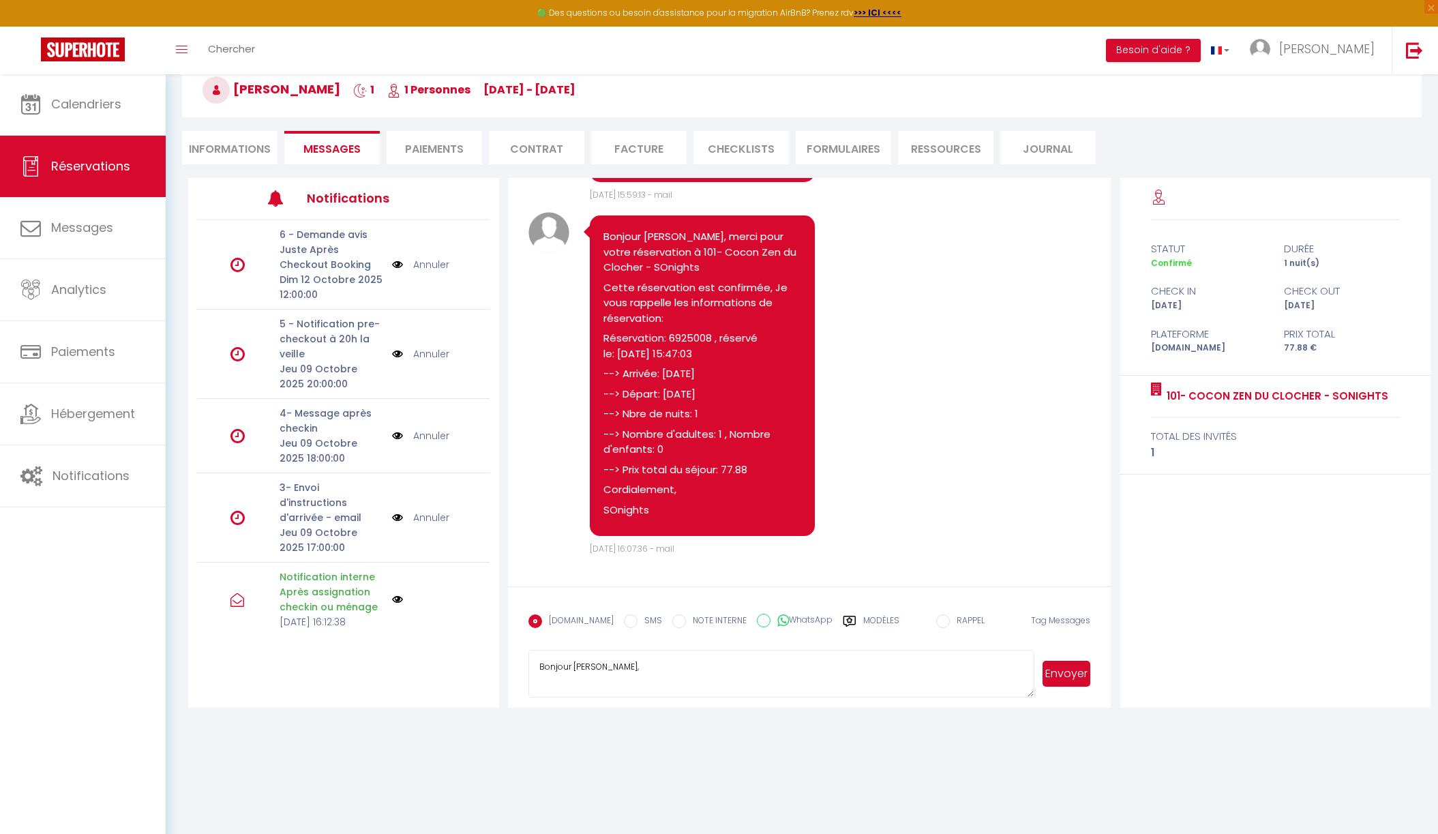
click at [1064, 673] on button "Envoyer" at bounding box center [1066, 674] width 48 height 26
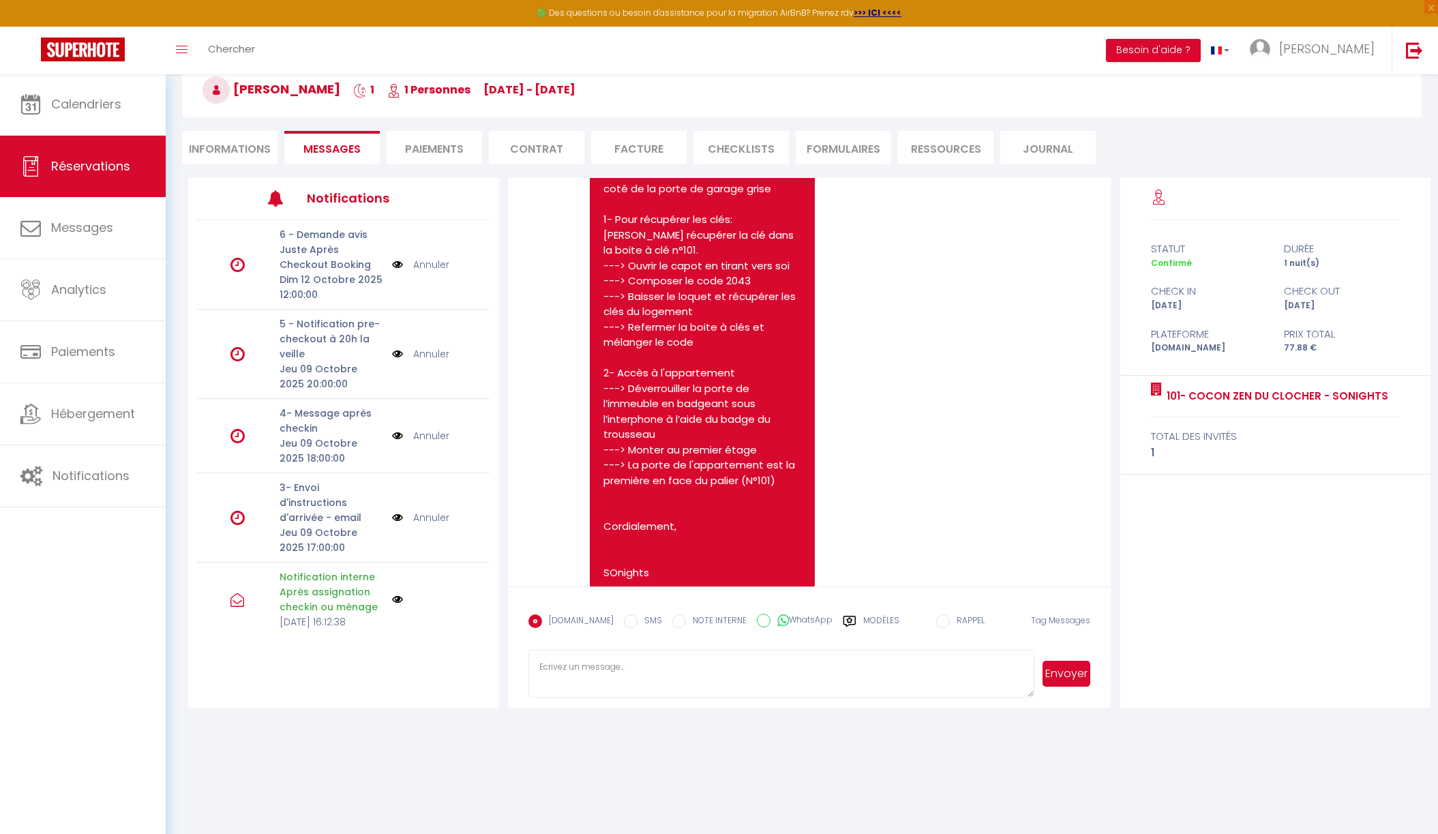
scroll to position [1600, 0]
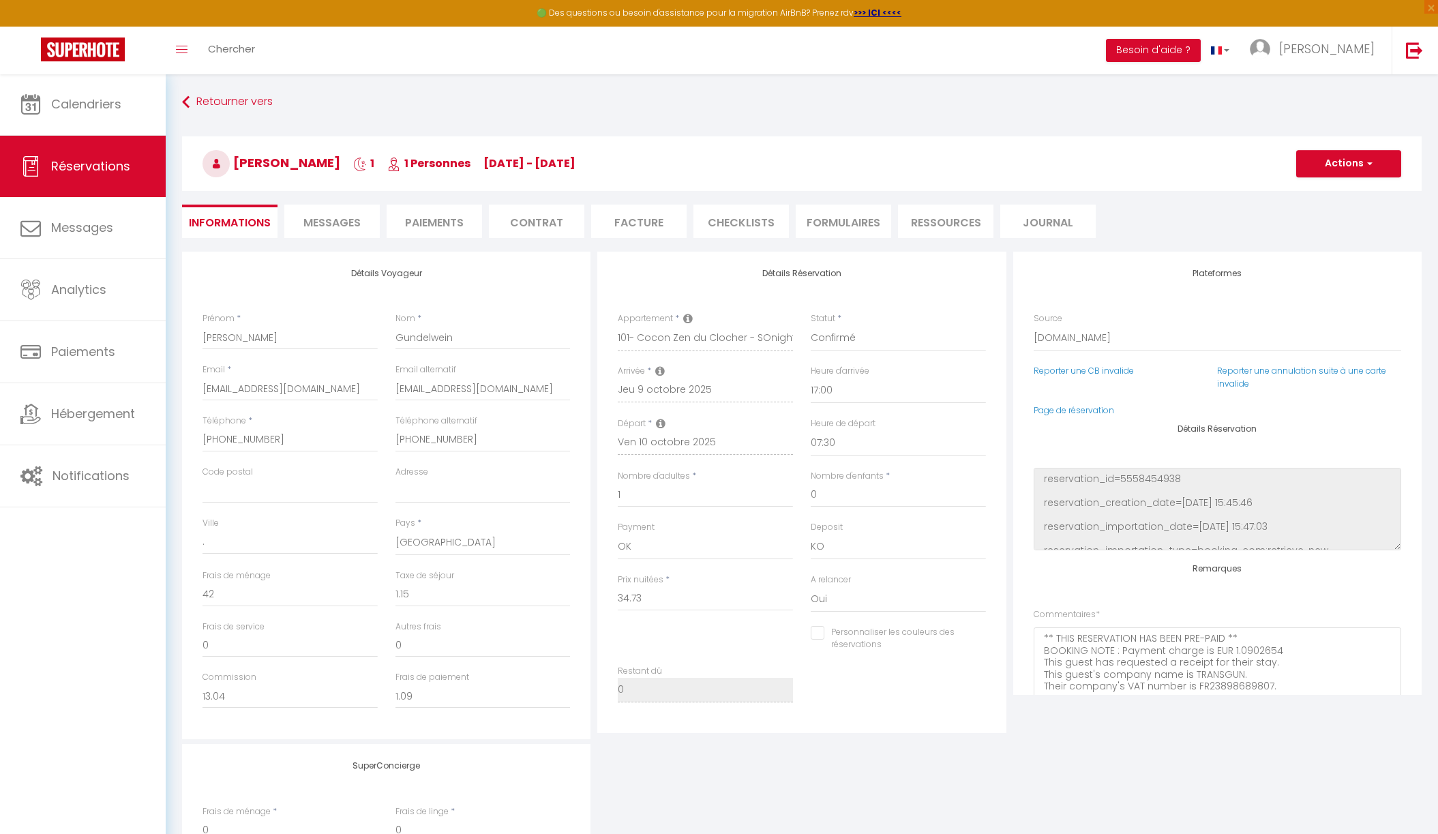
checkbox input "false"
